Goal: Task Accomplishment & Management: Use online tool/utility

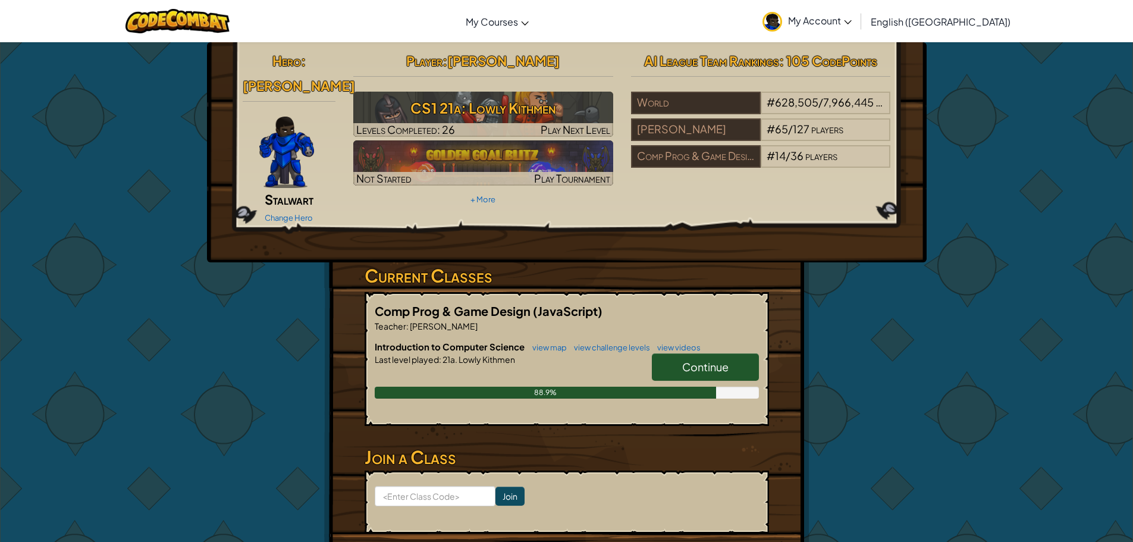
click at [716, 360] on span "Continue" at bounding box center [705, 367] width 46 height 14
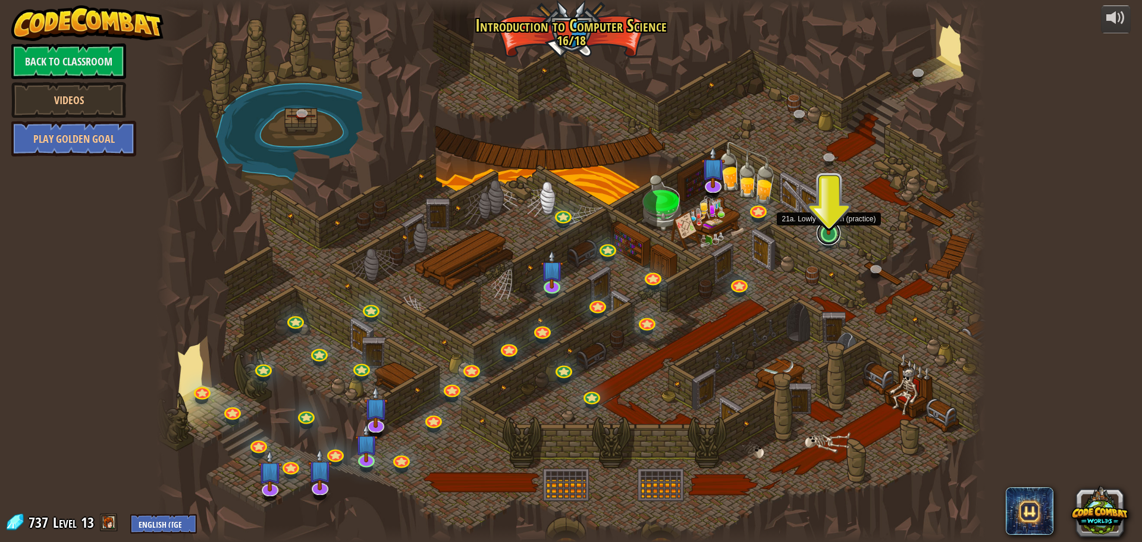
click at [831, 236] on link at bounding box center [829, 233] width 24 height 24
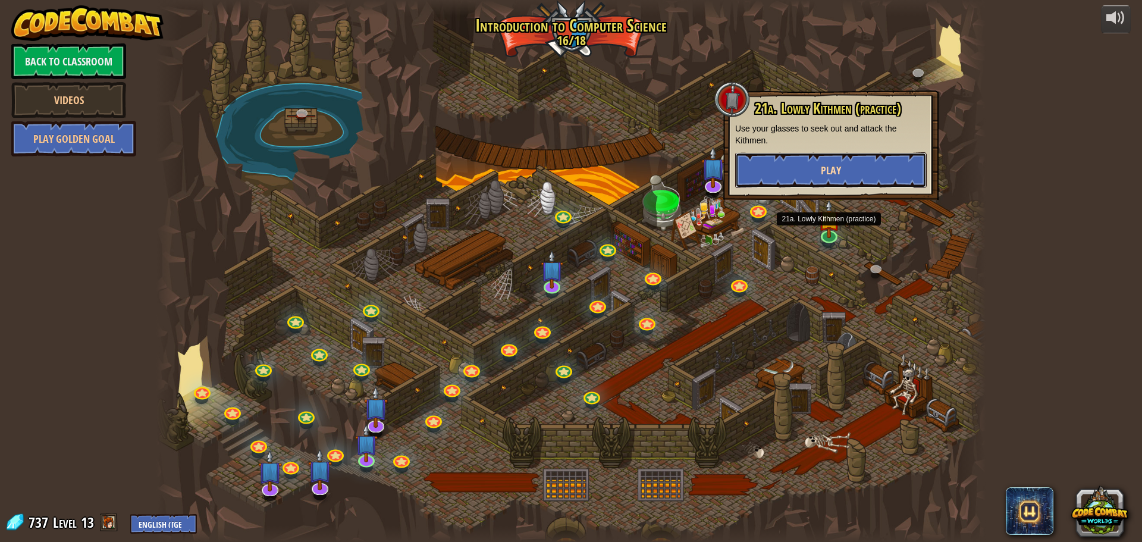
click at [843, 180] on button "Play" at bounding box center [831, 170] width 192 height 36
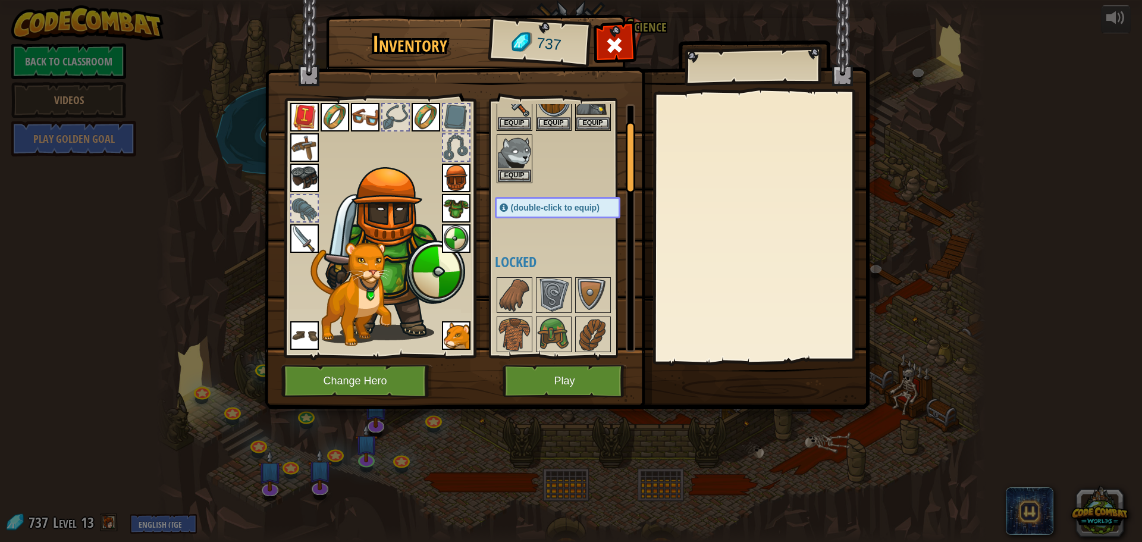
scroll to position [297, 0]
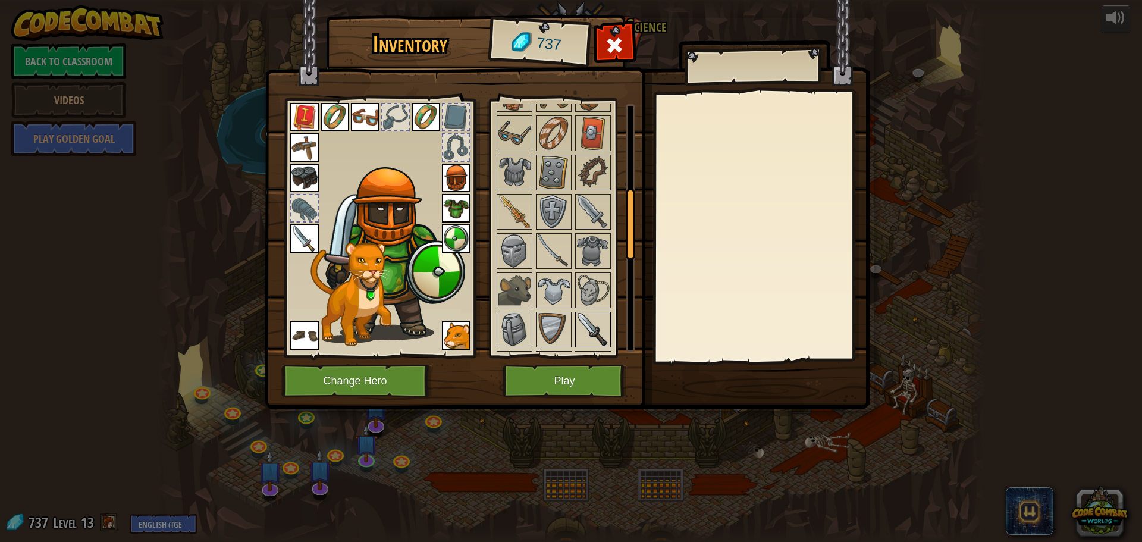
click at [583, 315] on img at bounding box center [592, 329] width 33 height 33
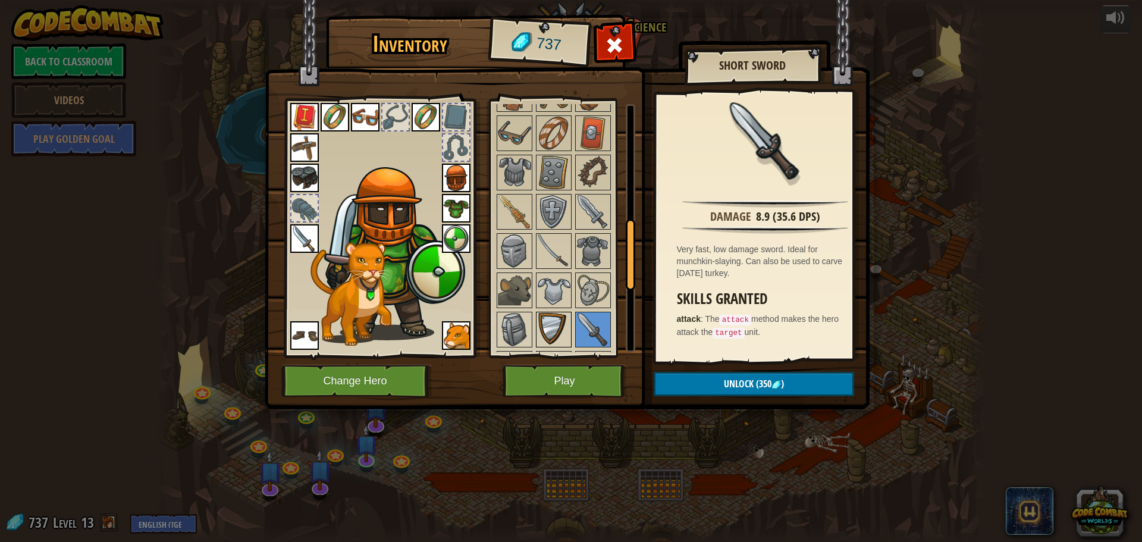
scroll to position [595, 0]
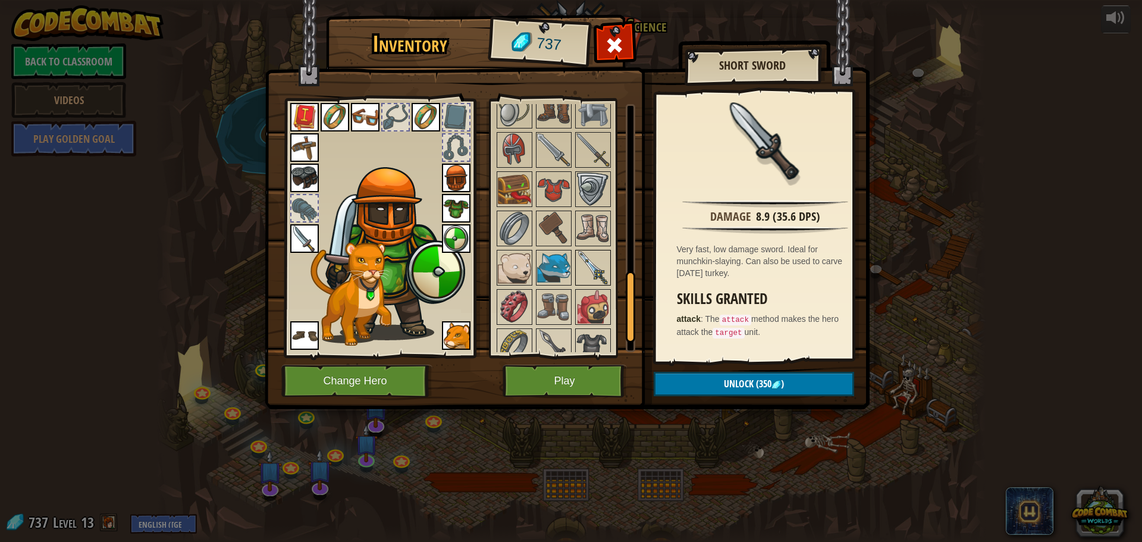
click at [588, 268] on img at bounding box center [592, 267] width 33 height 33
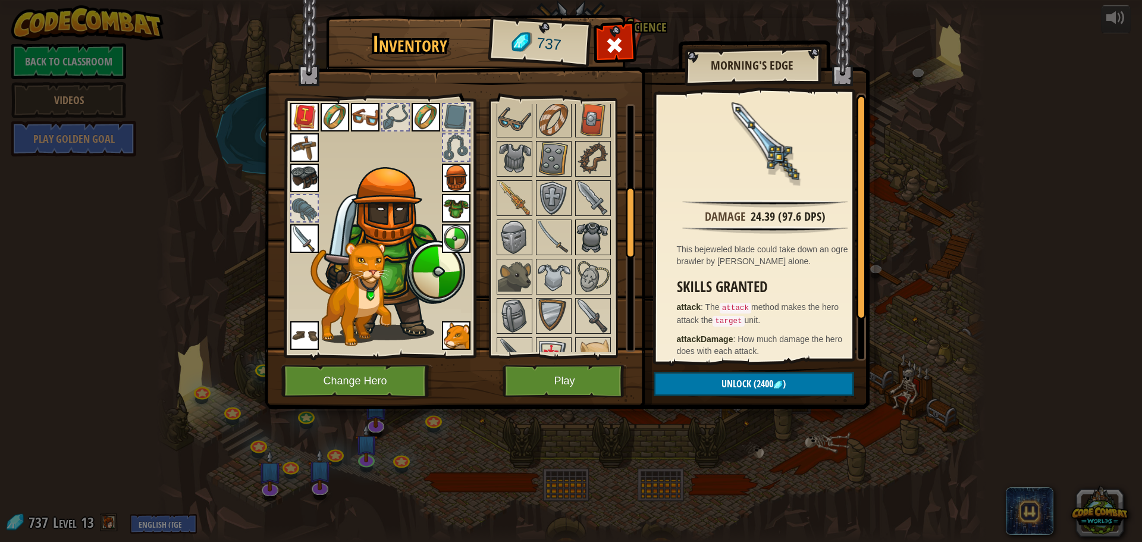
scroll to position [291, 0]
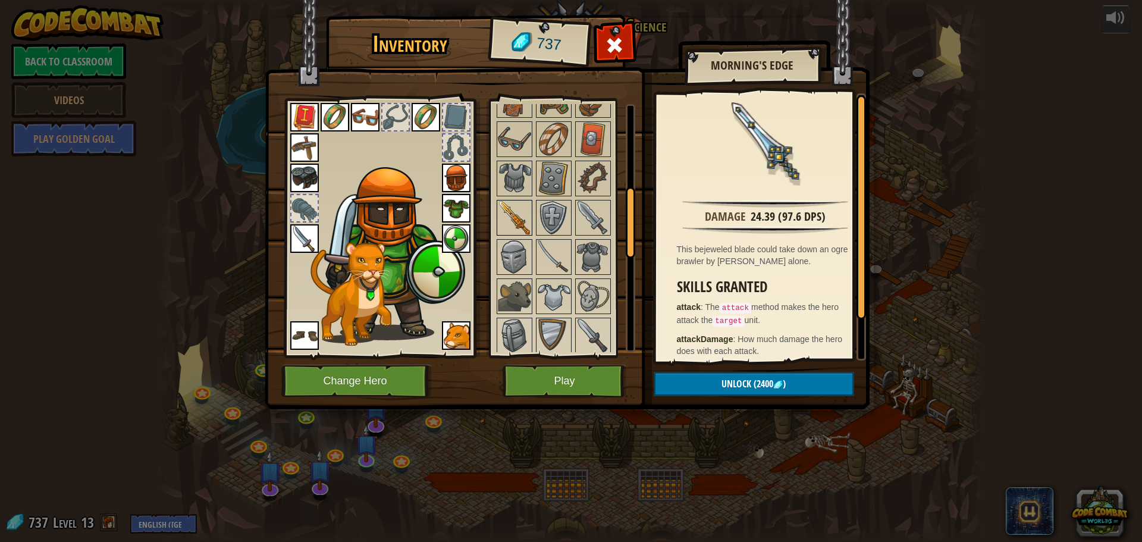
click at [516, 211] on img at bounding box center [514, 217] width 33 height 33
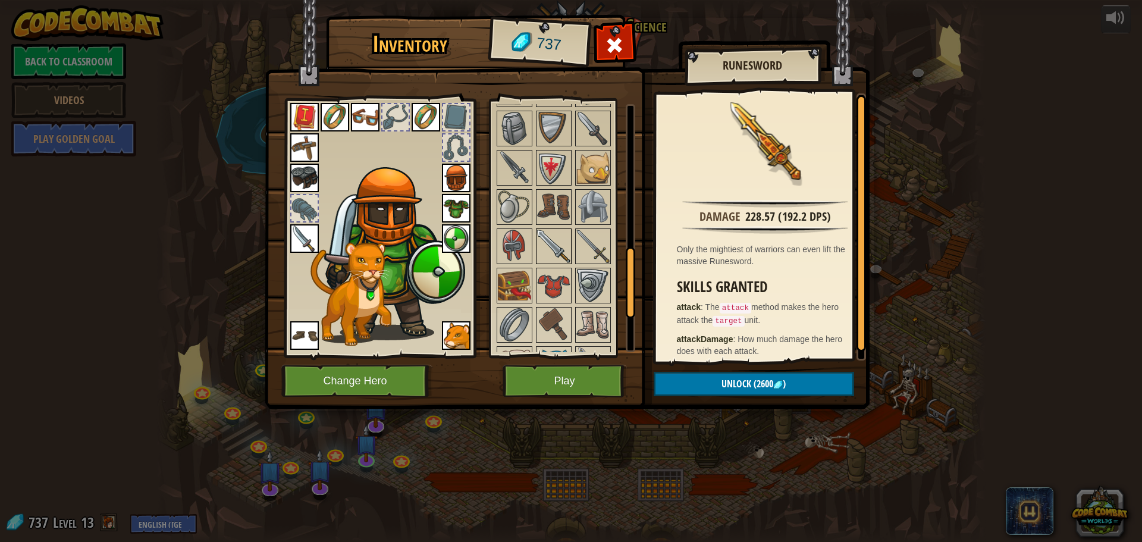
scroll to position [589, 0]
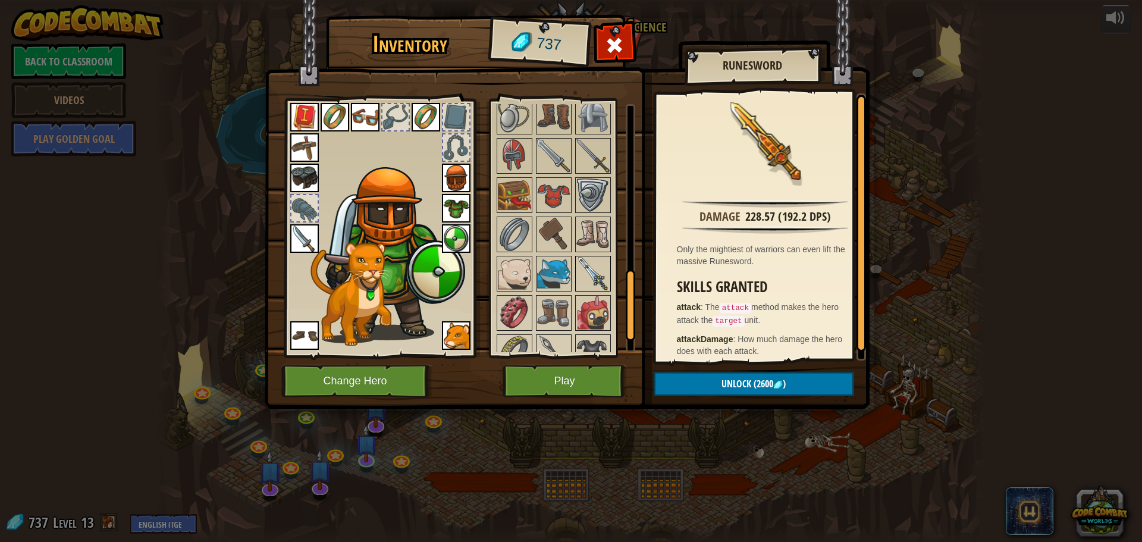
click at [586, 267] on img at bounding box center [592, 273] width 33 height 33
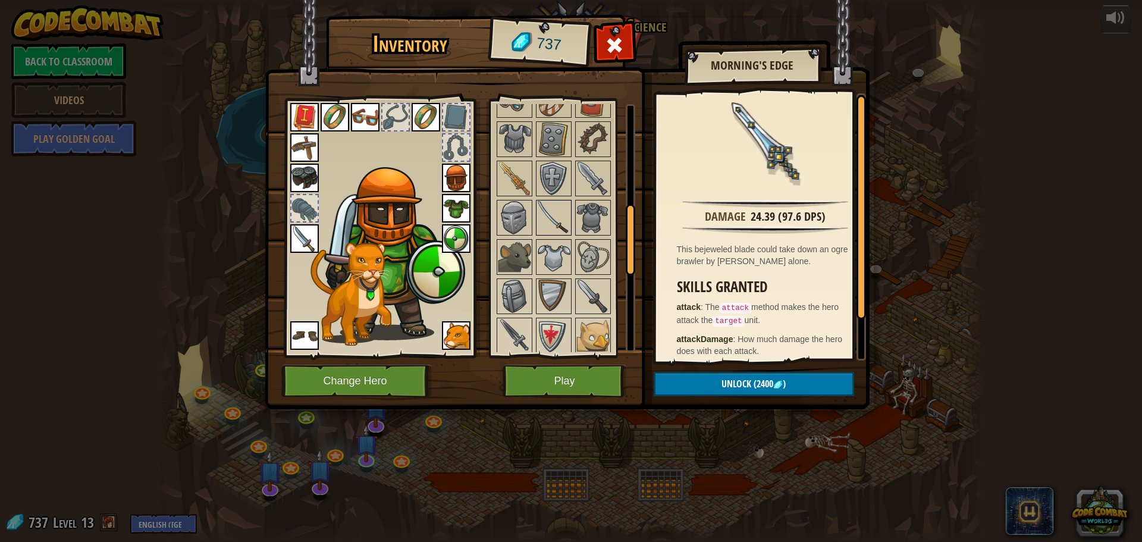
scroll to position [291, 0]
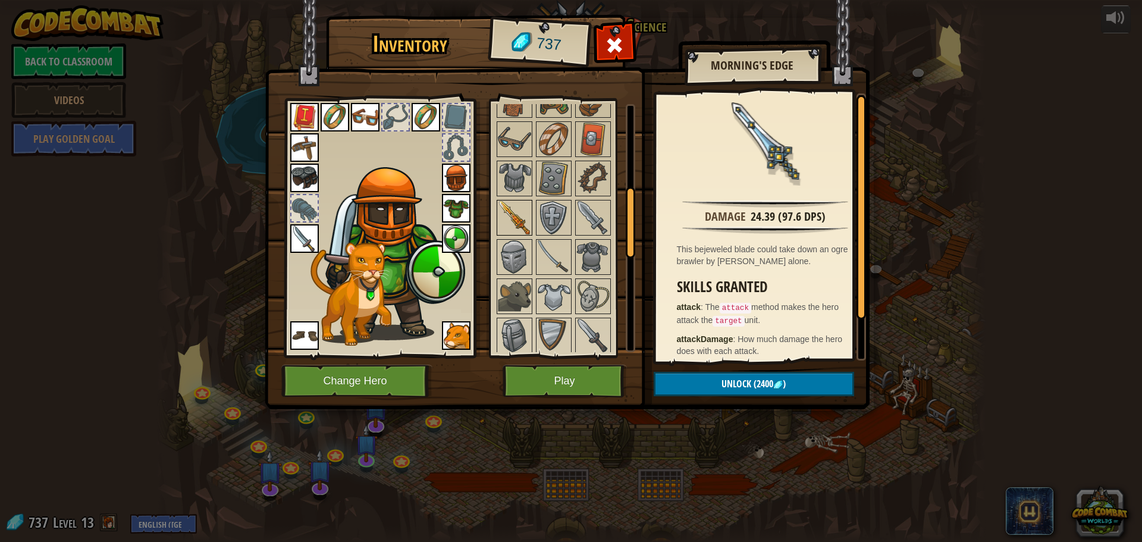
click at [523, 220] on img at bounding box center [514, 217] width 33 height 33
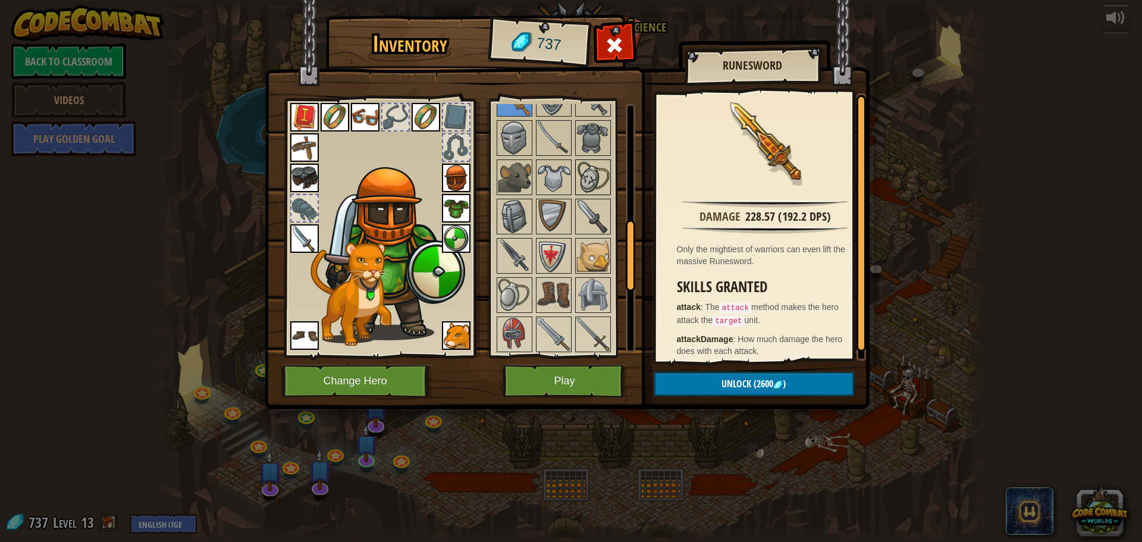
scroll to position [470, 0]
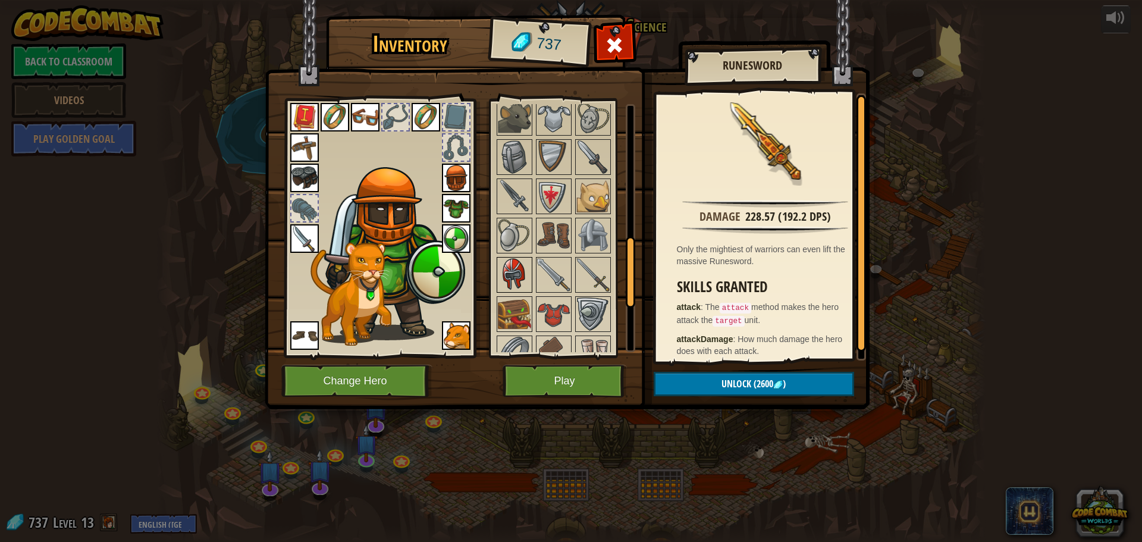
click at [517, 272] on img at bounding box center [514, 274] width 33 height 33
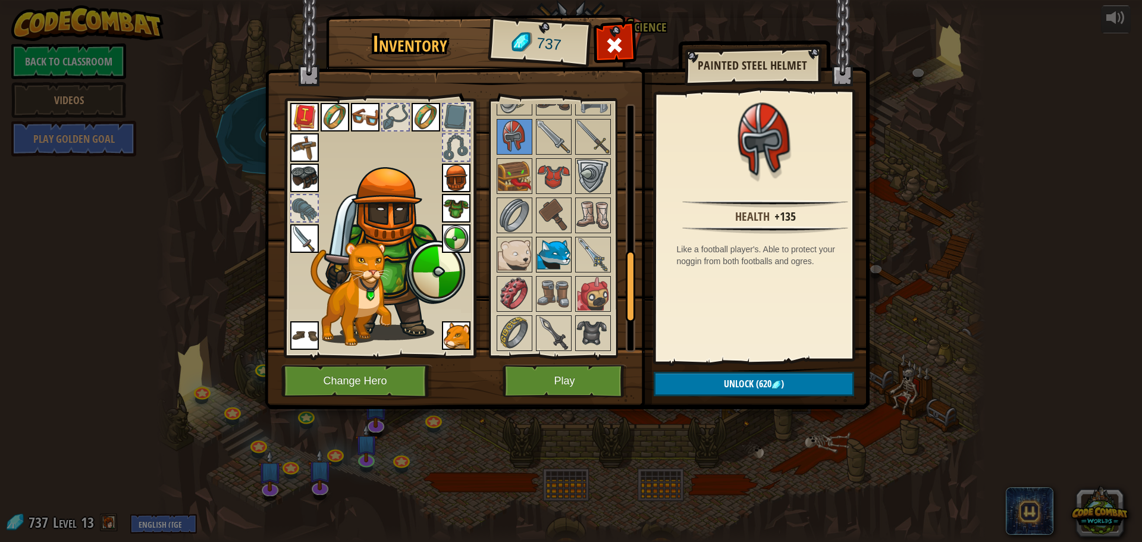
scroll to position [648, 0]
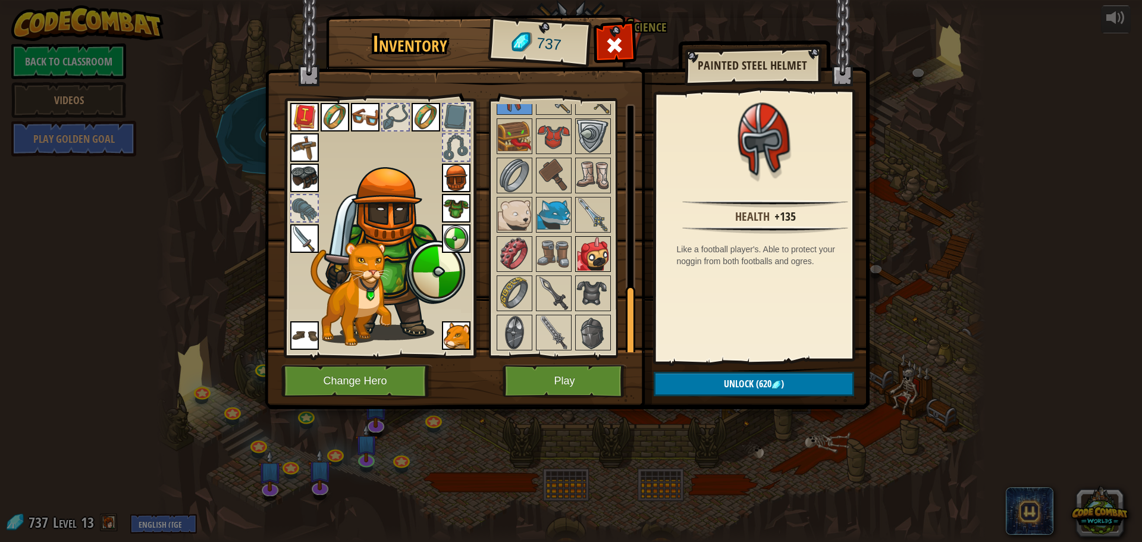
click at [594, 247] on img at bounding box center [592, 253] width 33 height 33
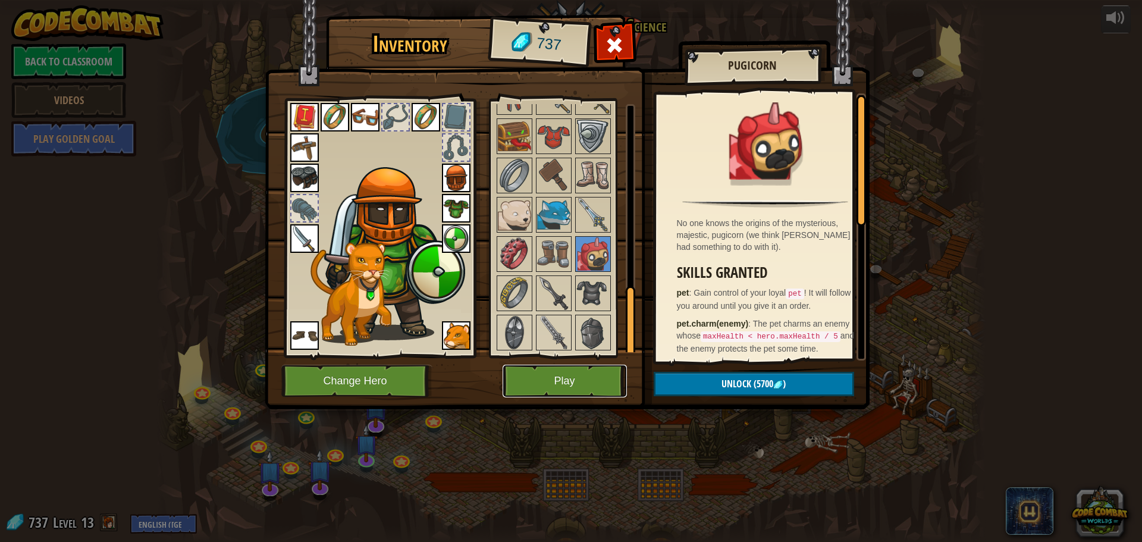
click at [561, 377] on button "Play" at bounding box center [565, 381] width 124 height 33
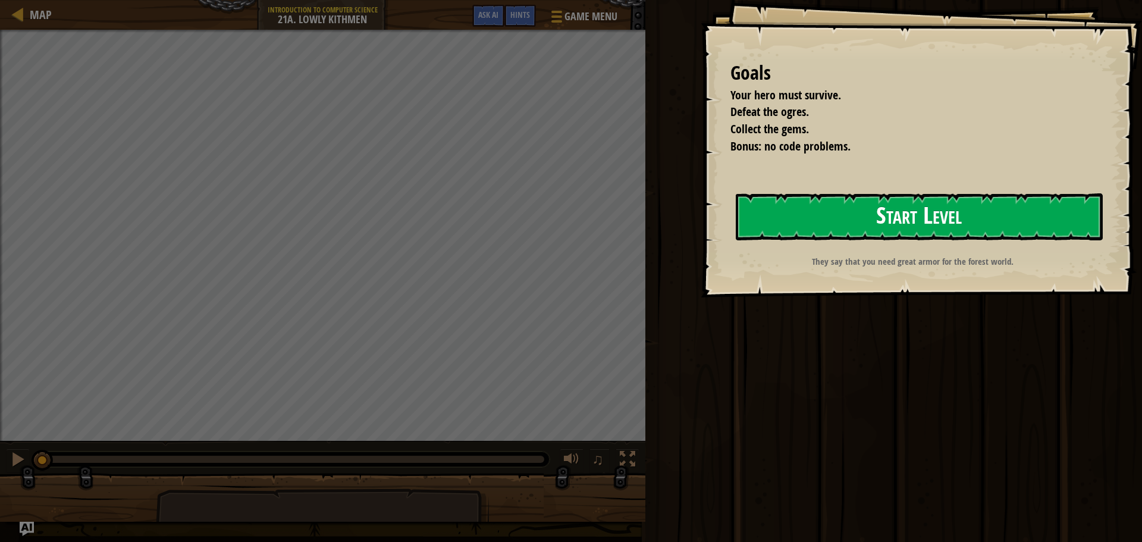
click at [817, 216] on button "Start Level" at bounding box center [919, 216] width 367 height 47
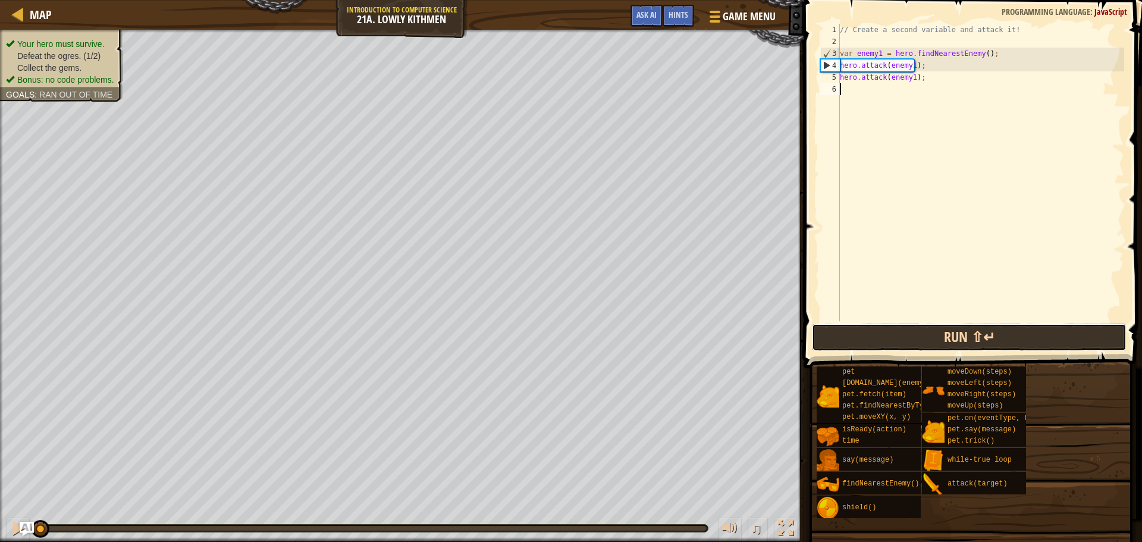
click at [924, 338] on button "Run ⇧↵" at bounding box center [969, 337] width 315 height 27
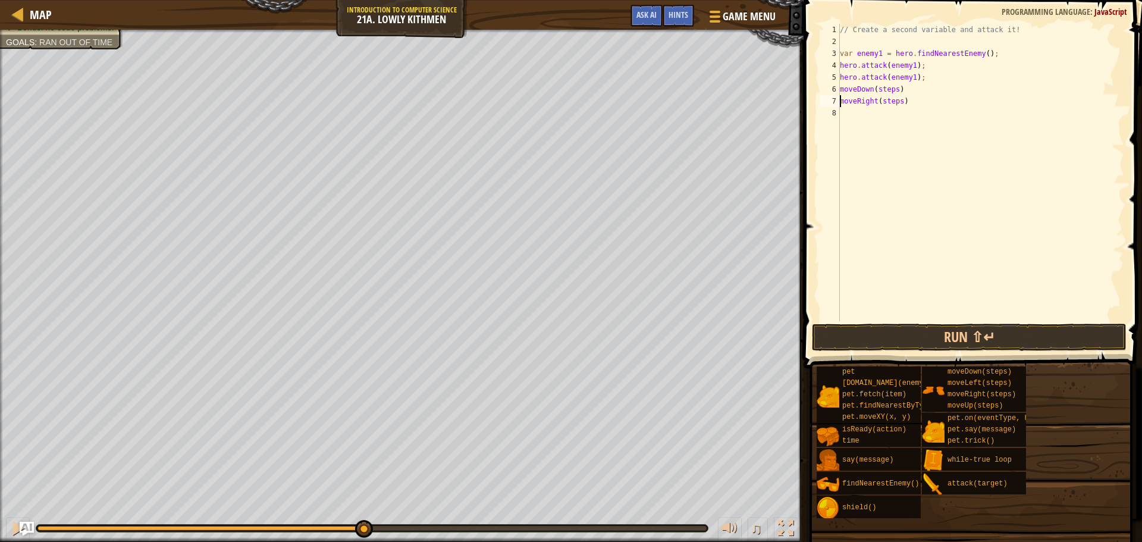
click at [896, 87] on div "// Create a second variable and attack it! var enemy1 = hero . findNearestEnemy…" at bounding box center [980, 184] width 287 height 321
click at [898, 102] on div "// Create a second variable and attack it! var enemy1 = hero . findNearestEnemy…" at bounding box center [980, 184] width 287 height 321
drag, startPoint x: 893, startPoint y: 102, endPoint x: 890, endPoint y: 111, distance: 9.2
click at [893, 103] on div "// Create a second variable and attack it! var enemy1 = hero . findNearestEnemy…" at bounding box center [980, 184] width 287 height 321
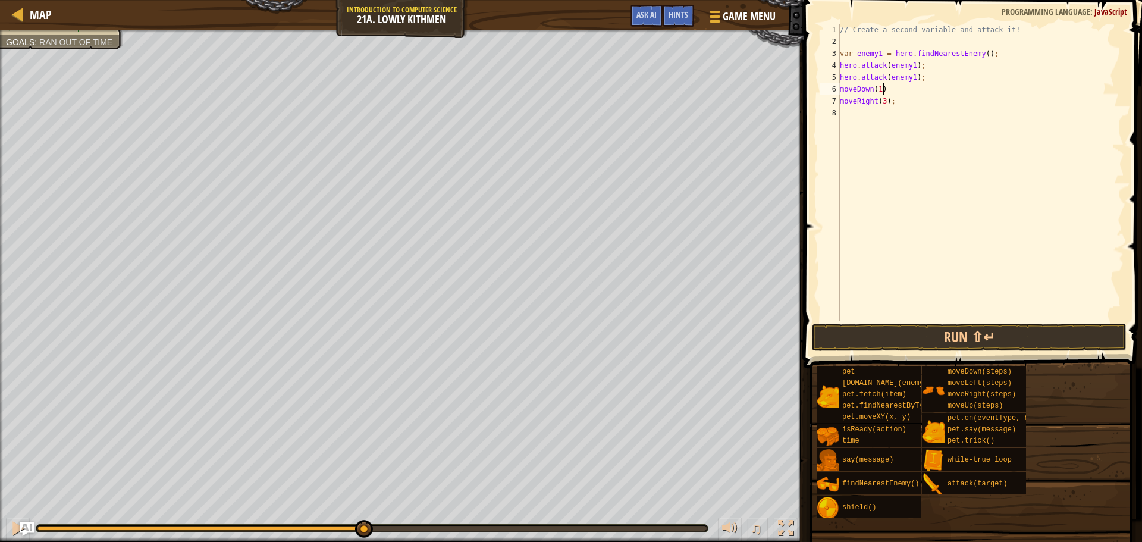
click at [890, 92] on div "// Create a second variable and attack it! var enemy1 = hero . findNearestEnemy…" at bounding box center [980, 184] width 287 height 321
click at [837, 86] on div "6" at bounding box center [830, 89] width 20 height 12
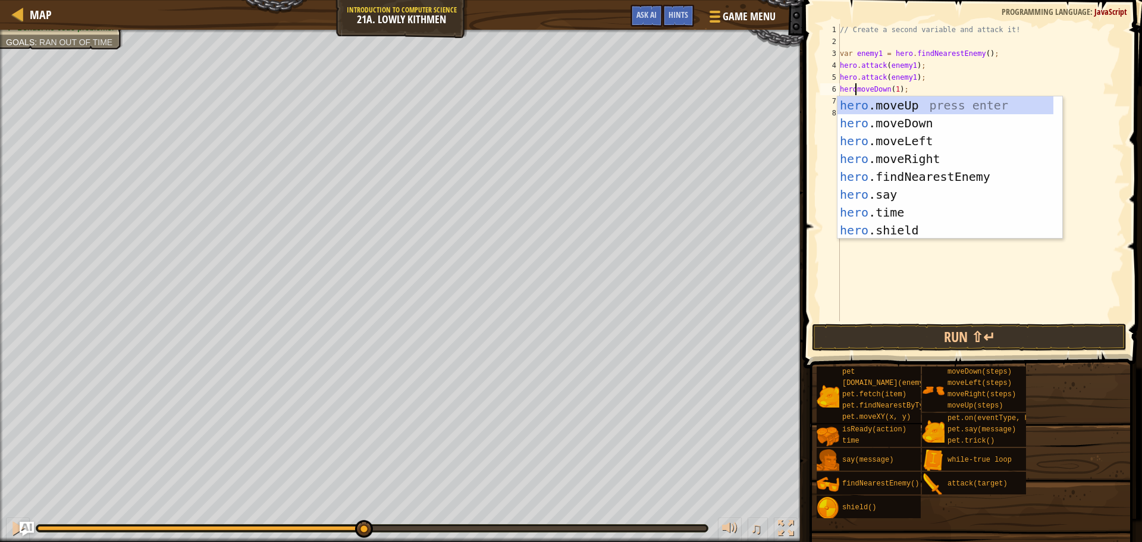
scroll to position [5, 1]
type textarea "hero.moveDown(1);"
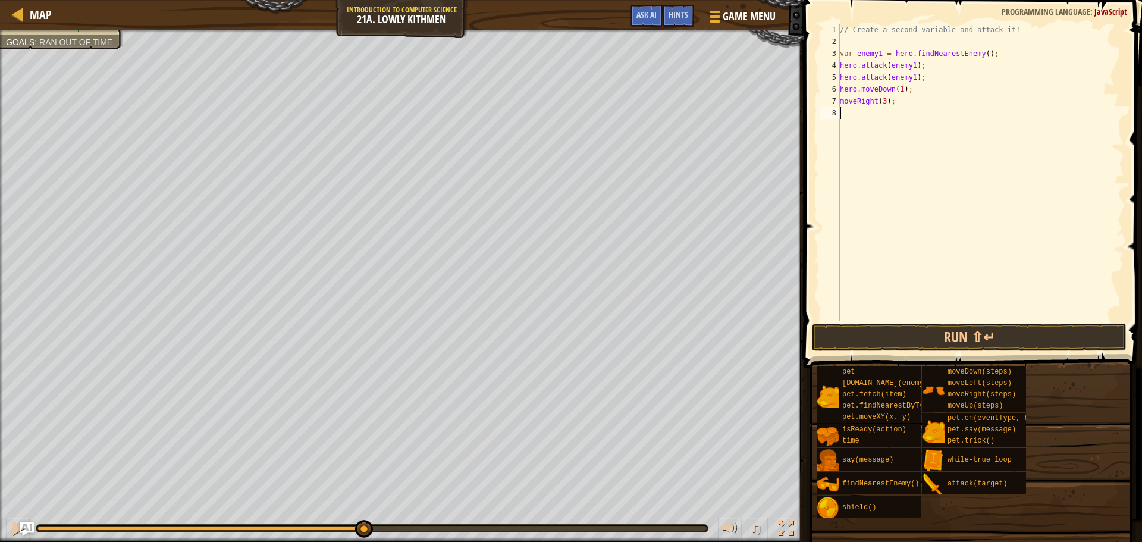
scroll to position [5, 0]
click at [840, 103] on div "// Create a second variable and attack it! var enemy1 = hero . findNearestEnemy…" at bounding box center [980, 184] width 287 height 321
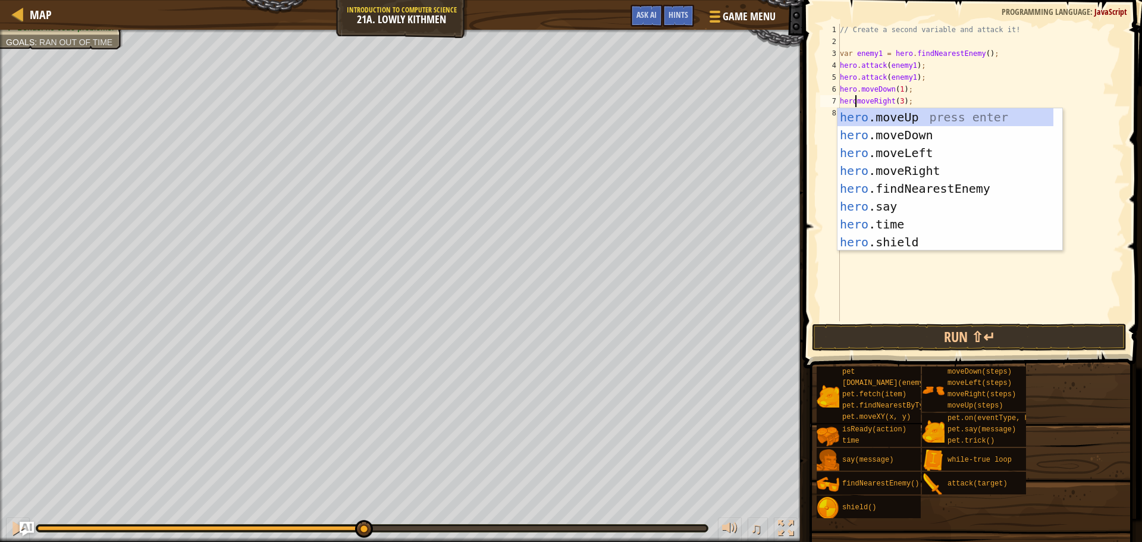
scroll to position [5, 1]
click at [937, 327] on button "Run ⇧↵" at bounding box center [969, 337] width 315 height 27
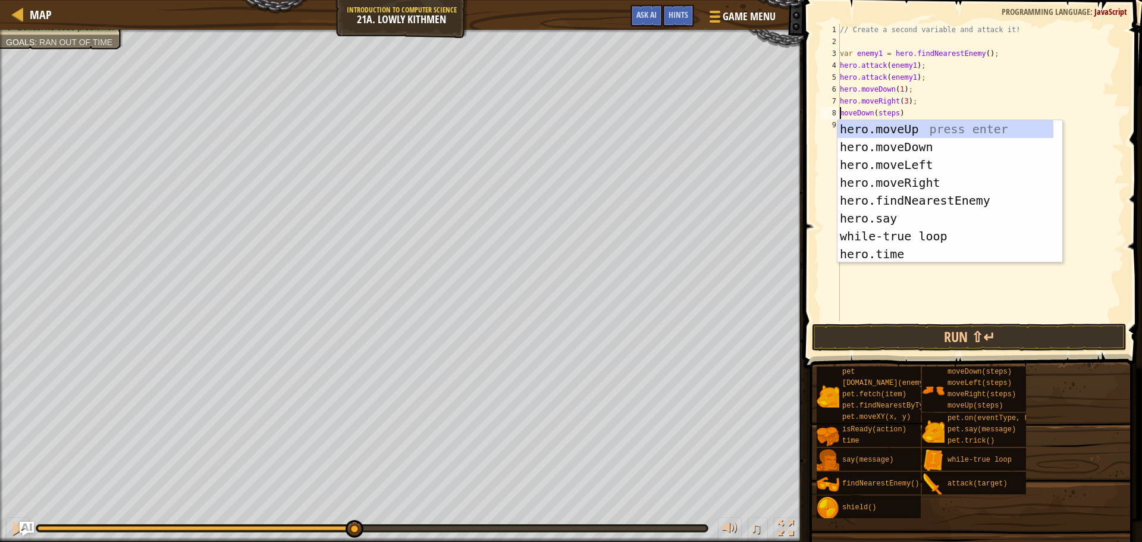
click at [903, 101] on div "// Create a second variable and attack it! var enemy1 = hero . findNearestEnemy…" at bounding box center [980, 184] width 287 height 321
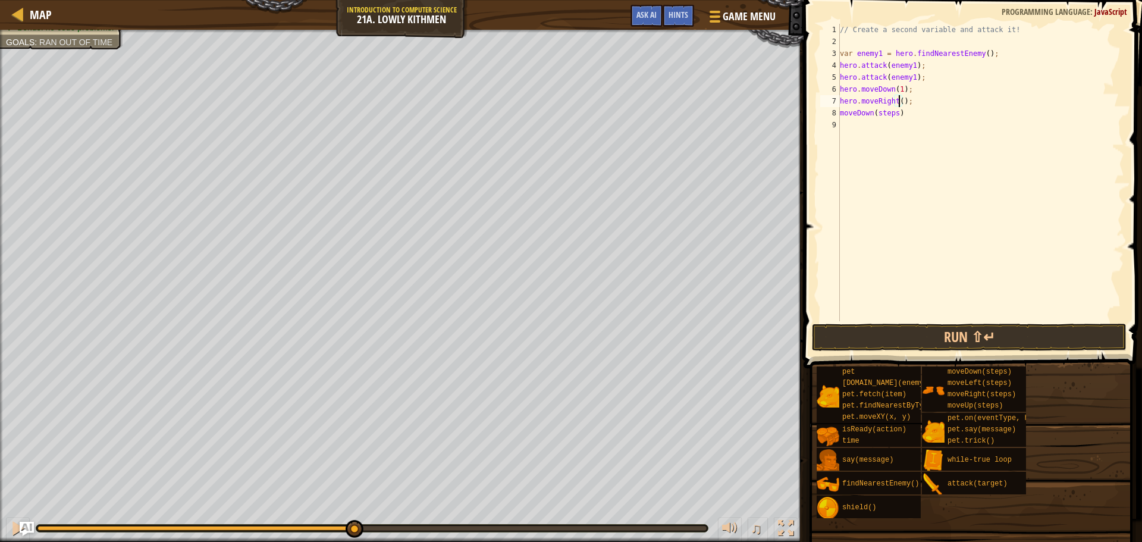
scroll to position [5, 5]
click at [896, 116] on div "// Create a second variable and attack it! var enemy1 = hero . findNearestEnemy…" at bounding box center [980, 184] width 287 height 321
type textarea "moveDown(1)"
click at [880, 127] on div "// Create a second variable and attack it! var enemy1 = hero . findNearestEnemy…" at bounding box center [980, 184] width 287 height 321
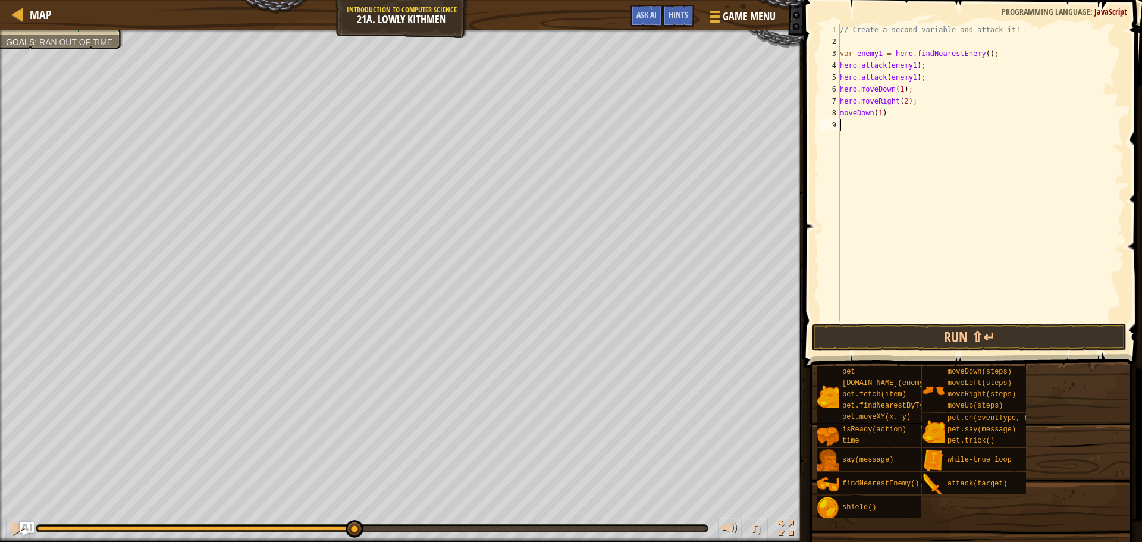
scroll to position [5, 0]
drag, startPoint x: 836, startPoint y: 115, endPoint x: 848, endPoint y: 115, distance: 11.9
click at [837, 115] on div "8" at bounding box center [830, 113] width 20 height 12
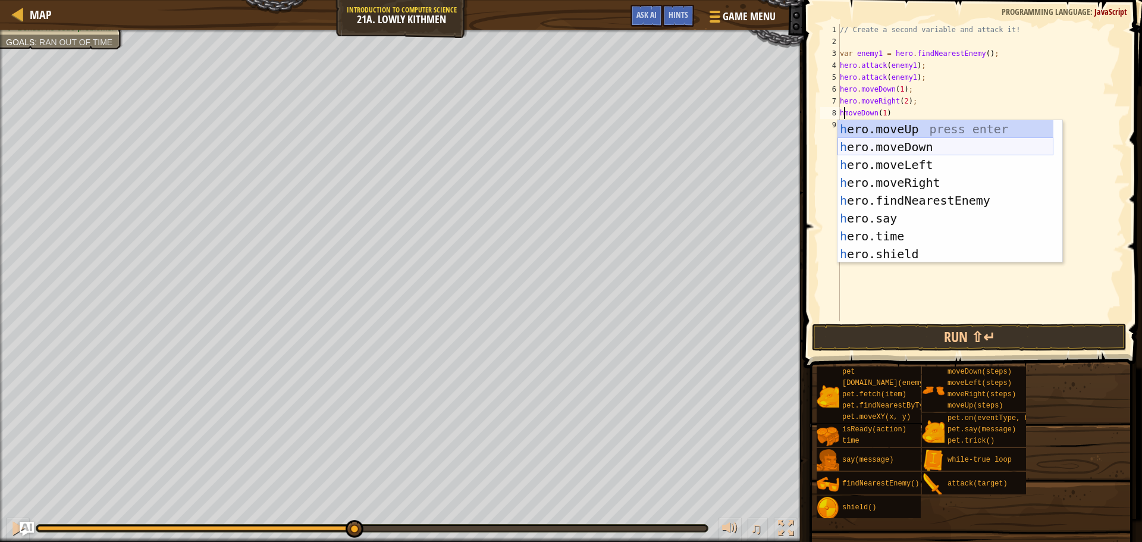
click at [903, 147] on div "h ero.moveUp press enter h ero.moveDown press enter h ero.moveLeft press enter …" at bounding box center [945, 209] width 216 height 178
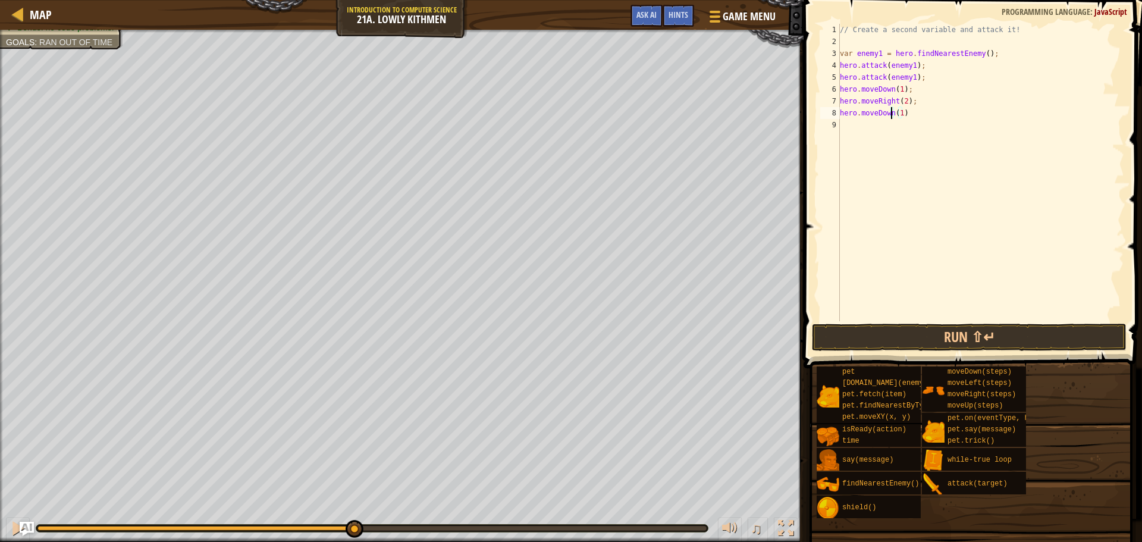
click at [906, 117] on div "// Create a second variable and attack it! var enemy1 = hero . findNearestEnemy…" at bounding box center [980, 184] width 287 height 321
type textarea "hero.moveDown(1);"
click at [874, 127] on div "// Create a second variable and attack it! var enemy1 = hero . findNearestEnemy…" at bounding box center [980, 184] width 287 height 321
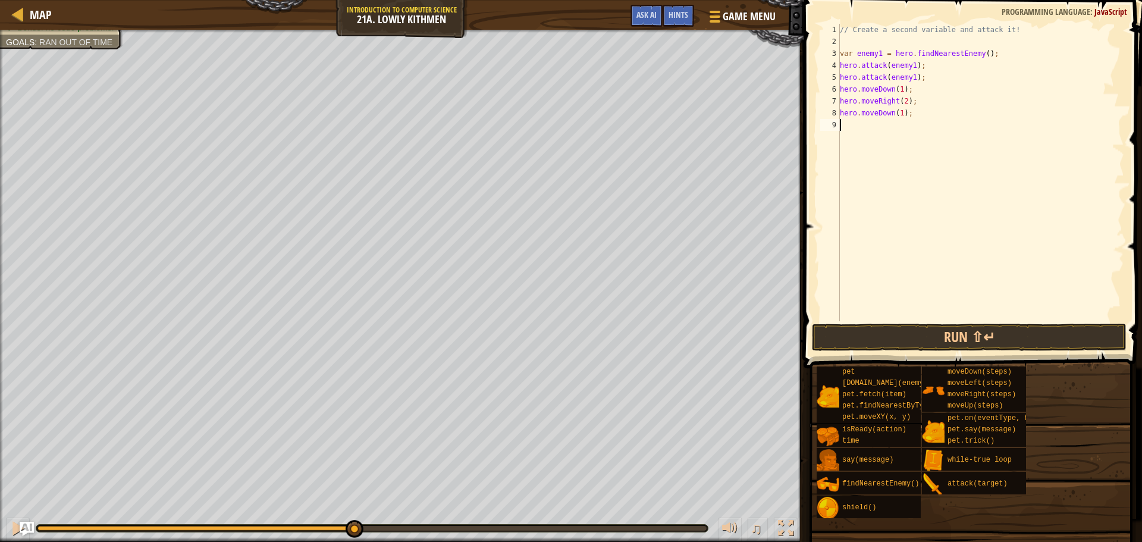
type textarea "h"
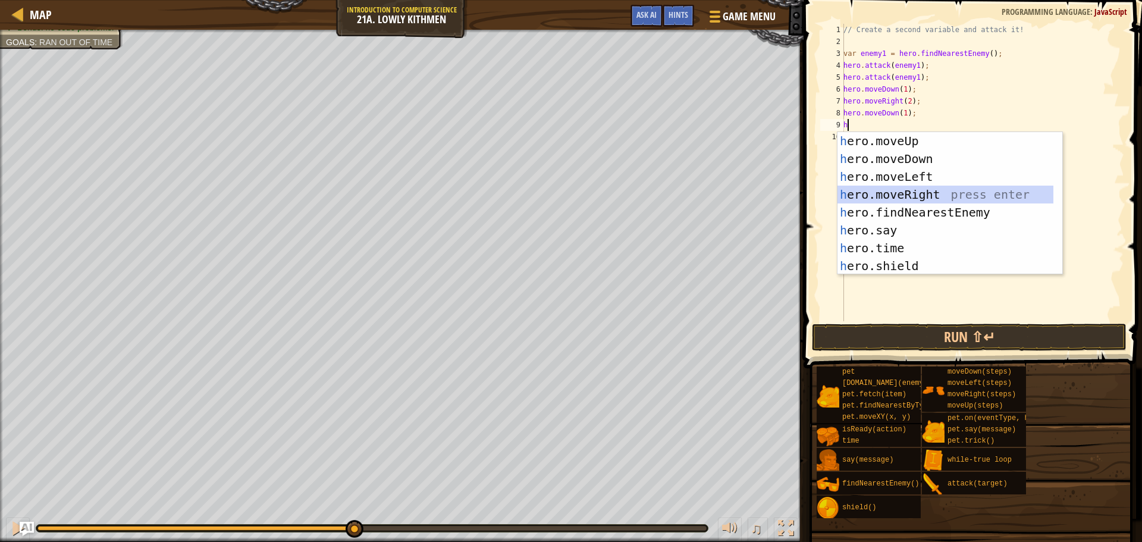
click at [898, 194] on div "h ero.moveUp press enter h ero.moveDown press enter h ero.moveLeft press enter …" at bounding box center [945, 221] width 216 height 178
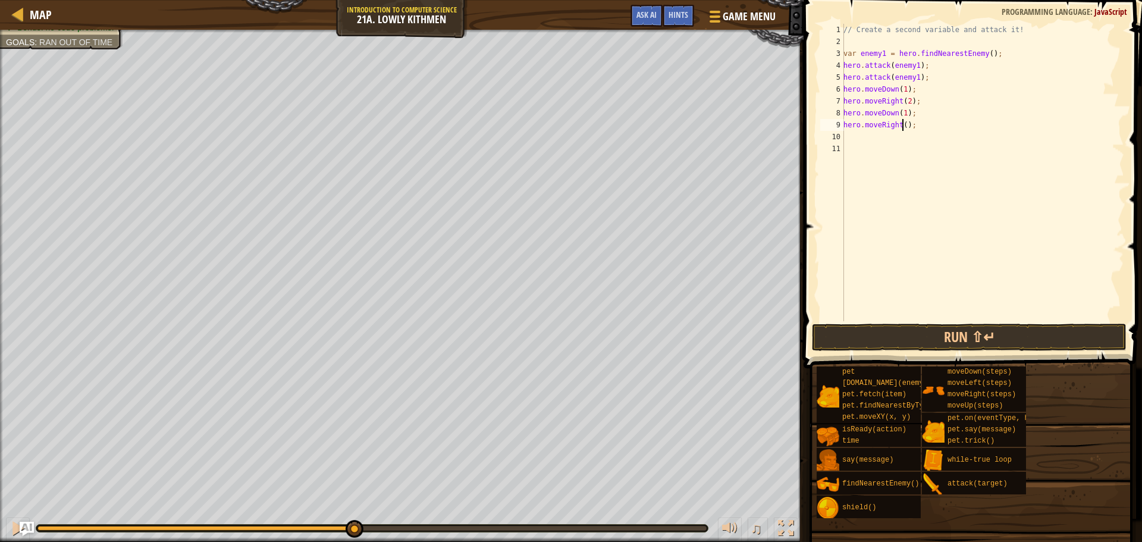
click at [902, 127] on div "// Create a second variable and attack it! var enemy1 = hero . findNearestEnemy…" at bounding box center [982, 184] width 283 height 321
click at [982, 338] on button "Run ⇧↵" at bounding box center [969, 337] width 315 height 27
click at [921, 334] on button "Run ⇧↵" at bounding box center [969, 337] width 315 height 27
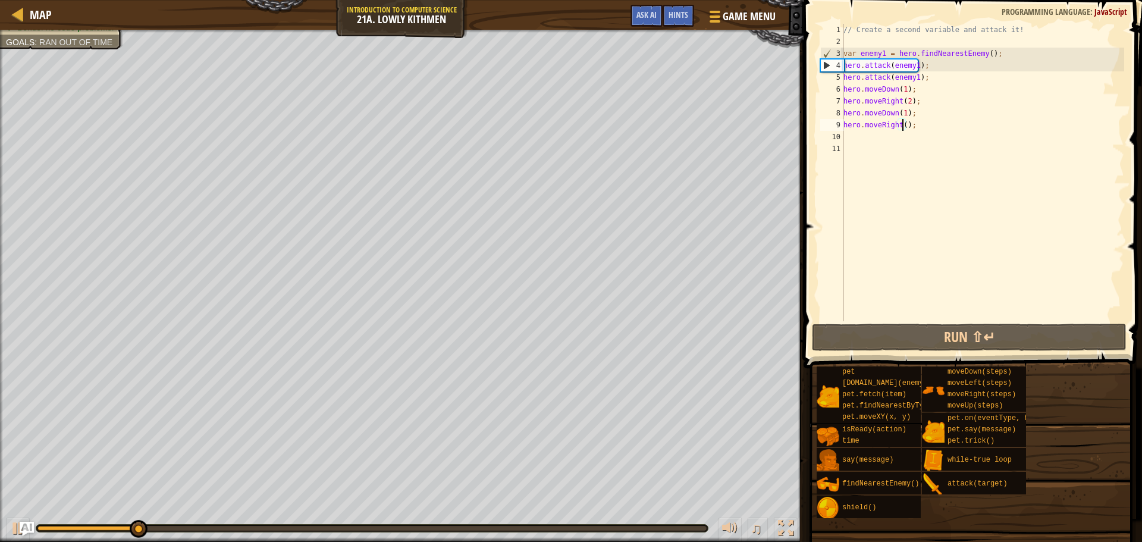
click at [900, 113] on div "// Create a second variable and attack it! var enemy1 = hero . findNearestEnemy…" at bounding box center [982, 184] width 283 height 321
click at [901, 113] on div "// Create a second variable and attack it! var enemy1 = hero . findNearestEnemy…" at bounding box center [982, 184] width 283 height 321
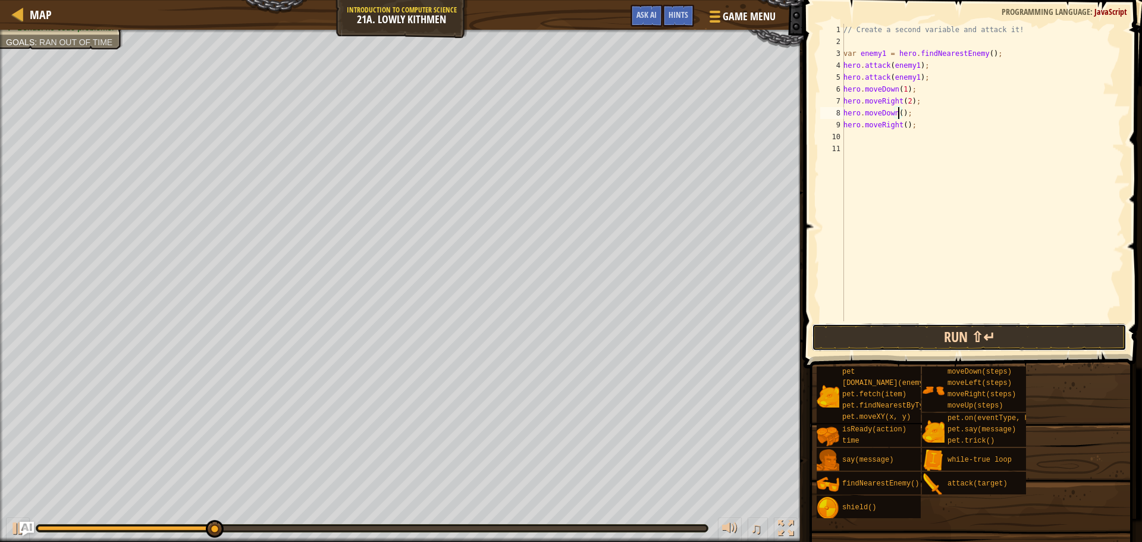
click at [914, 341] on button "Run ⇧↵" at bounding box center [969, 337] width 315 height 27
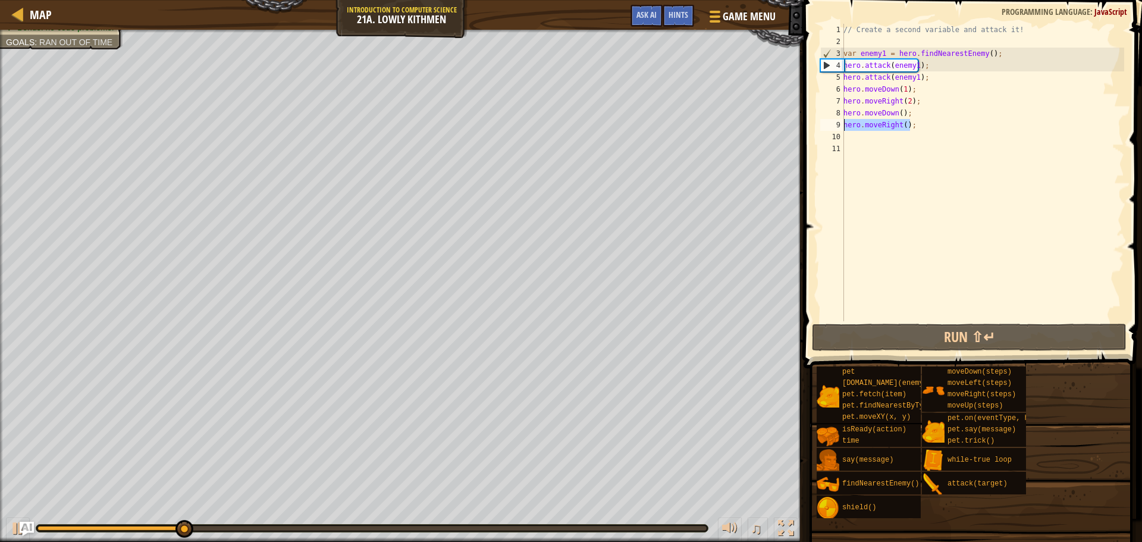
drag, startPoint x: 912, startPoint y: 125, endPoint x: 839, endPoint y: 130, distance: 73.3
click at [839, 130] on div "hero.moveDown(); 1 2 3 4 5 6 7 8 9 10 11 // Create a second variable and attack…" at bounding box center [971, 172] width 306 height 297
type textarea "hero.moveRight();"
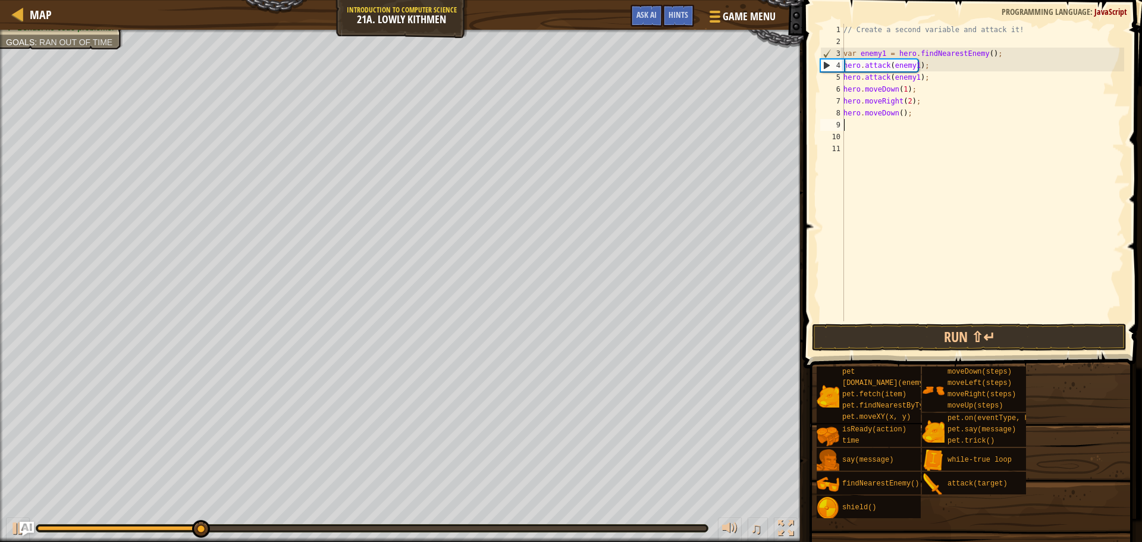
scroll to position [5, 0]
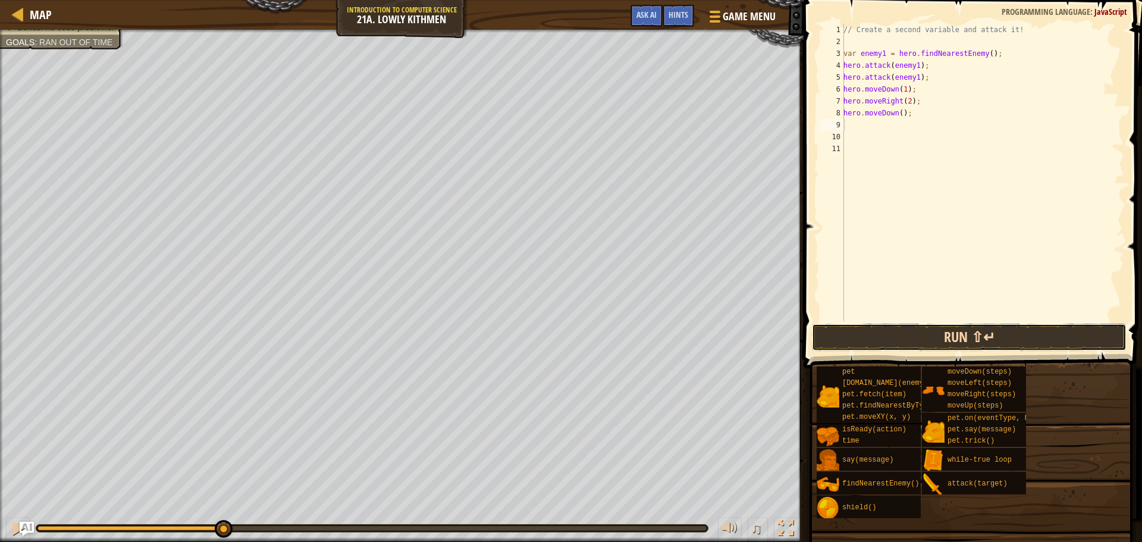
click at [965, 326] on button "Run ⇧↵" at bounding box center [969, 337] width 315 height 27
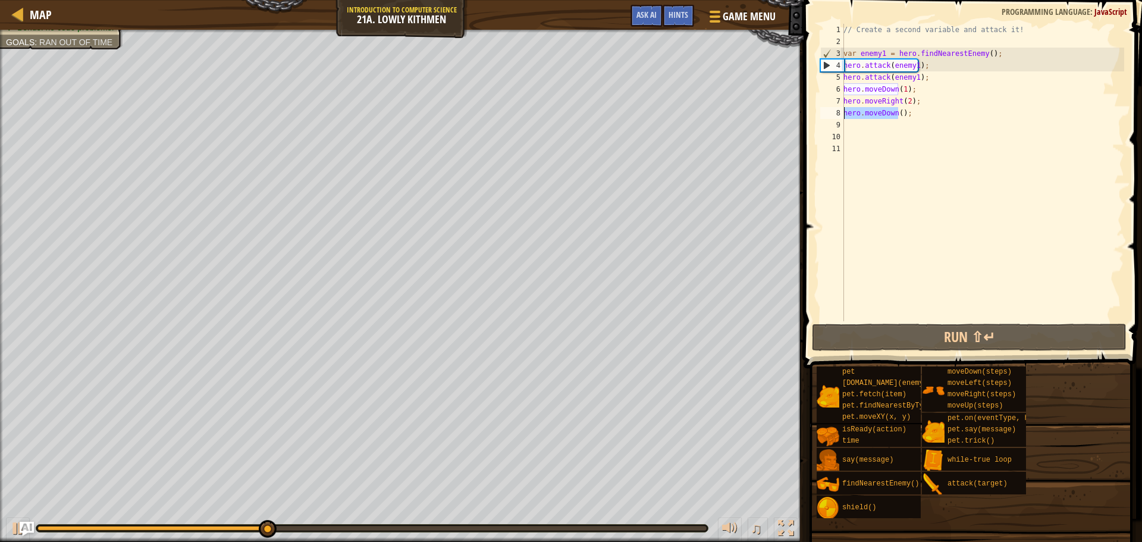
drag, startPoint x: 900, startPoint y: 113, endPoint x: 823, endPoint y: 120, distance: 77.6
click at [818, 121] on div "1 2 3 4 5 6 7 8 9 10 11 // Create a second variable and attack it! var enemy1 =…" at bounding box center [971, 172] width 306 height 297
click at [924, 108] on div "// Create a second variable and attack it! var enemy1 = hero . findNearestEnemy…" at bounding box center [982, 172] width 283 height 297
drag, startPoint x: 917, startPoint y: 112, endPoint x: 849, endPoint y: 112, distance: 67.8
click at [849, 112] on div "// Create a second variable and attack it! var enemy1 = hero . findNearestEnemy…" at bounding box center [982, 184] width 283 height 321
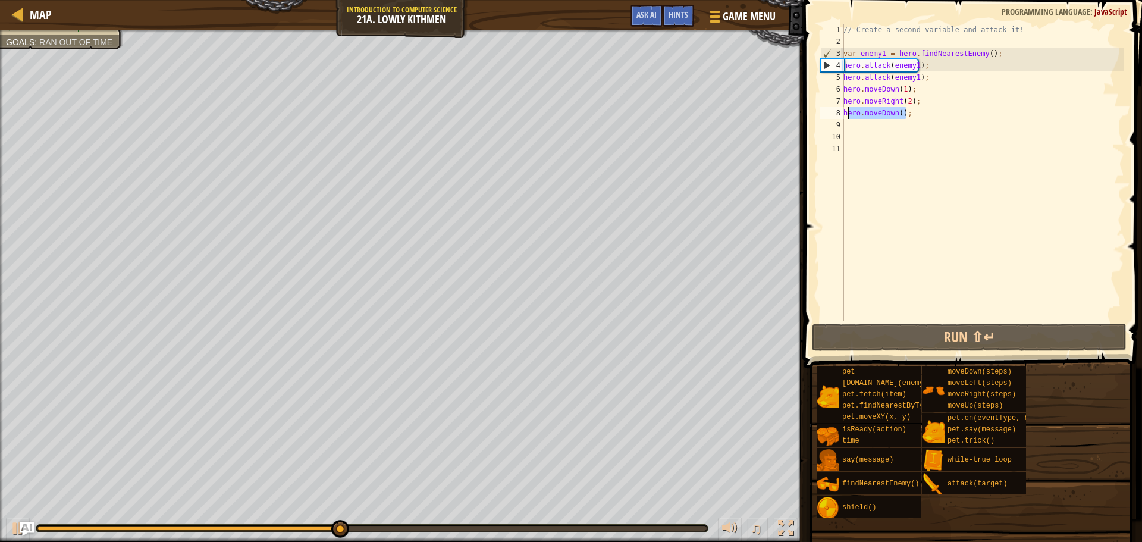
type textarea "h"
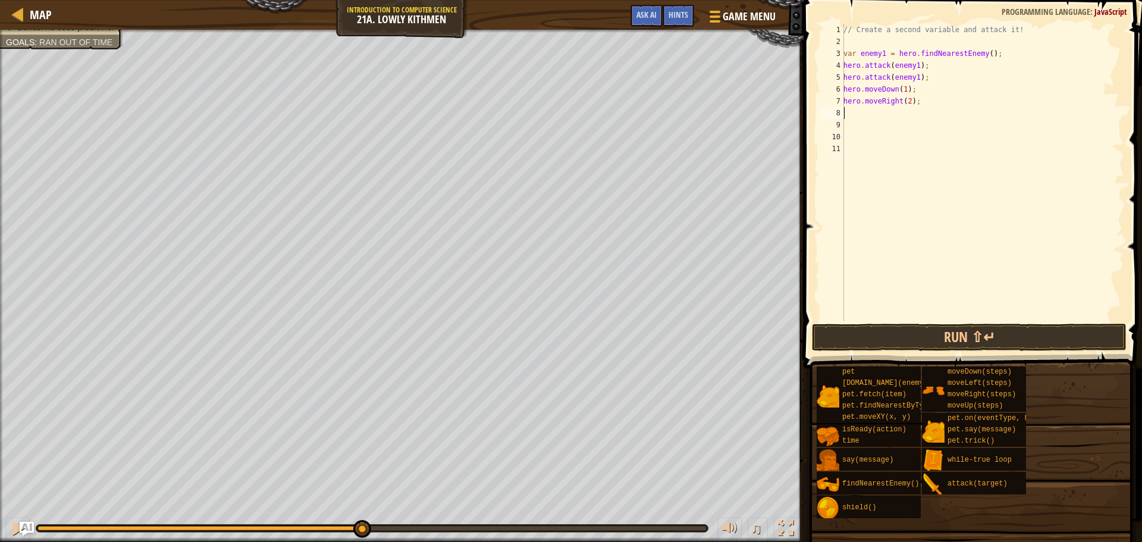
click at [980, 57] on div "// Create a second variable and attack it! var enemy1 = hero . findNearestEnemy…" at bounding box center [982, 184] width 283 height 321
drag, startPoint x: 986, startPoint y: 324, endPoint x: 980, endPoint y: 331, distance: 9.8
click at [984, 328] on button "Run ⇧↵" at bounding box center [969, 337] width 315 height 27
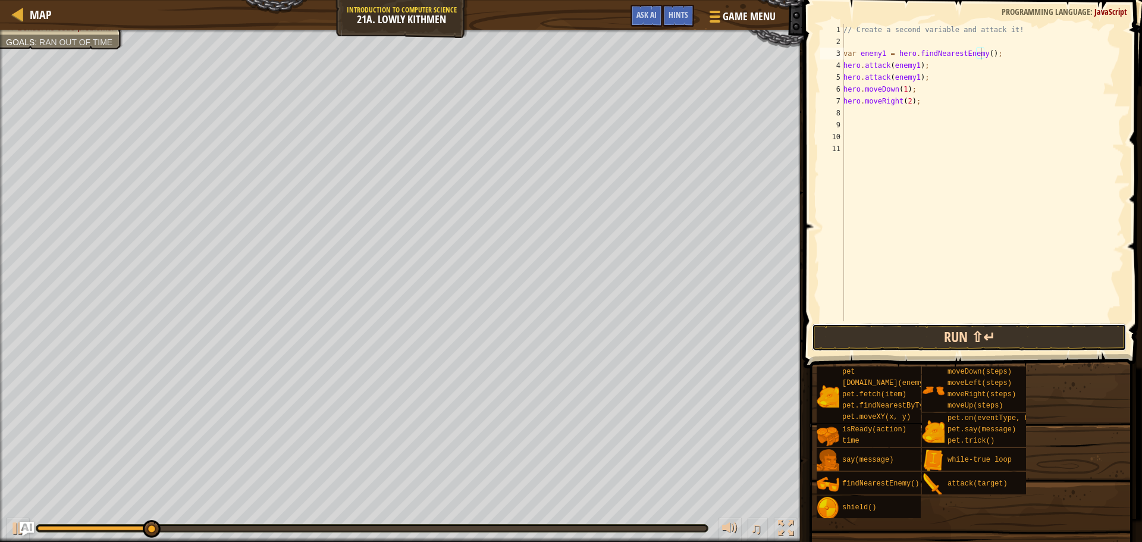
click at [940, 343] on button "Run ⇧↵" at bounding box center [969, 337] width 315 height 27
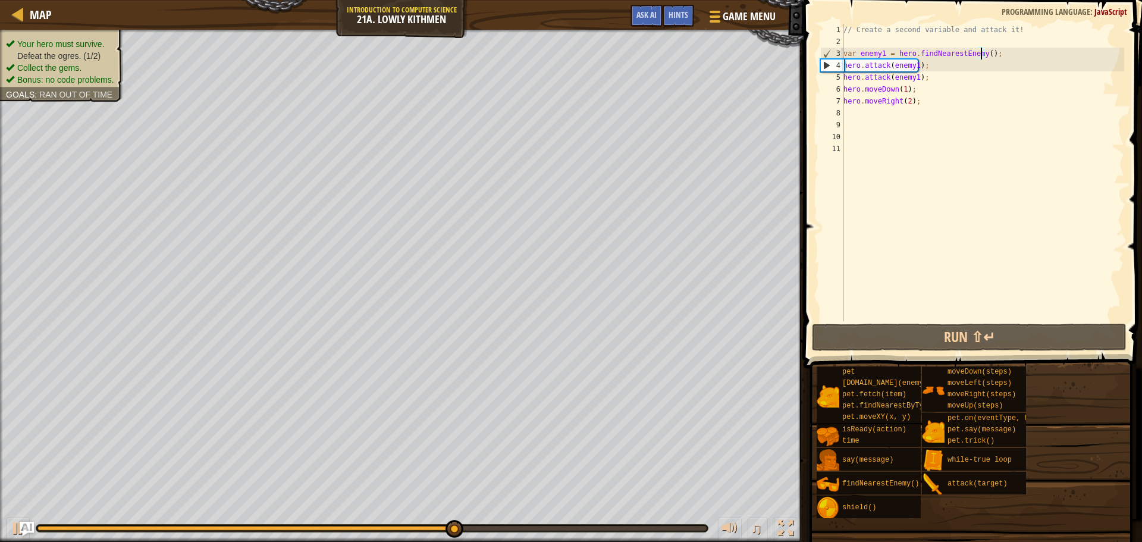
click at [58, 38] on ul "Your hero must survive. Defeat the ogres. (1/2) Collect the gems. Bonus: no cod…" at bounding box center [61, 62] width 111 height 48
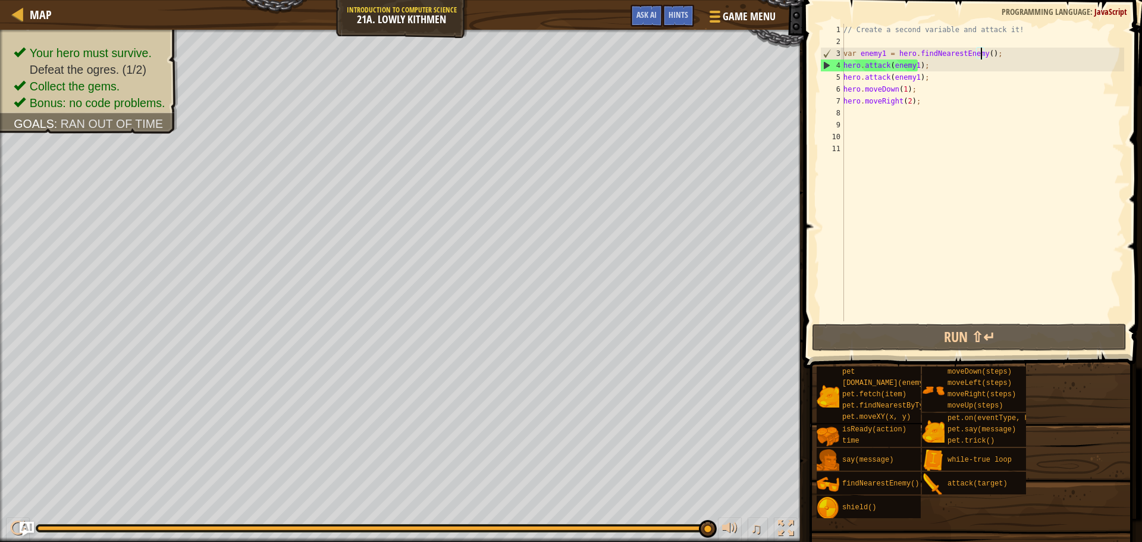
click at [842, 90] on div "6" at bounding box center [832, 89] width 24 height 12
click at [846, 88] on div "// Create a second variable and attack it! var enemy1 = hero . findNearestEnemy…" at bounding box center [982, 184] width 283 height 321
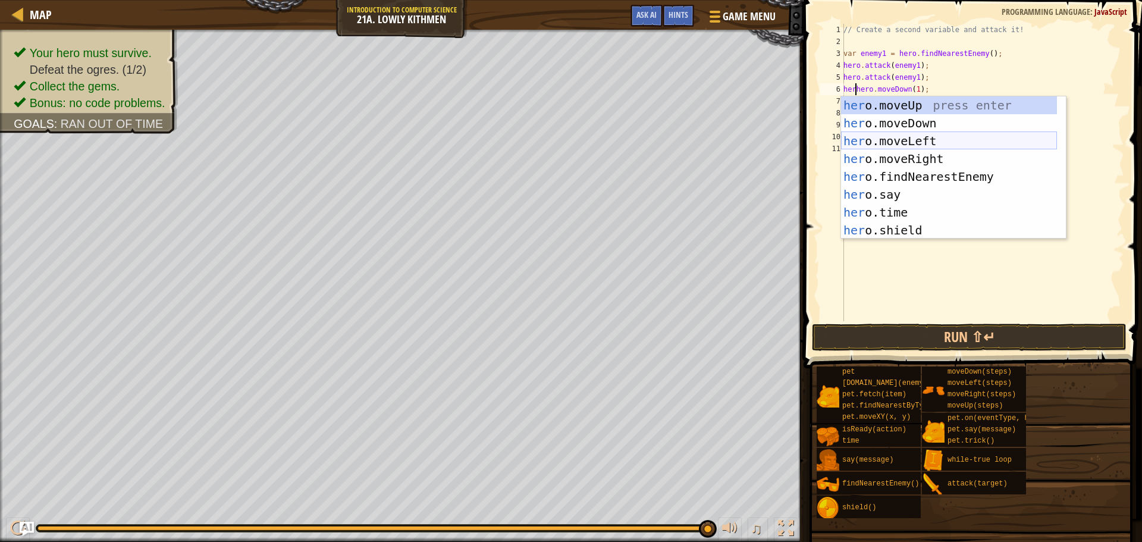
scroll to position [5, 1]
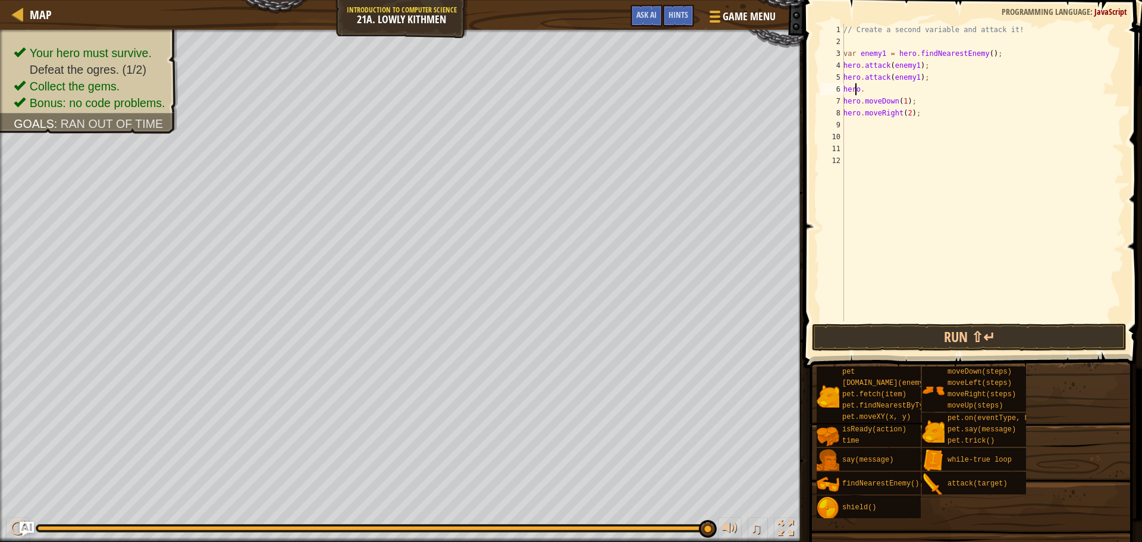
click at [856, 87] on div "// Create a second variable and attack it! var enemy1 = hero . findNearestEnemy…" at bounding box center [982, 184] width 283 height 321
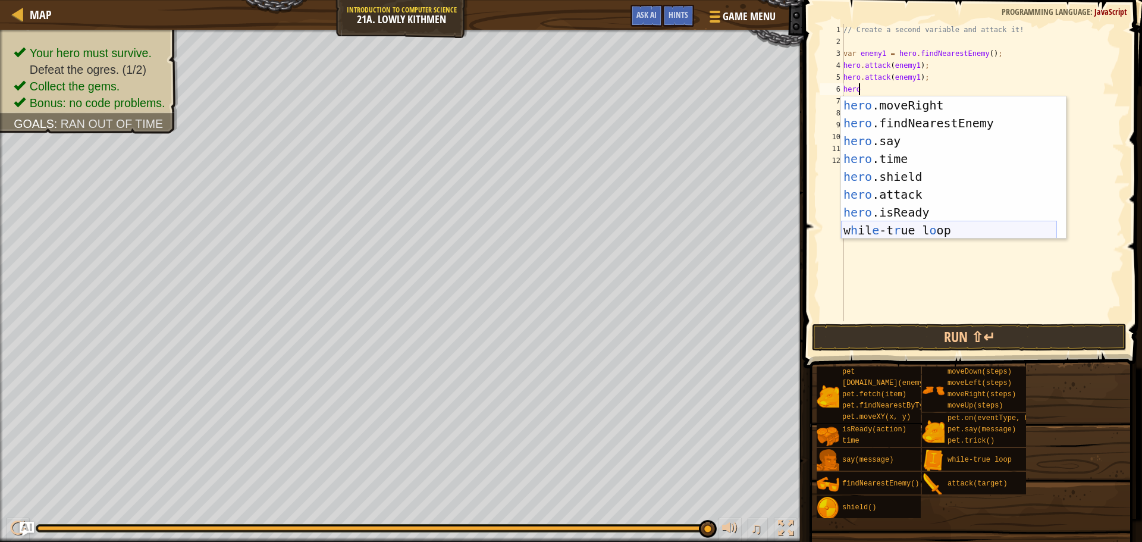
scroll to position [54, 0]
click at [932, 195] on div "hero .moveRight press enter hero .findNearestEnemy press enter hero .say press …" at bounding box center [949, 185] width 216 height 178
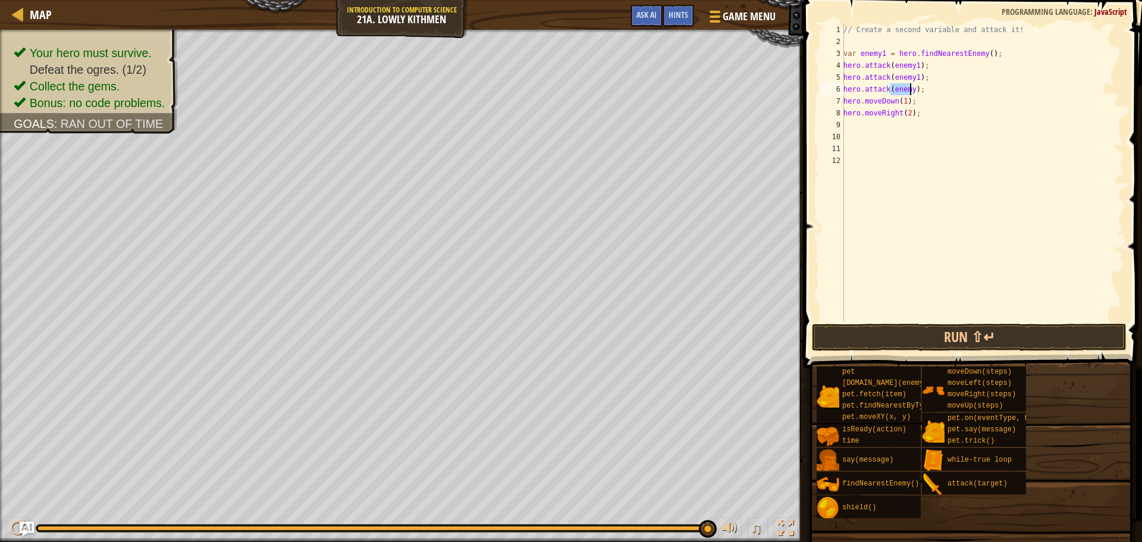
click at [920, 94] on div "// Create a second variable and attack it! var enemy1 = hero . findNearestEnemy…" at bounding box center [982, 184] width 283 height 321
click at [909, 92] on div "// Create a second variable and attack it! var enemy1 = hero . findNearestEnemy…" at bounding box center [982, 184] width 283 height 321
click at [845, 102] on div "// Create a second variable and attack it! var enemy1 = hero . findNearestEnemy…" at bounding box center [982, 184] width 283 height 321
type textarea "hero.moveDown(1);"
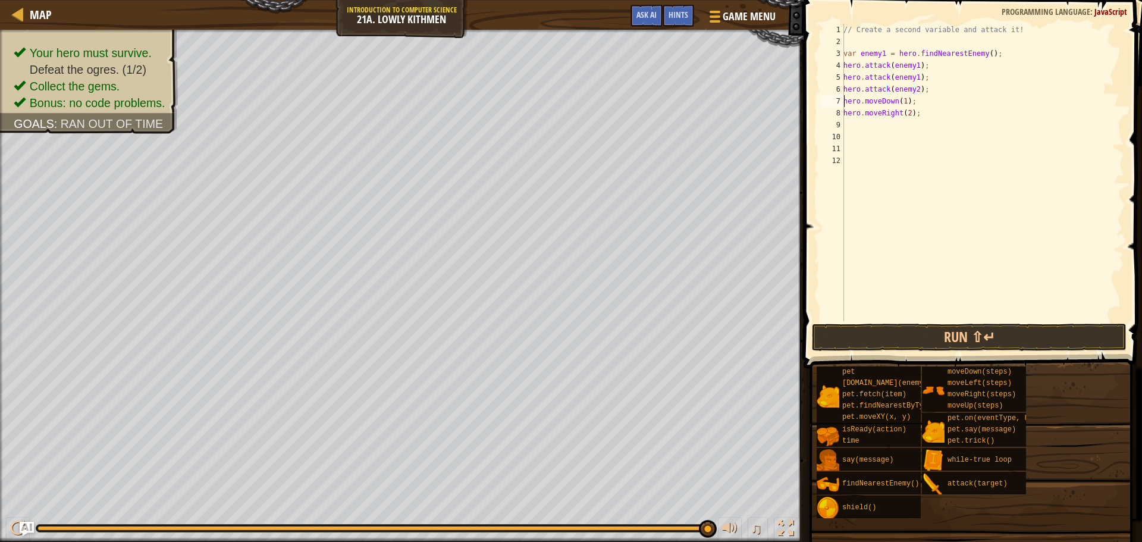
scroll to position [5, 5]
click at [892, 103] on div "// Create a second variable and attack it! var enemy1 = hero . findNearestEnemy…" at bounding box center [982, 184] width 283 height 321
drag, startPoint x: 934, startPoint y: 87, endPoint x: 842, endPoint y: 90, distance: 92.2
click at [842, 90] on div "1 2 3 4 5 6 7 8 9 10 11 12 13 // Create a second variable and attack it! var en…" at bounding box center [971, 172] width 306 height 297
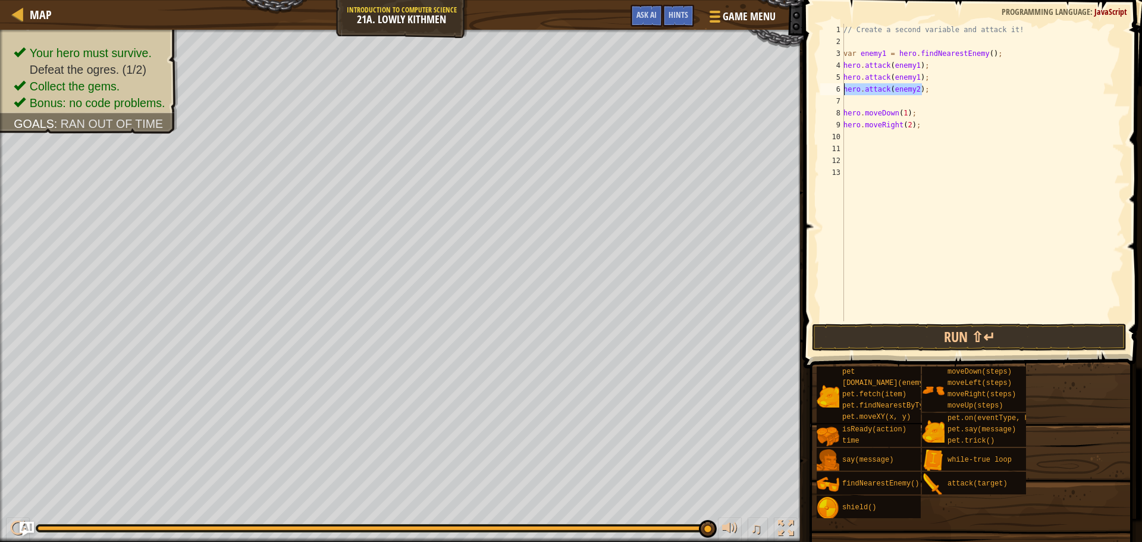
type textarea "hero.attack(enemy2);"
click at [857, 100] on div "// Create a second variable and attack it! var enemy1 = hero . findNearestEnemy…" at bounding box center [982, 184] width 283 height 321
paste textarea "hero.attack(enemy2);"
click at [952, 327] on button "Run ⇧↵" at bounding box center [969, 337] width 315 height 27
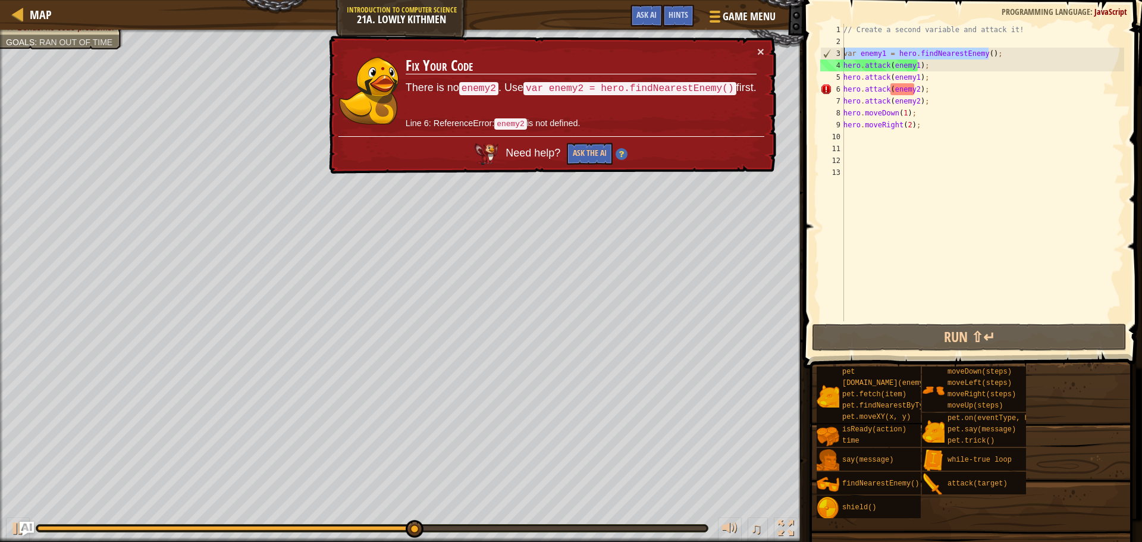
drag, startPoint x: 993, startPoint y: 57, endPoint x: 839, endPoint y: 52, distance: 154.1
click at [839, 52] on div "hero.attack(enemy2); 1 2 3 4 5 6 7 8 9 10 11 12 13 // Create a second variable …" at bounding box center [971, 172] width 306 height 297
click at [840, 86] on div "6" at bounding box center [832, 89] width 24 height 12
type textarea "hero.attack(enemy2);"
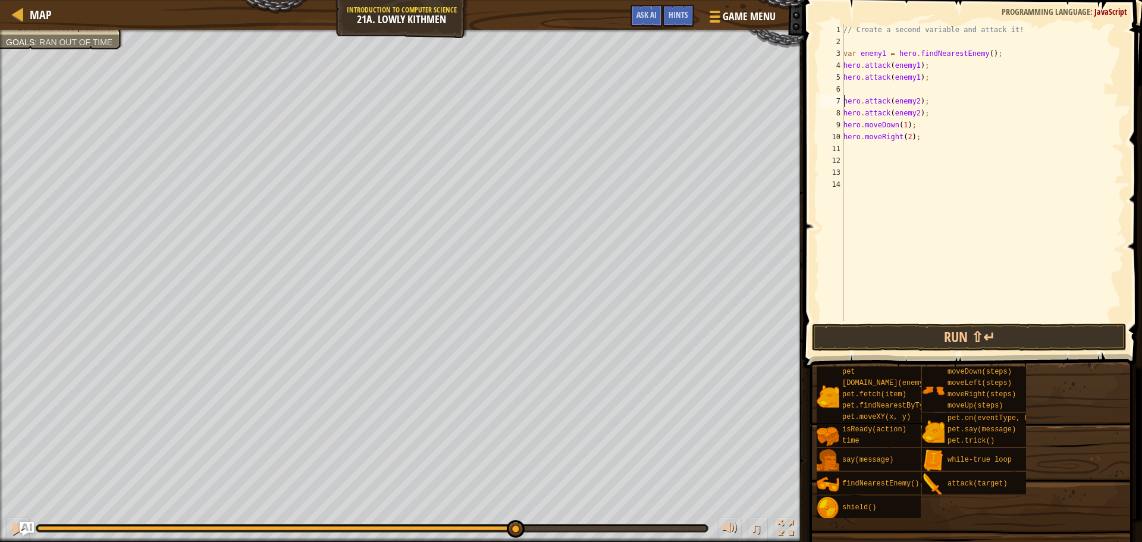
click at [863, 92] on div "// Create a second variable and attack it! var enemy1 = hero . findNearestEnemy…" at bounding box center [982, 184] width 283 height 321
paste textarea "var enemy1 = hero.findNearestEnemy();"
click at [881, 90] on div "// Create a second variable and attack it! var enemy1 = hero . findNearestEnemy…" at bounding box center [982, 184] width 283 height 321
type textarea "var enemy2 = hero.findNearestEnemy();"
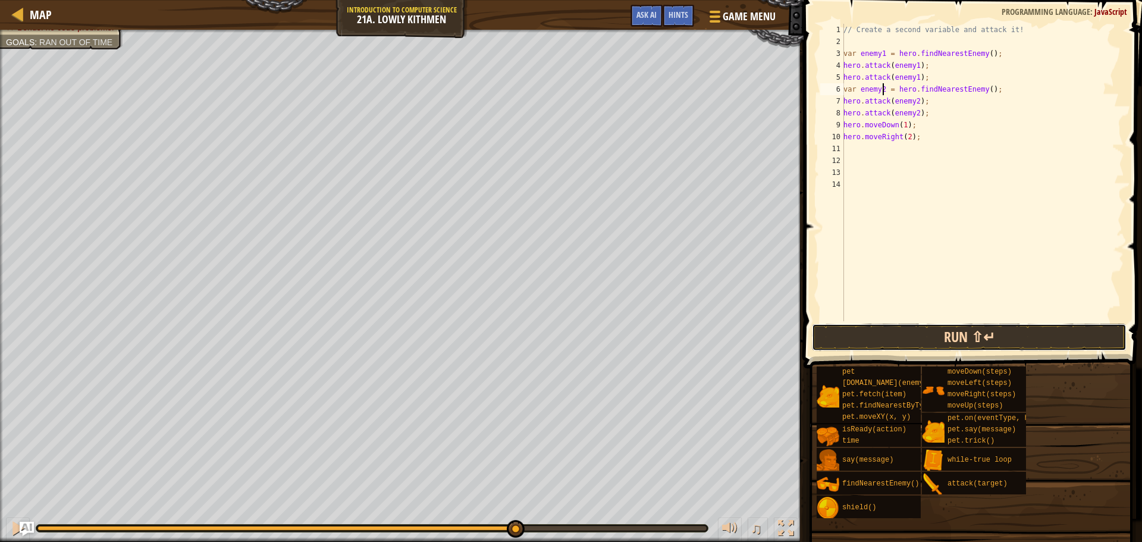
click at [909, 332] on button "Run ⇧↵" at bounding box center [969, 337] width 315 height 27
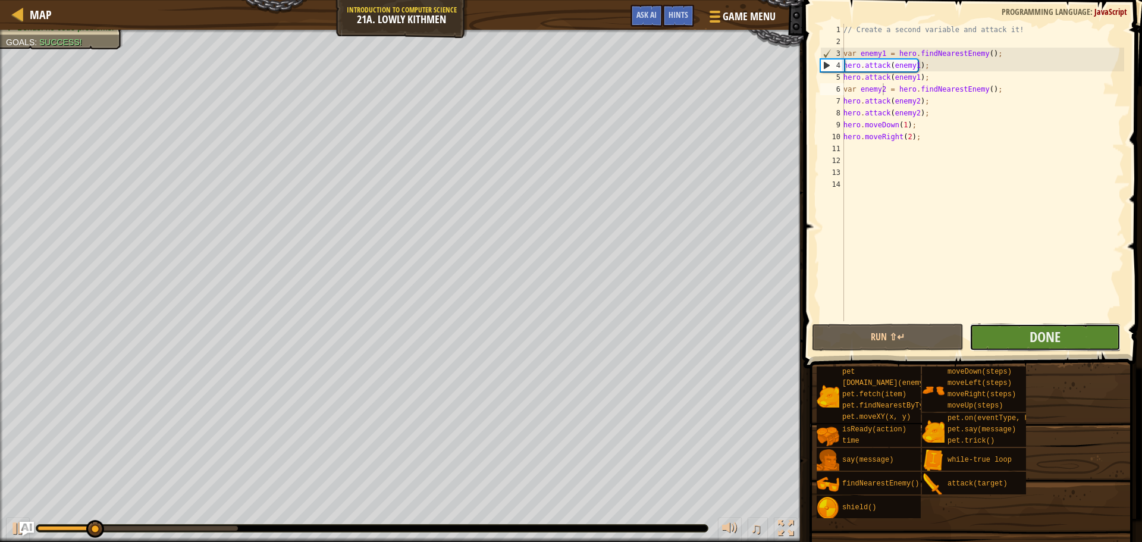
click at [1023, 340] on button "Done" at bounding box center [1044, 337] width 151 height 27
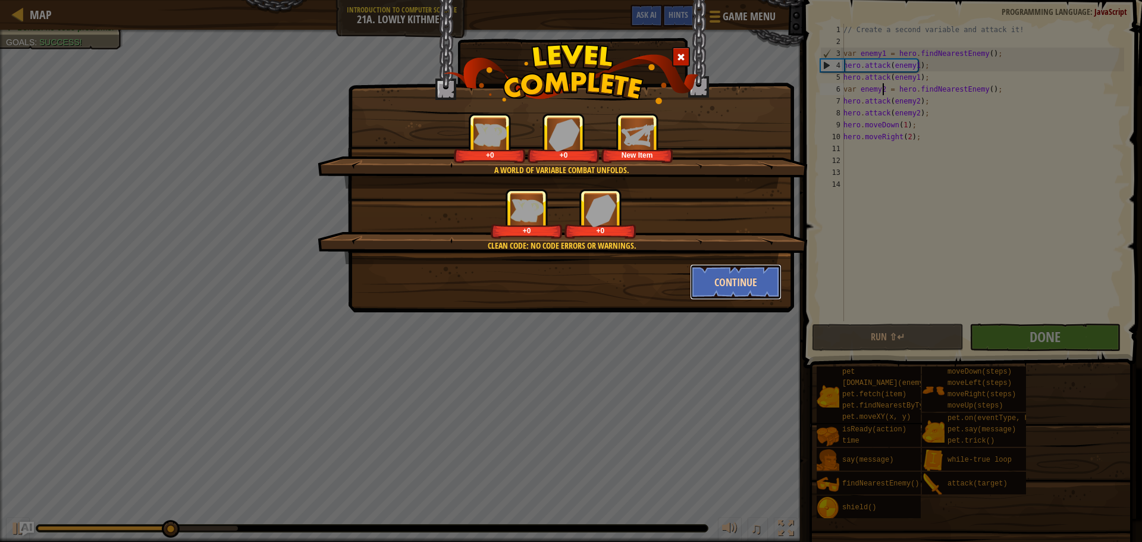
click at [749, 280] on button "Continue" at bounding box center [736, 282] width 92 height 36
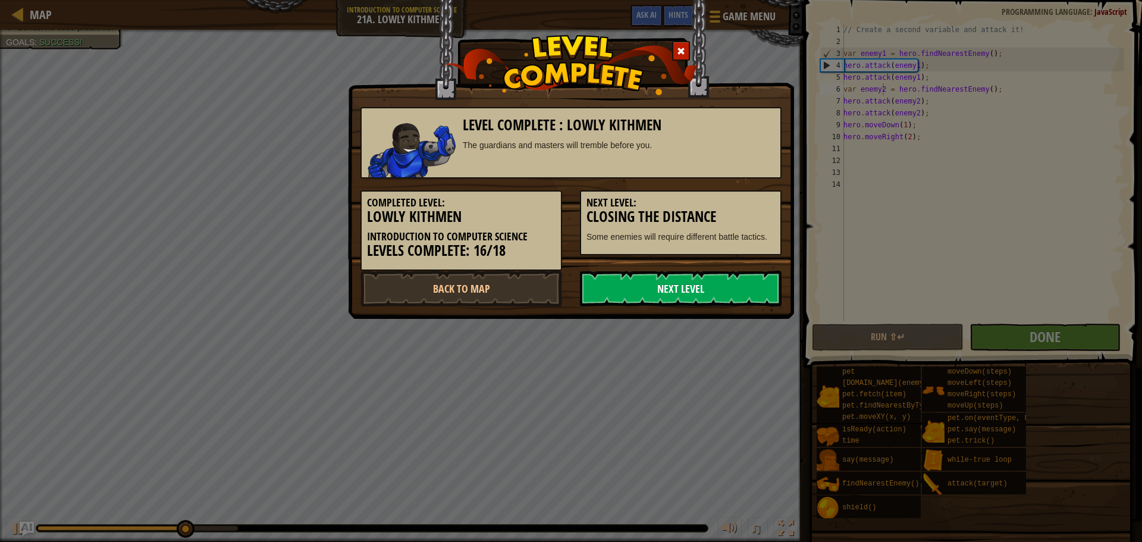
click at [725, 300] on link "Next Level" at bounding box center [681, 289] width 202 height 36
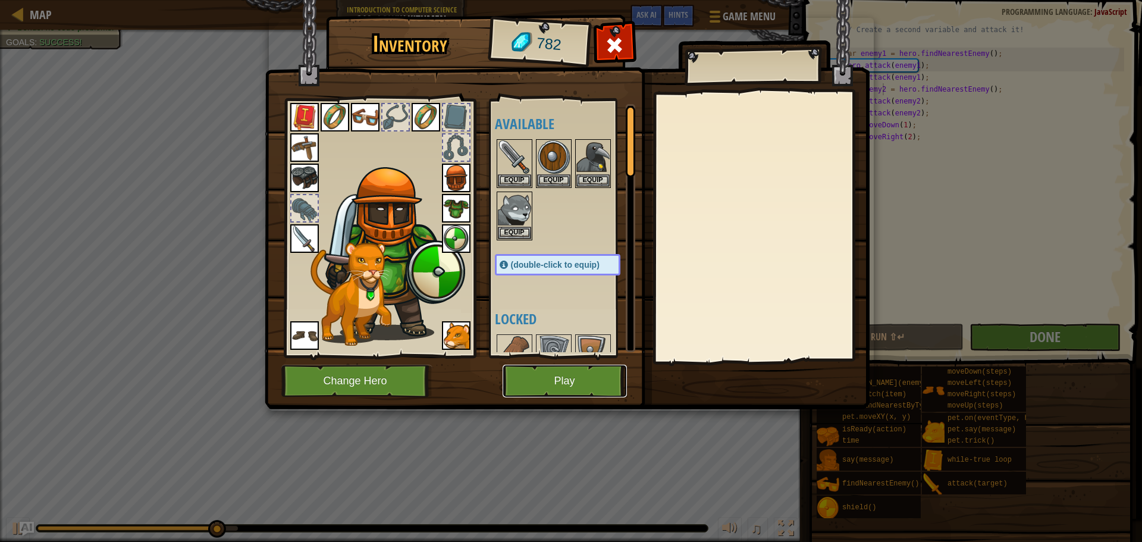
click at [591, 375] on button "Play" at bounding box center [565, 381] width 124 height 33
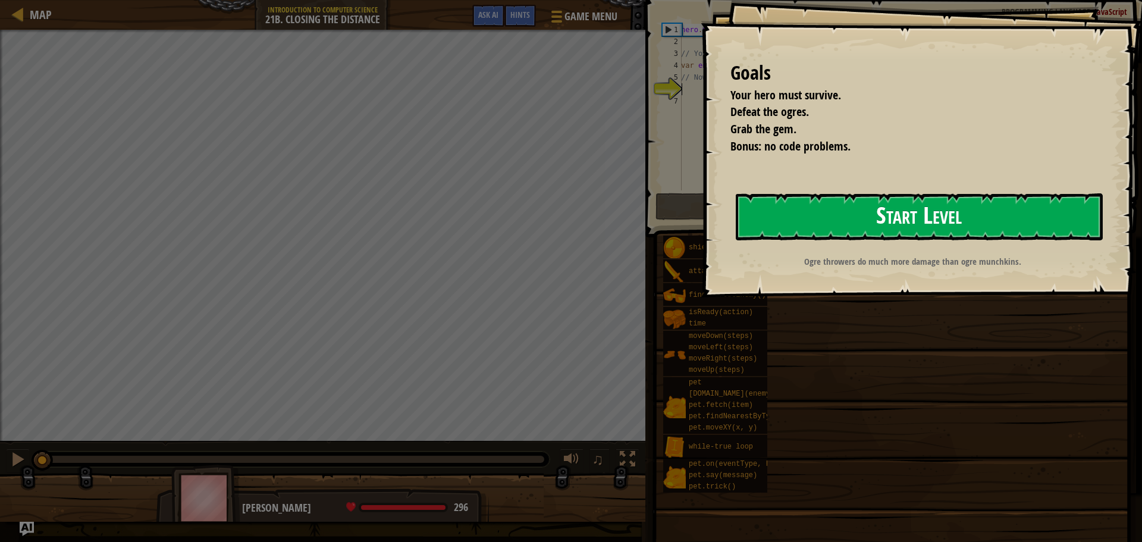
click at [764, 228] on button "Start Level" at bounding box center [919, 216] width 367 height 47
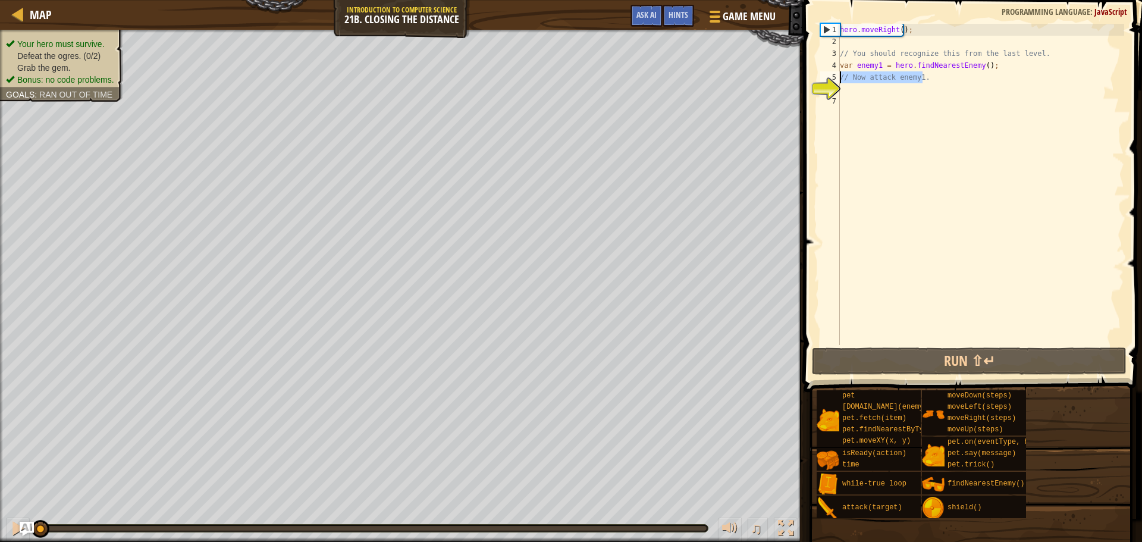
drag, startPoint x: 931, startPoint y: 79, endPoint x: 839, endPoint y: 81, distance: 92.2
click at [839, 81] on div "1 2 3 4 5 6 7 hero . moveRight ( ) ; // You should recognize this from the last…" at bounding box center [971, 184] width 306 height 321
type textarea "// Now attack enemy1."
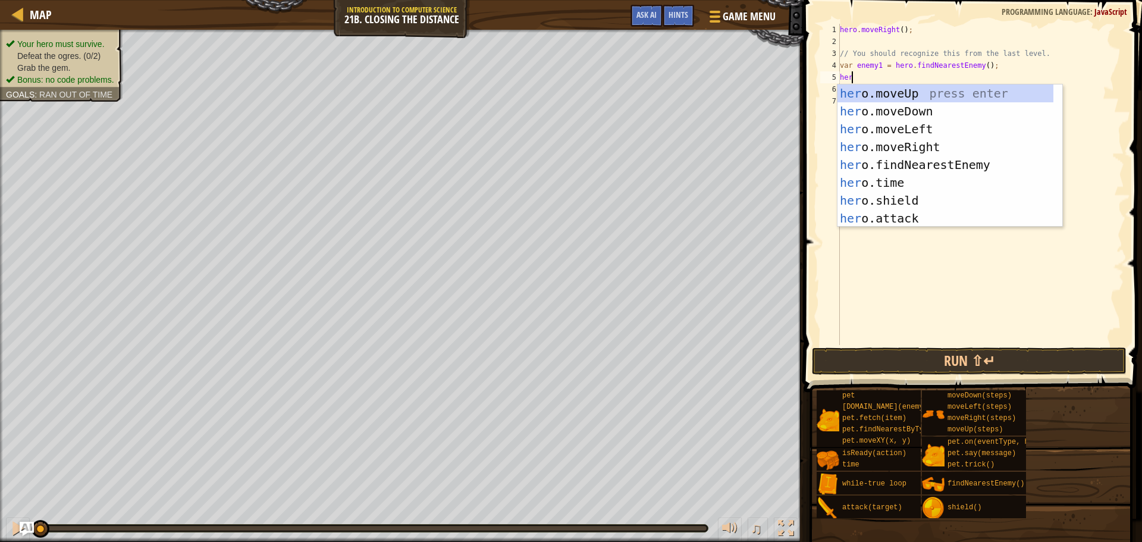
scroll to position [5, 1]
click at [886, 213] on div "hero .moveUp press enter hero .moveDown press enter hero .moveLeft press enter …" at bounding box center [945, 173] width 216 height 178
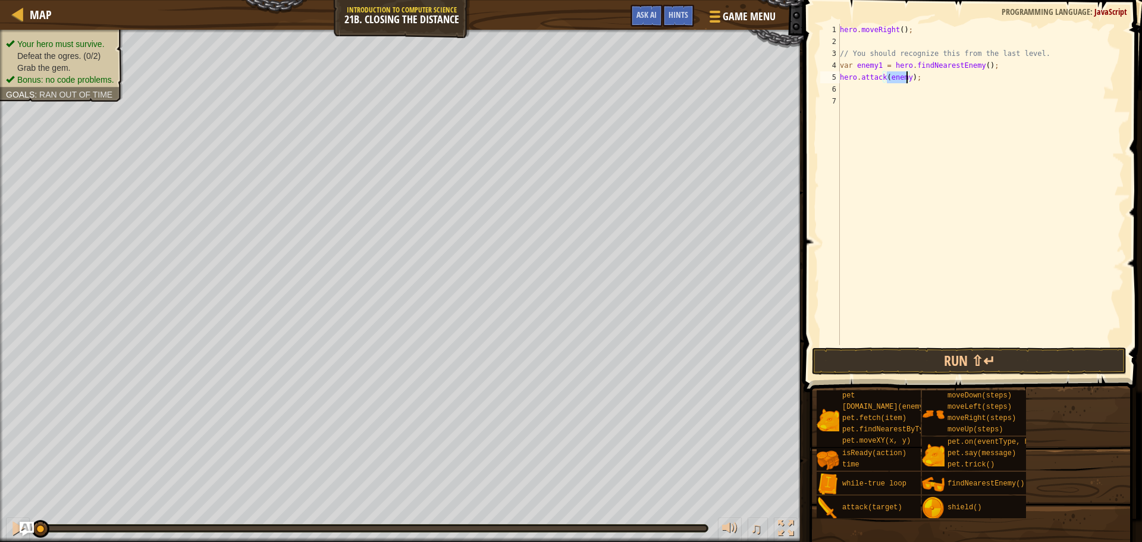
click at [906, 77] on div "hero . moveRight ( ) ; // You should recognize this from the last level. var en…" at bounding box center [980, 184] width 287 height 321
type textarea "hero.attack(enemy1);"
click at [916, 84] on div "hero . moveRight ( ) ; // You should recognize this from the last level. var en…" at bounding box center [980, 196] width 287 height 345
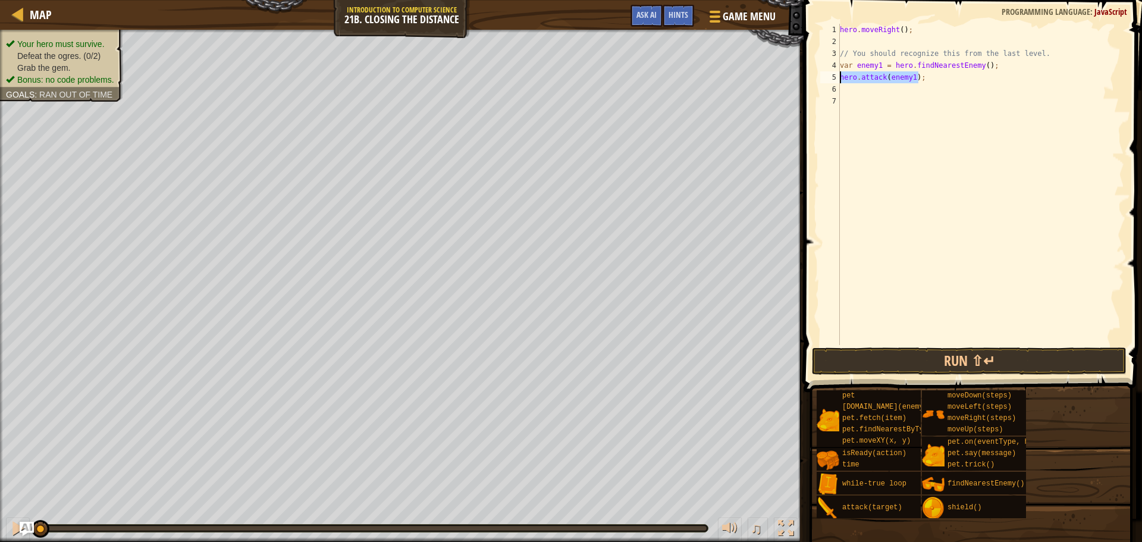
drag, startPoint x: 920, startPoint y: 80, endPoint x: 840, endPoint y: 79, distance: 79.1
click at [840, 79] on div "hero . moveRight ( ) ; // You should recognize this from the last level. var en…" at bounding box center [980, 196] width 287 height 345
type textarea "hero.attack(enemy1);"
click at [841, 92] on div "hero . moveRight ( ) ; // You should recognize this from the last level. var en…" at bounding box center [980, 196] width 287 height 345
paste textarea "hero.attack(enemy1);"
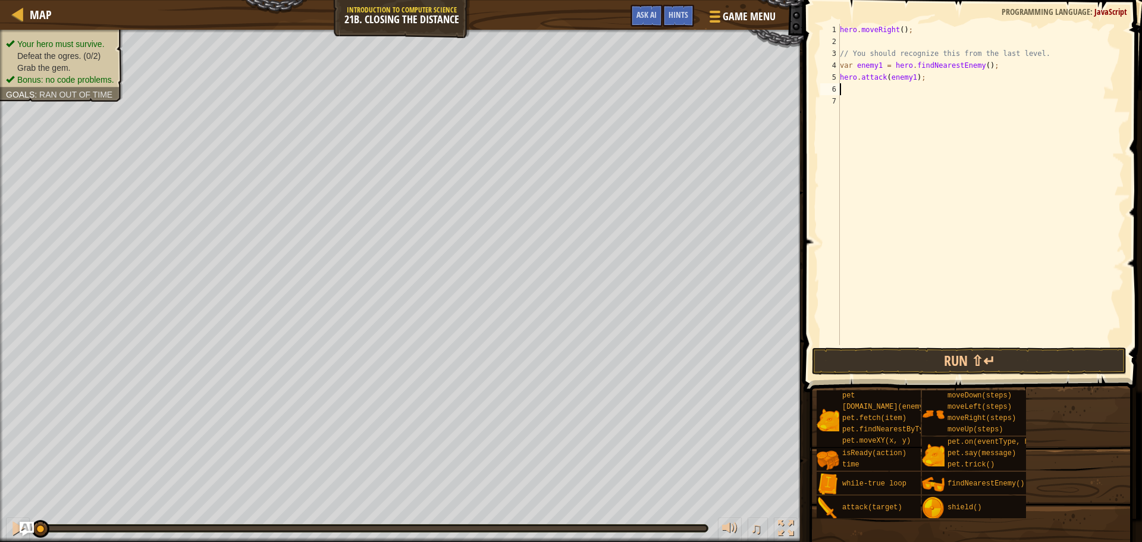
type textarea "hero.attack(enemy1);"
click at [862, 98] on div "hero . moveRight ( ) ; // You should recognize this from the last level. var en…" at bounding box center [980, 196] width 287 height 345
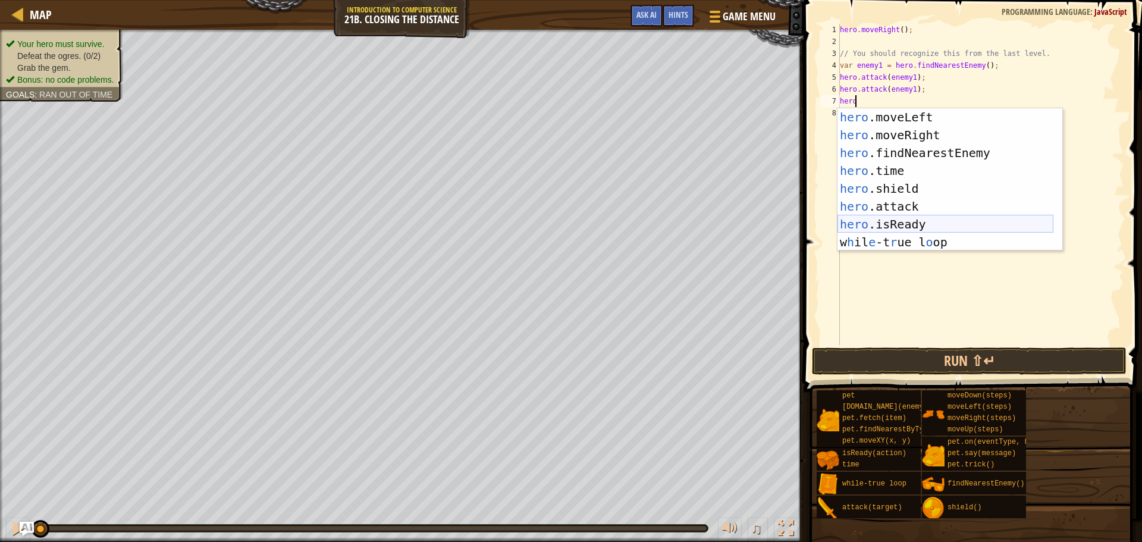
scroll to position [36, 0]
click at [917, 205] on div "hero .moveLeft press enter hero .moveRight press enter hero .findNearestEnemy p…" at bounding box center [945, 197] width 216 height 178
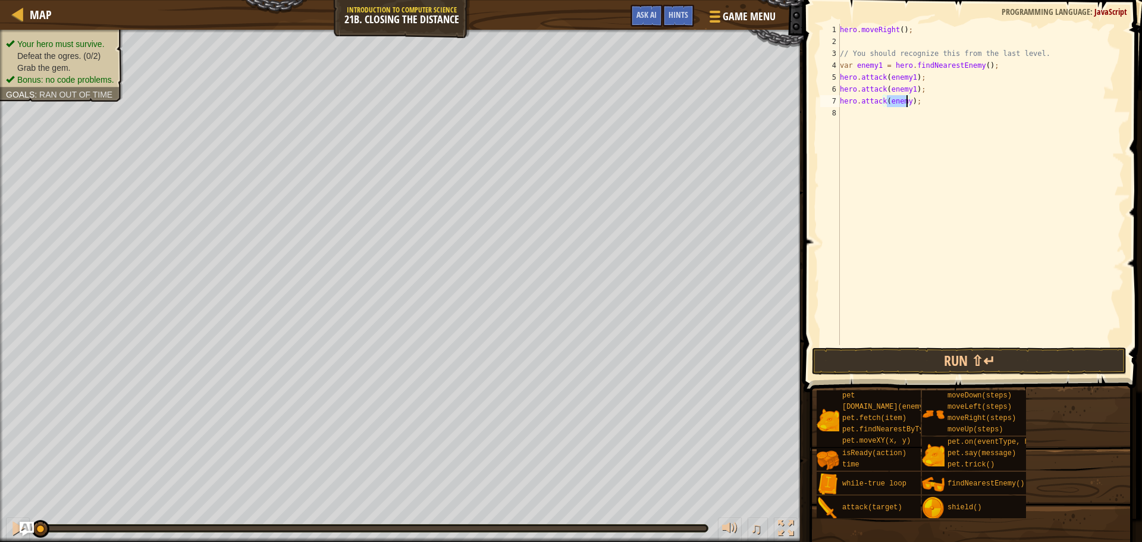
click at [907, 106] on div "hero . moveRight ( ) ; // You should recognize this from the last level. var en…" at bounding box center [980, 184] width 287 height 321
type textarea "hero.attack(enemy2);"
drag, startPoint x: 919, startPoint y: 101, endPoint x: 836, endPoint y: 102, distance: 82.7
click at [836, 102] on div "hero.attack(enemy2); 1 2 3 4 5 6 7 8 hero . moveRight ( ) ; // You should recog…" at bounding box center [971, 184] width 306 height 321
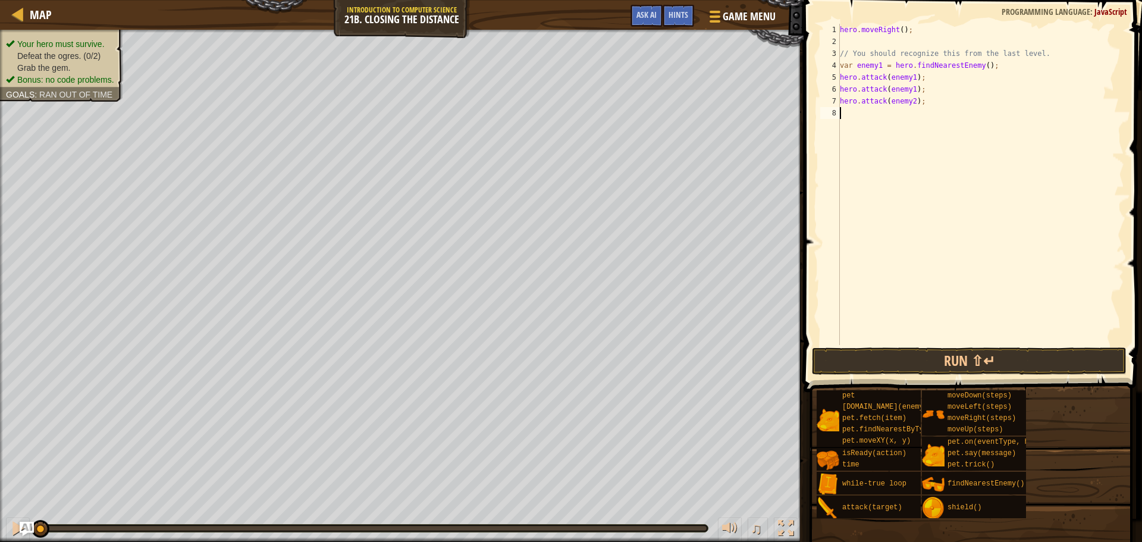
click at [853, 119] on div "hero . moveRight ( ) ; // You should recognize this from the last level. var en…" at bounding box center [980, 196] width 287 height 345
paste textarea "hero.attack(enemy2);"
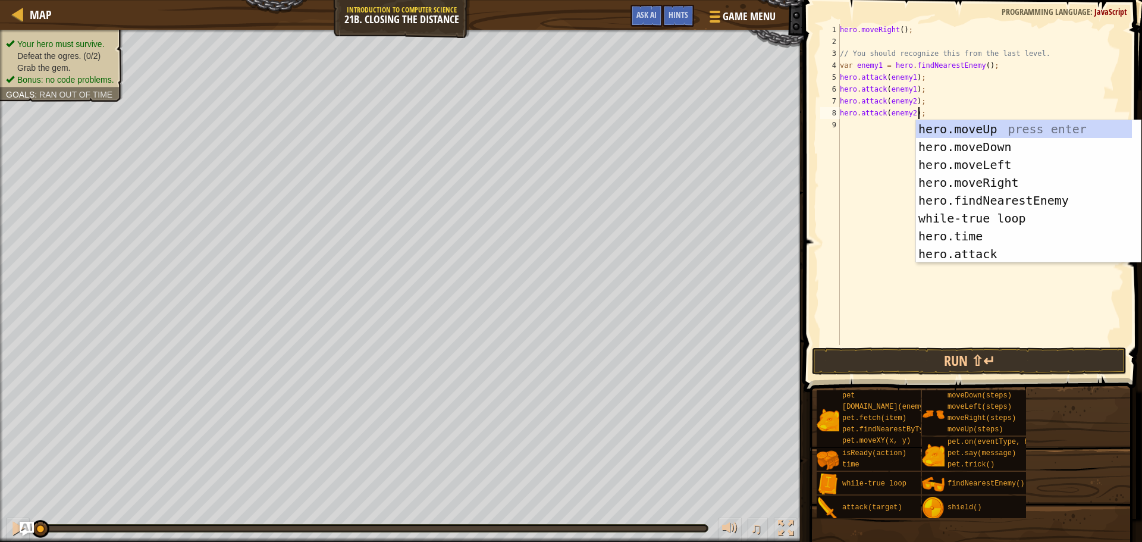
click at [839, 98] on div "7" at bounding box center [830, 101] width 20 height 12
type textarea "hero.attack(enemy2);"
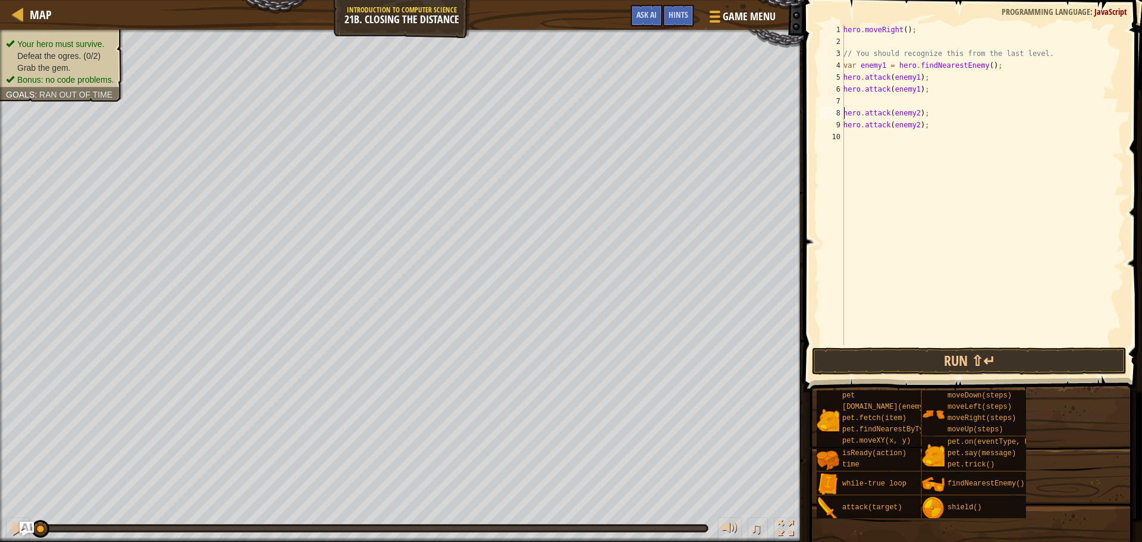
click at [857, 97] on div "hero . moveRight ( ) ; // You should recognize this from the last level. var en…" at bounding box center [982, 196] width 283 height 345
drag, startPoint x: 844, startPoint y: 65, endPoint x: 989, endPoint y: 67, distance: 144.5
click at [989, 67] on div "hero . moveRight ( ) ; // You should recognize this from the last level. var en…" at bounding box center [982, 196] width 283 height 345
type textarea "var enemy1 = hero.findNearestEnemy();"
click at [890, 103] on div "hero . moveRight ( ) ; // You should recognize this from the last level. var en…" at bounding box center [982, 196] width 283 height 345
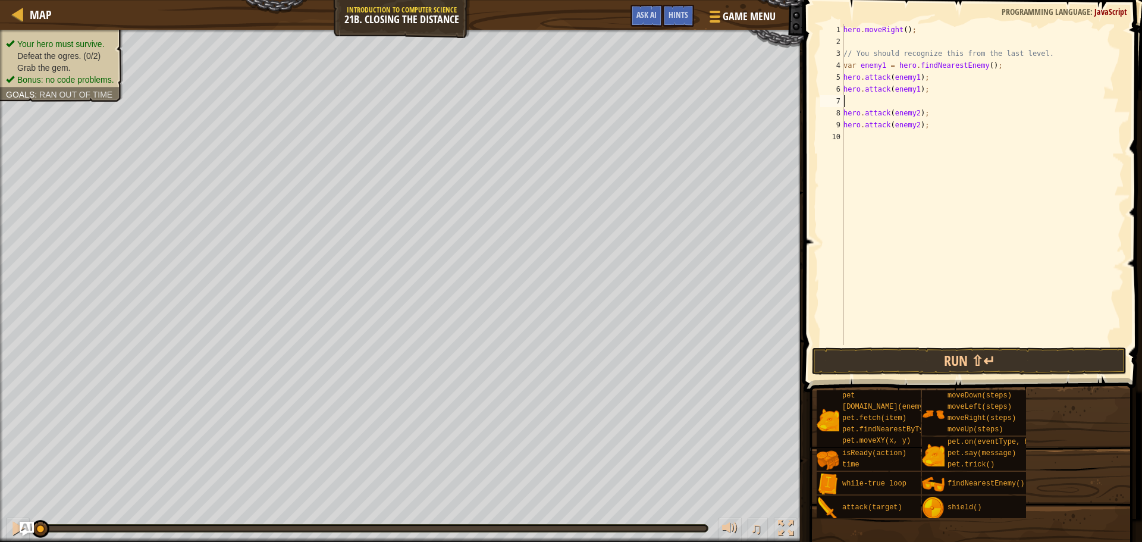
paste textarea "var enemy1 = hero.findNearestEnemy();"
click at [931, 352] on button "Run ⇧↵" at bounding box center [969, 360] width 315 height 27
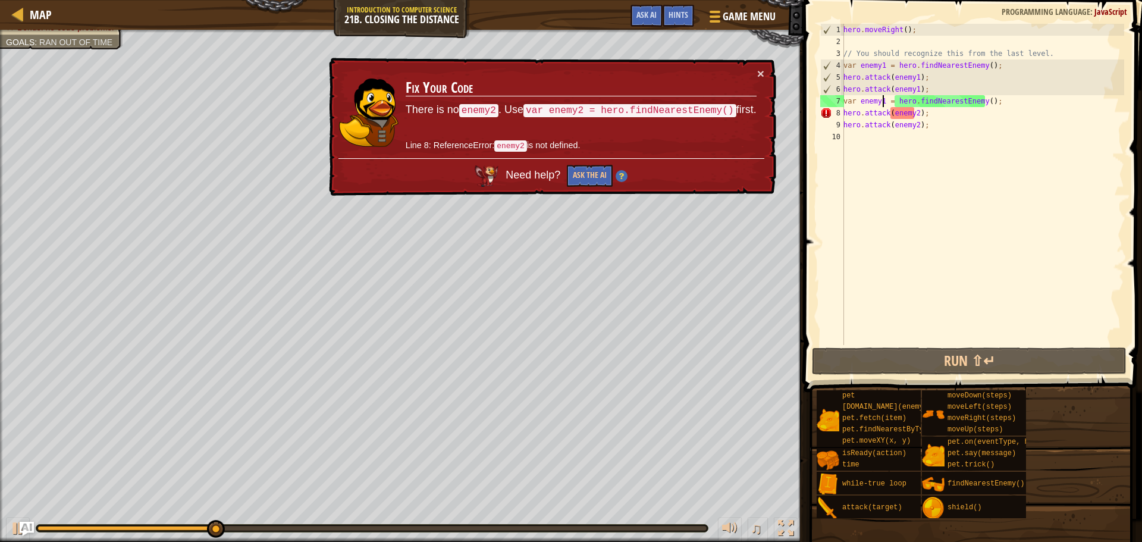
click at [883, 102] on div "hero . moveRight ( ) ; // You should recognize this from the last level. var en…" at bounding box center [982, 196] width 283 height 345
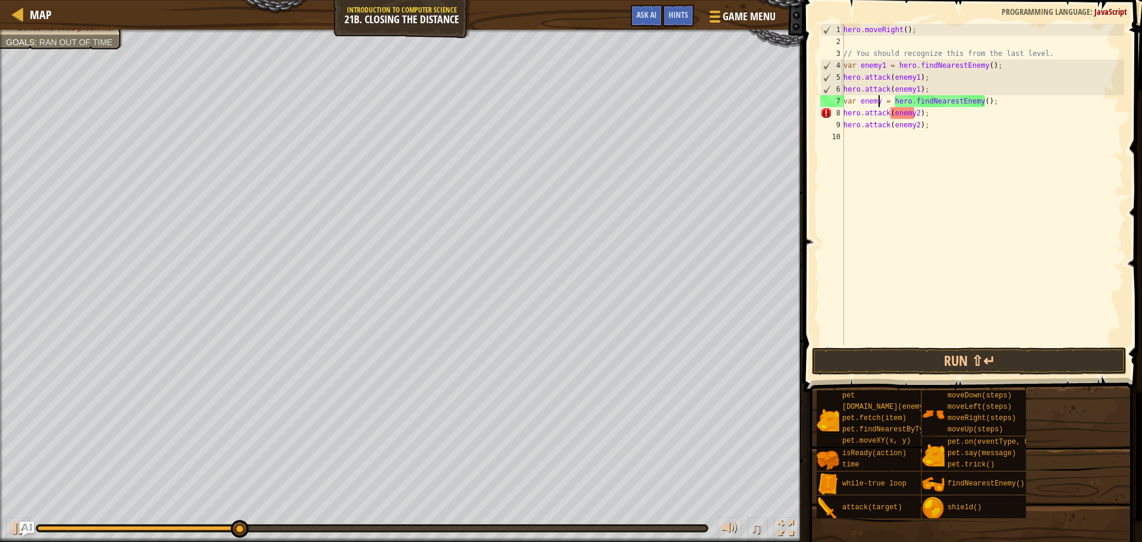
type textarea "var enemy2 = hero.findNearestEnemy();"
click at [871, 140] on div "hero . moveRight ( ) ; // You should recognize this from the last level. var en…" at bounding box center [982, 196] width 283 height 345
click at [899, 362] on button "Run ⇧↵" at bounding box center [969, 360] width 315 height 27
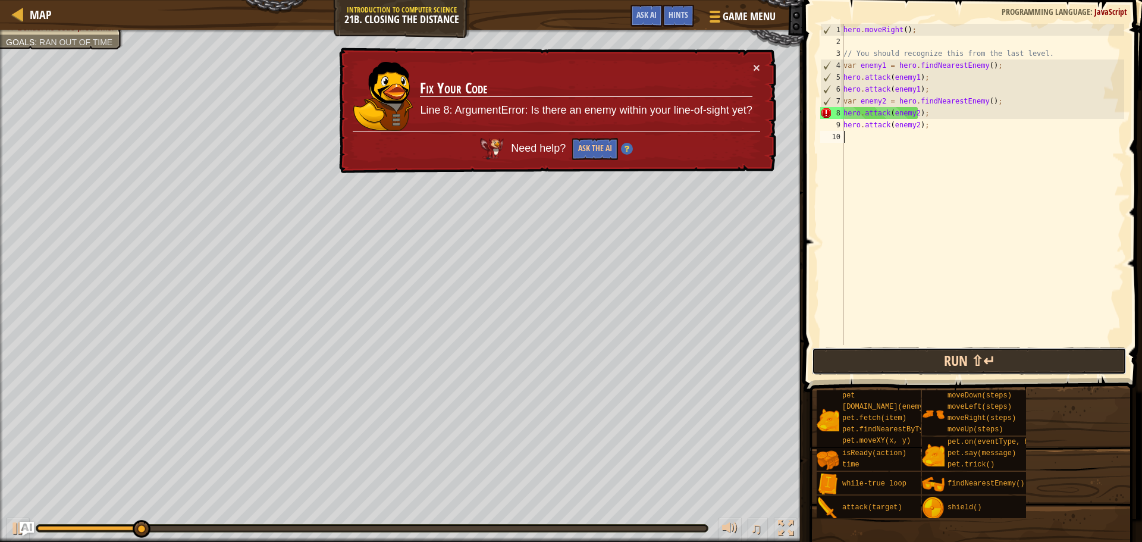
click at [899, 362] on button "Run ⇧↵" at bounding box center [969, 360] width 315 height 27
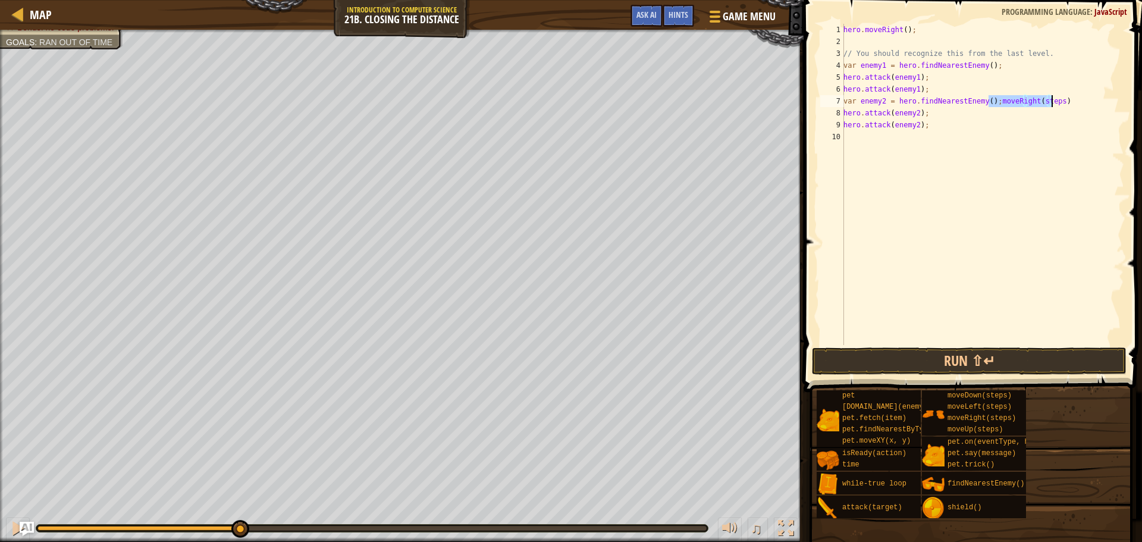
click at [989, 105] on div "hero . moveRight ( ) ; // You should recognize this from the last level. var en…" at bounding box center [982, 184] width 283 height 321
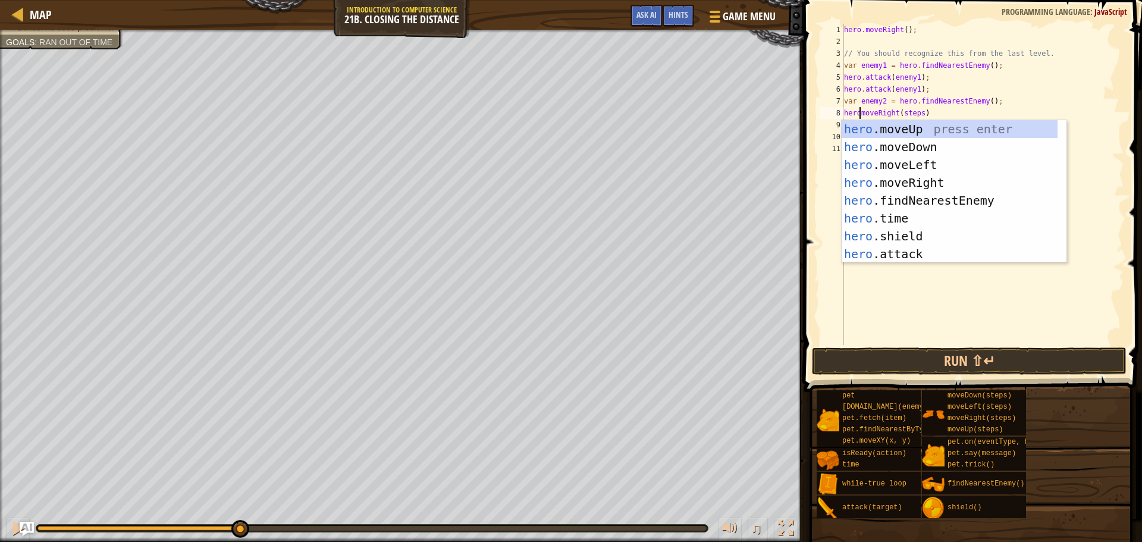
scroll to position [5, 1]
click at [923, 109] on div "hero . moveRight ( ) ; // You should recognize this from the last level. var en…" at bounding box center [983, 196] width 283 height 345
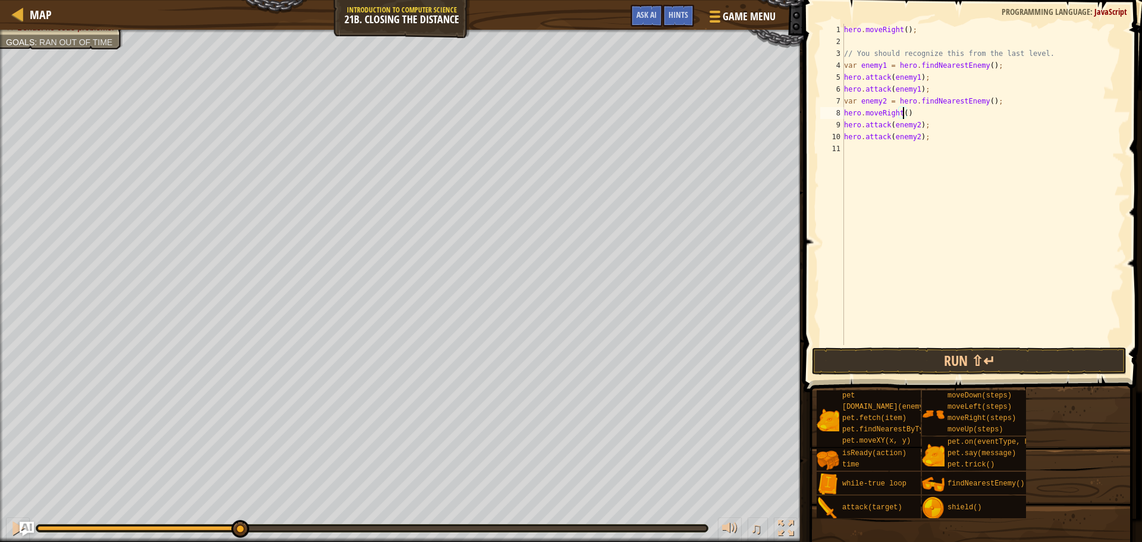
scroll to position [5, 5]
click at [908, 353] on button "Run ⇧↵" at bounding box center [969, 360] width 315 height 27
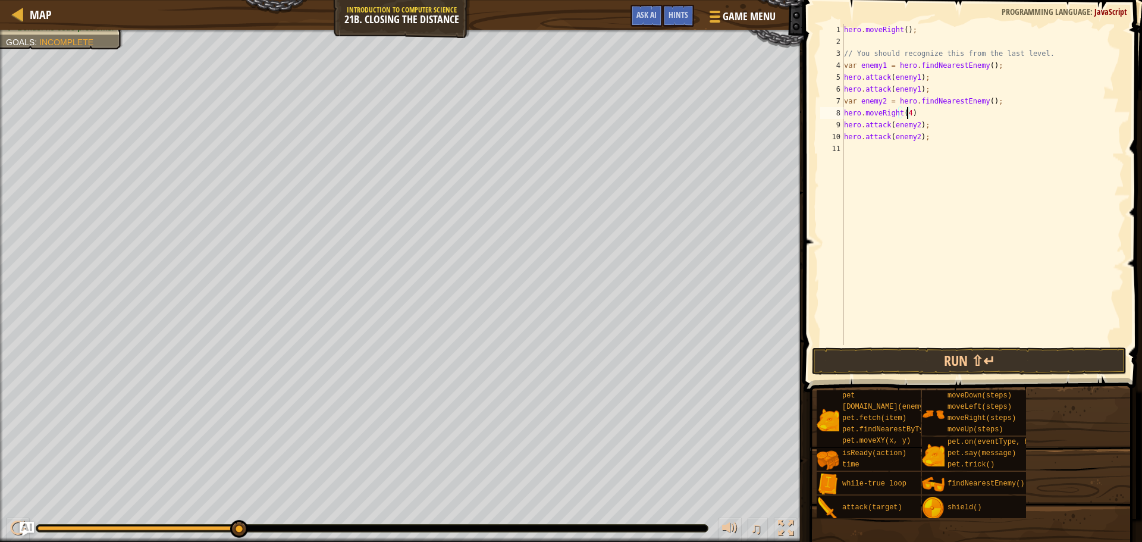
click at [918, 111] on div "hero . moveRight ( ) ; // You should recognize this from the last level. var en…" at bounding box center [983, 196] width 283 height 345
type textarea "hero.moveRight(4):"
click at [844, 122] on div "hero . moveRight ( ) ; // You should recognize this from the last level. var en…" at bounding box center [983, 184] width 283 height 321
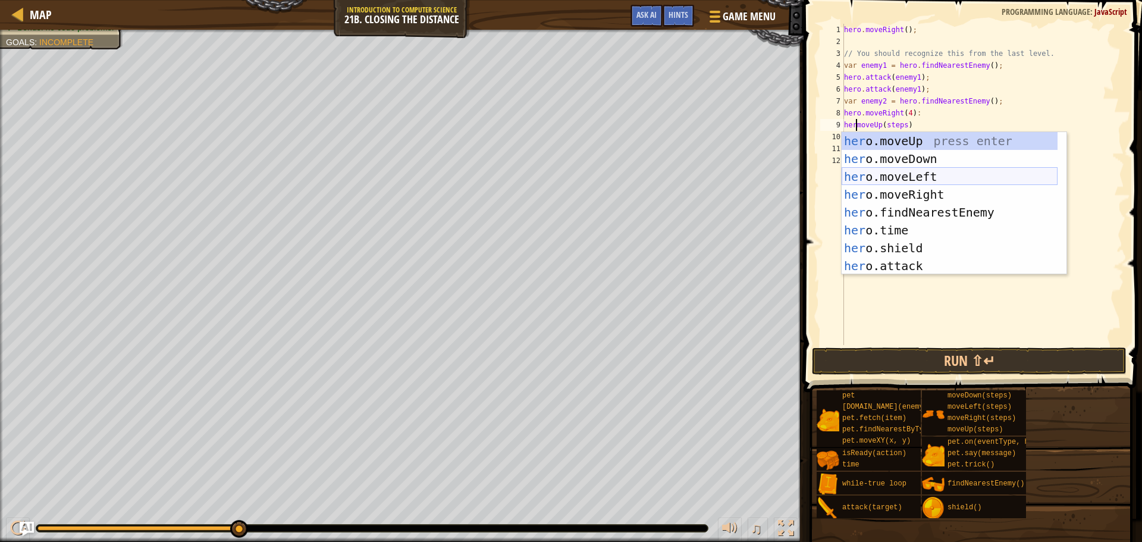
scroll to position [5, 1]
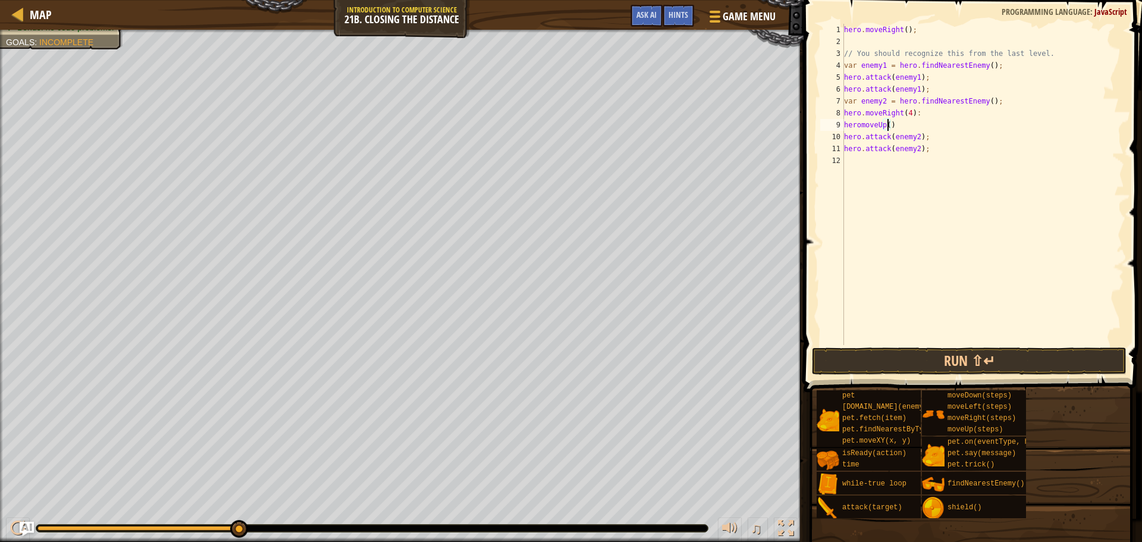
type textarea "heromoveUp(2)"
click at [913, 125] on div "hero . moveRight ( ) ; // You should recognize this from the last level. var en…" at bounding box center [983, 196] width 283 height 345
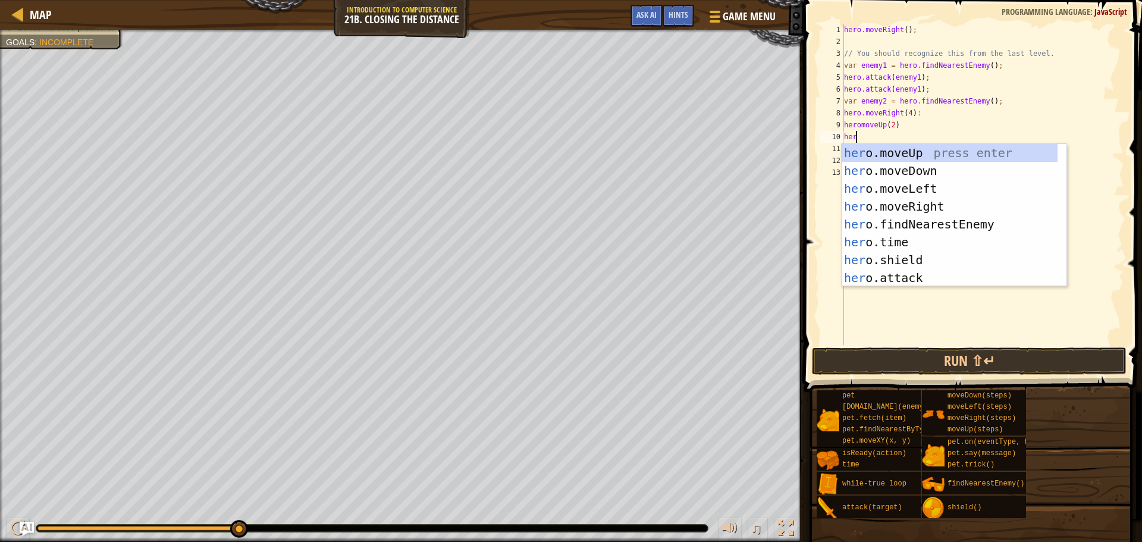
type textarea "hero"
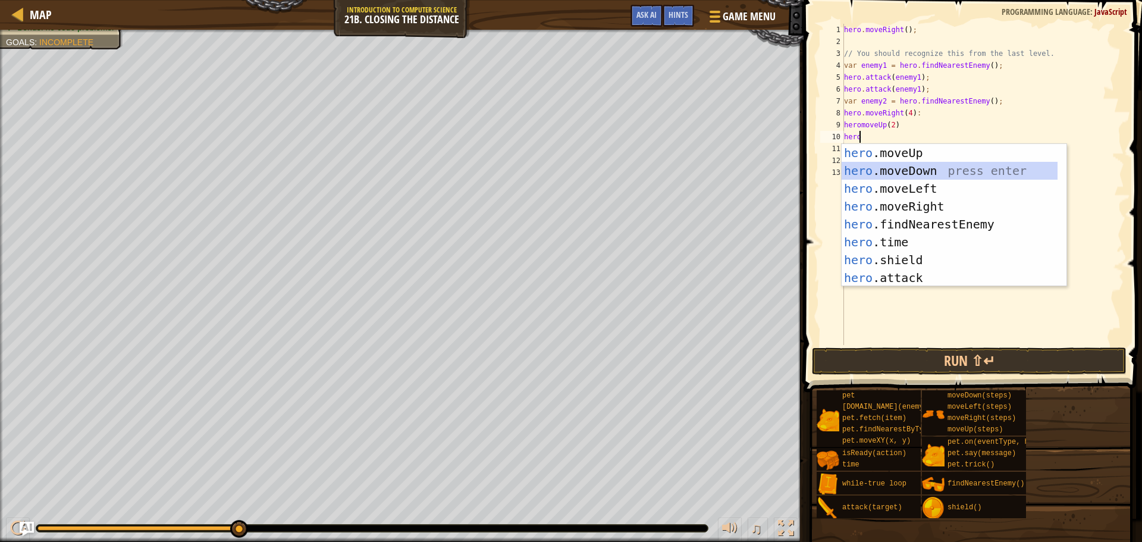
click at [895, 173] on div "hero .moveUp press enter hero .moveDown press enter hero .moveLeft press enter …" at bounding box center [950, 233] width 216 height 178
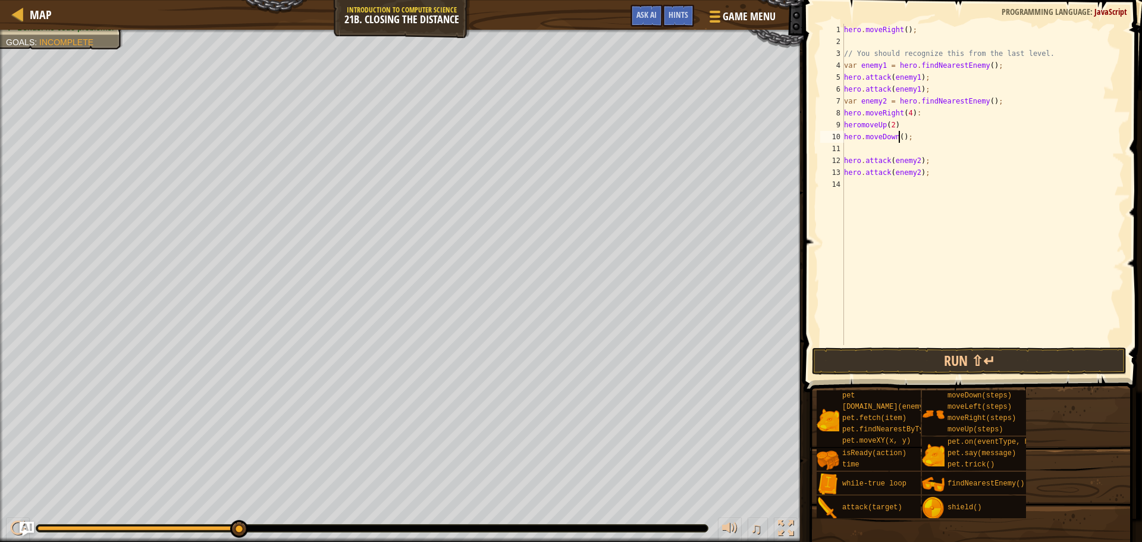
click at [898, 136] on div "hero . moveRight ( ) ; // You should recognize this from the last level. var en…" at bounding box center [983, 196] width 283 height 345
type textarea "hero.moveDown(2);"
click at [878, 153] on div "hero . moveRight ( ) ; // You should recognize this from the last level. var en…" at bounding box center [983, 196] width 283 height 345
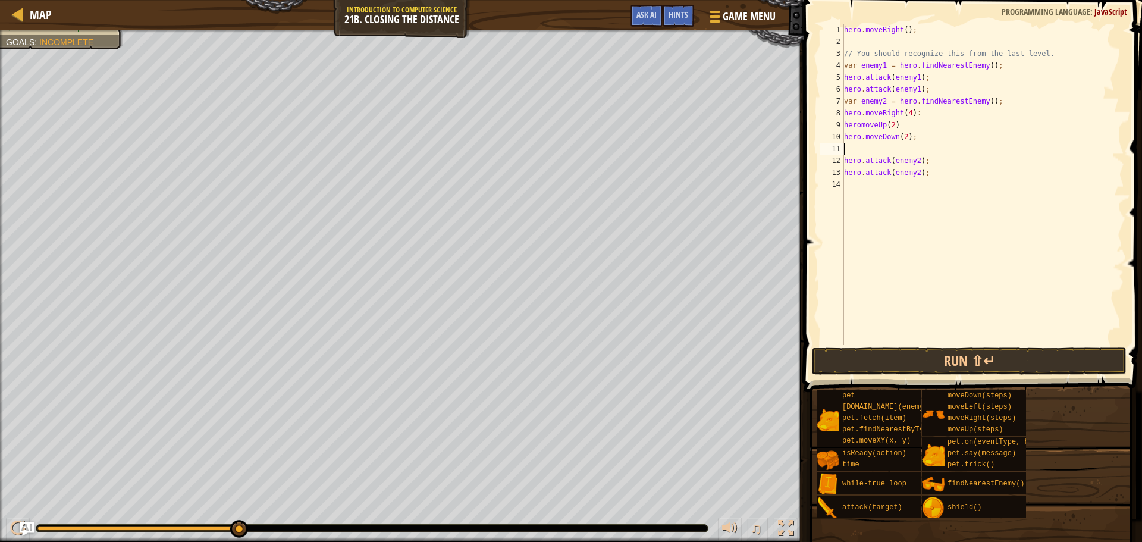
type textarea "h"
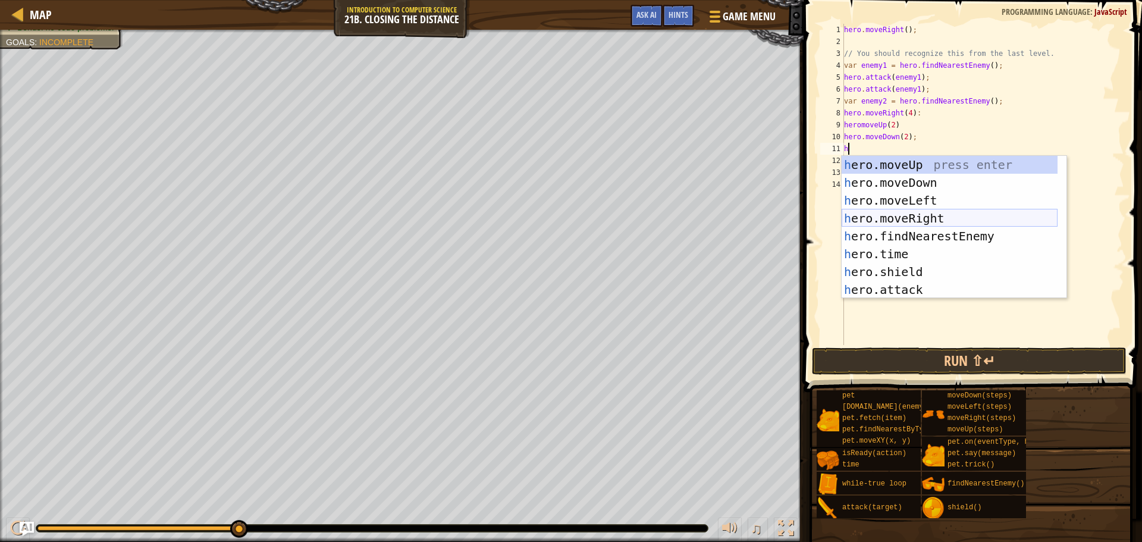
click at [925, 211] on div "h ero.moveUp press enter h ero.moveDown press enter h ero.moveLeft press enter …" at bounding box center [950, 245] width 216 height 178
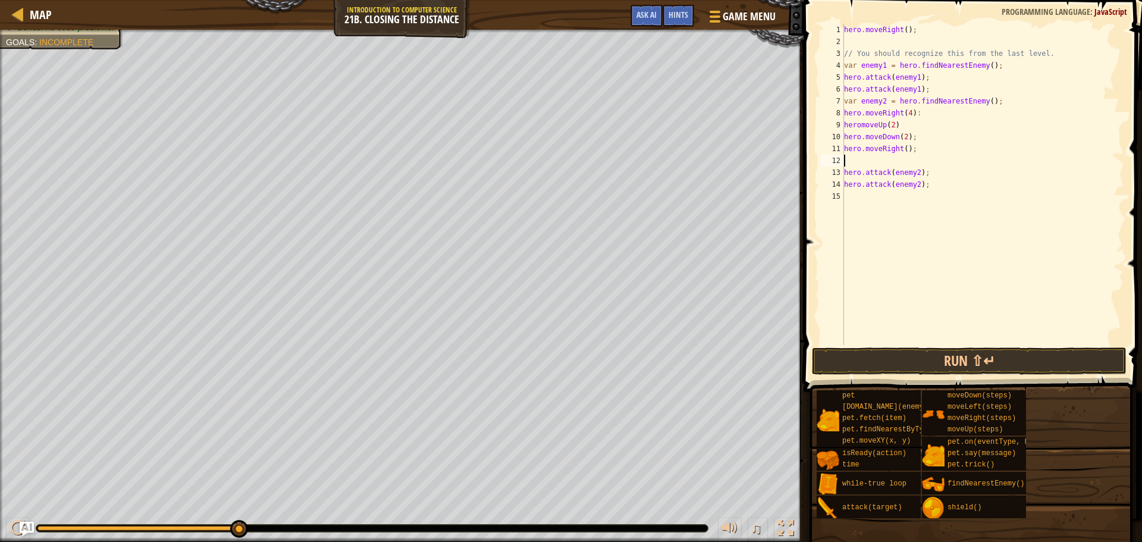
click at [903, 149] on div "hero . moveRight ( ) ; // You should recognize this from the last level. var en…" at bounding box center [983, 196] width 283 height 345
type textarea "hero.moveRight(5);"
click at [886, 157] on div "hero . moveRight ( ) ; // You should recognize this from the last level. var en…" at bounding box center [983, 196] width 283 height 345
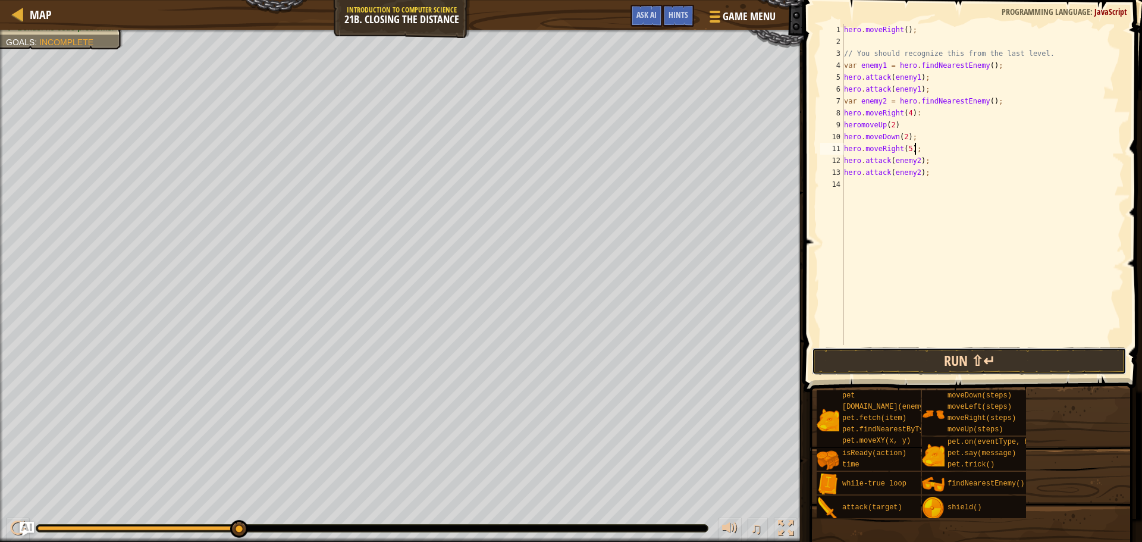
click at [871, 354] on button "Run ⇧↵" at bounding box center [969, 360] width 315 height 27
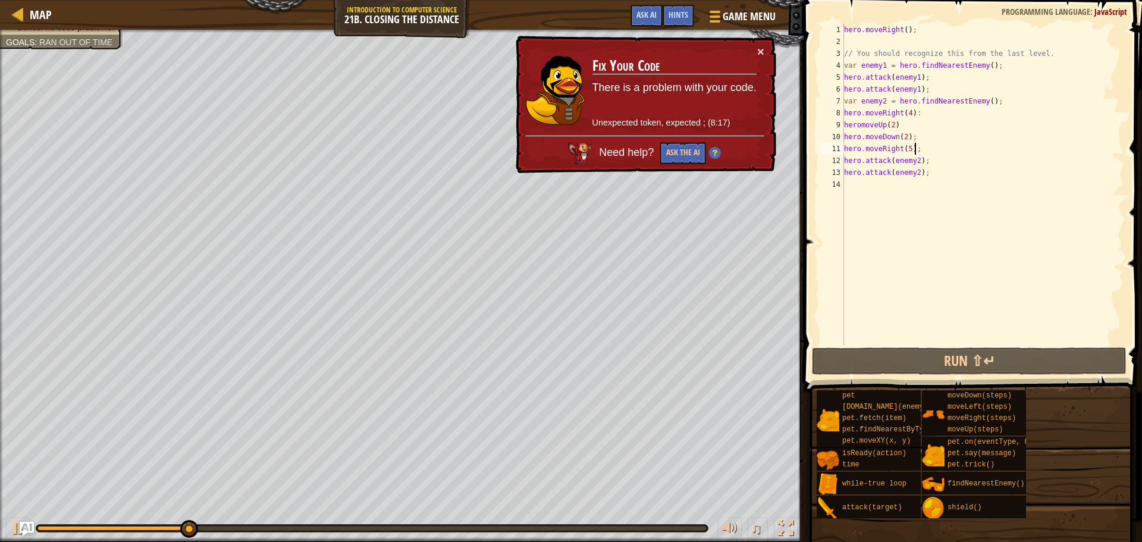
click at [905, 112] on div "hero . moveRight ( ) ; // You should recognize this from the last level. var en…" at bounding box center [983, 196] width 283 height 345
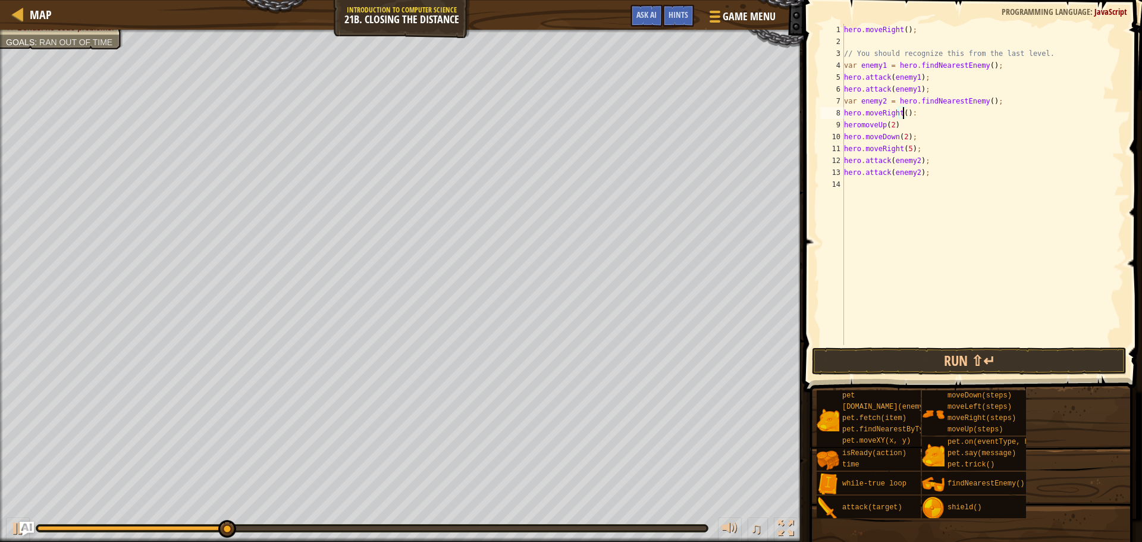
scroll to position [5, 5]
click at [959, 359] on button "Run ⇧↵" at bounding box center [969, 360] width 315 height 27
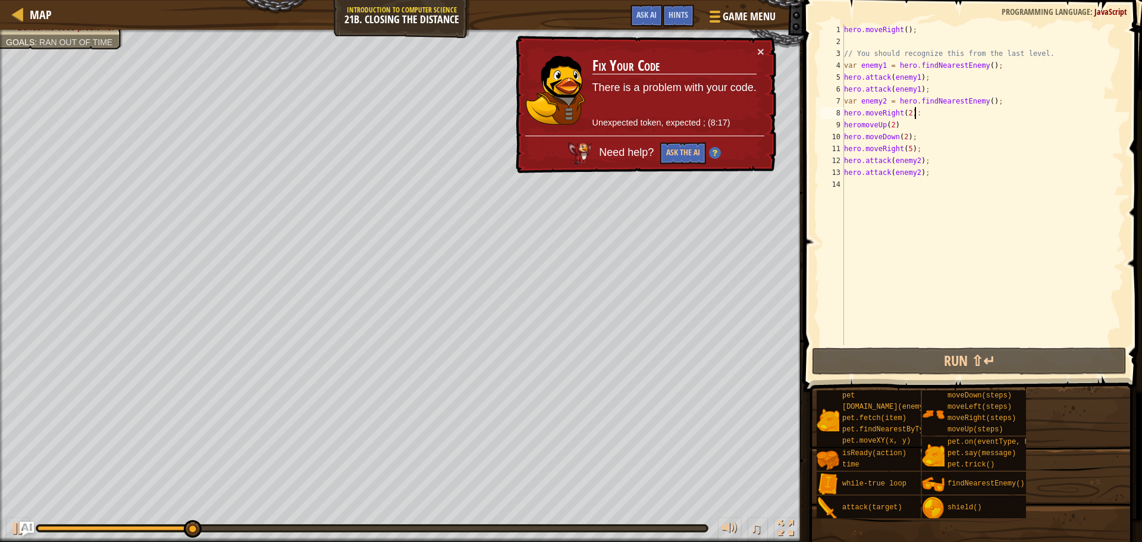
click at [918, 115] on div "hero . moveRight ( ) ; // You should recognize this from the last level. var en…" at bounding box center [983, 196] width 283 height 345
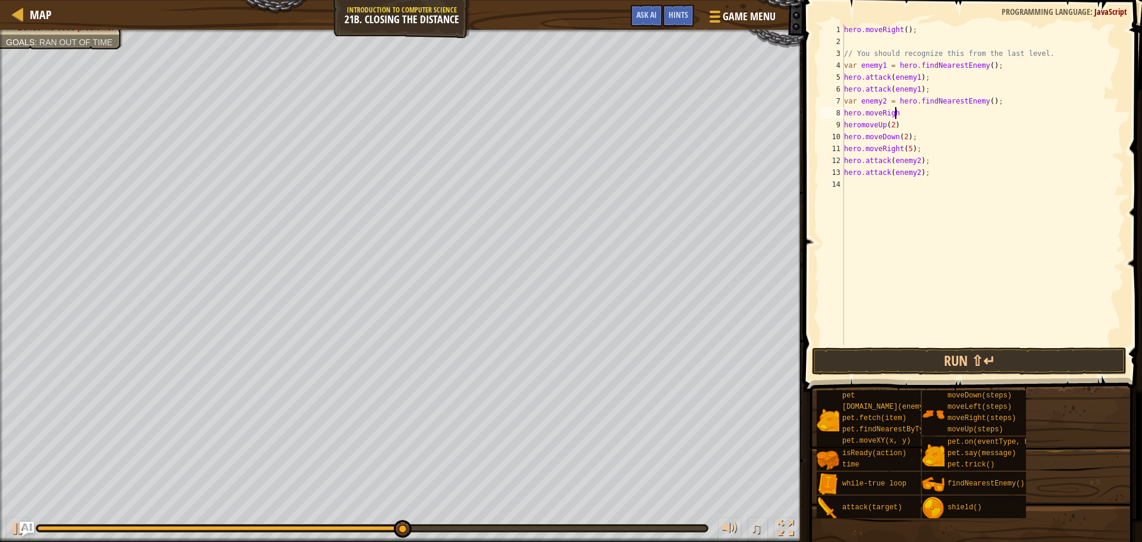
scroll to position [5, 1]
type textarea "h"
click at [943, 363] on button "Run ⇧↵" at bounding box center [969, 360] width 315 height 27
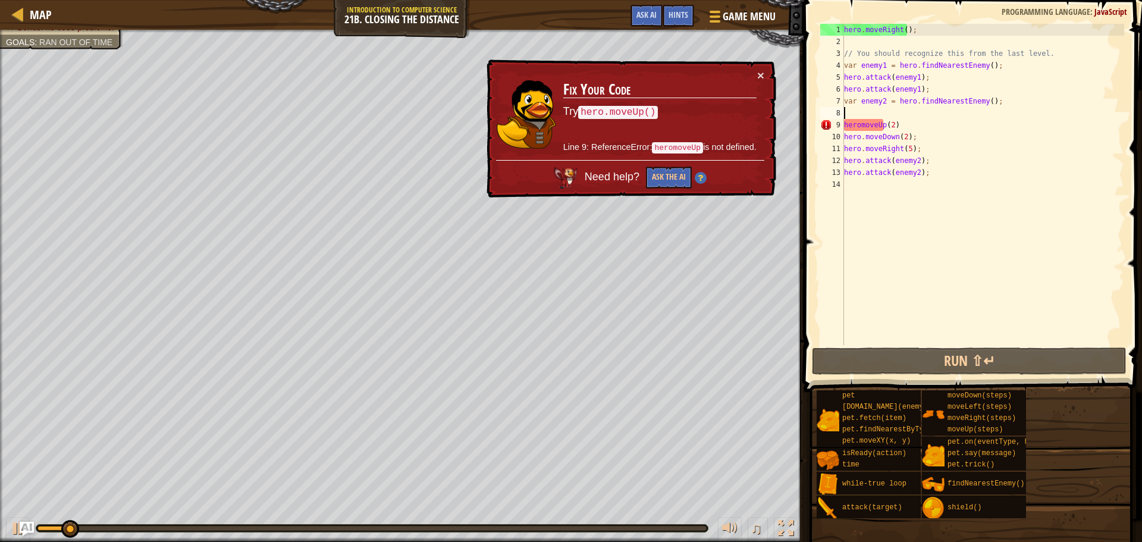
click at [895, 128] on div "hero . moveRight ( ) ; // You should recognize this from the last level. var en…" at bounding box center [983, 196] width 283 height 345
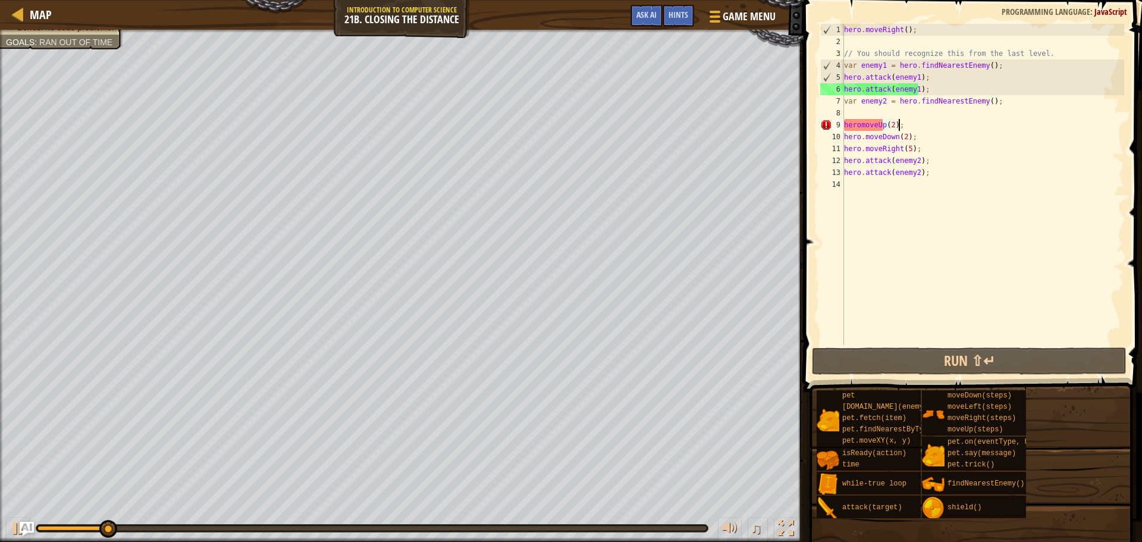
scroll to position [5, 4]
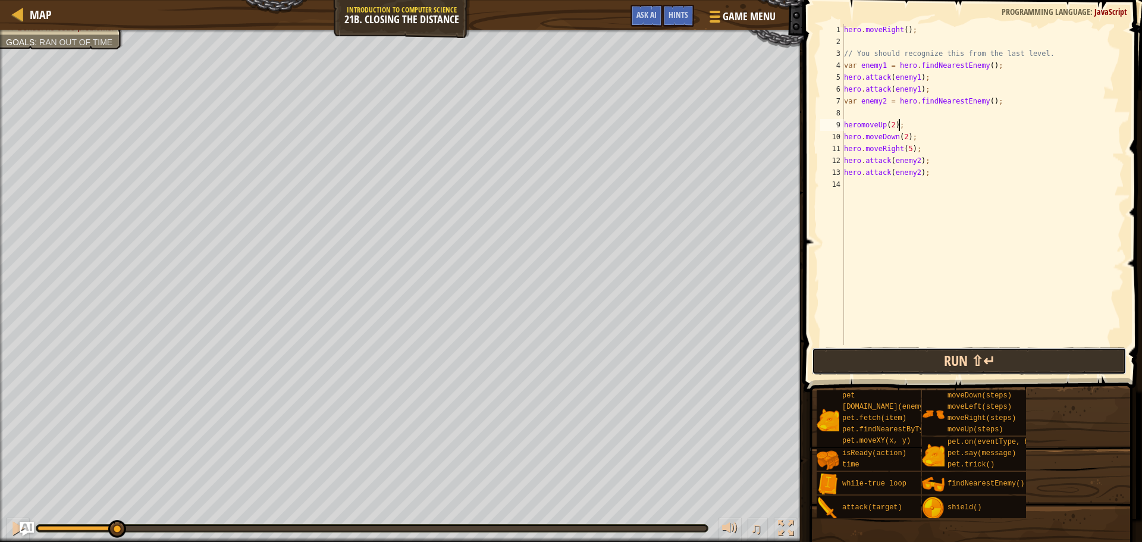
click at [888, 357] on button "Run ⇧↵" at bounding box center [969, 360] width 315 height 27
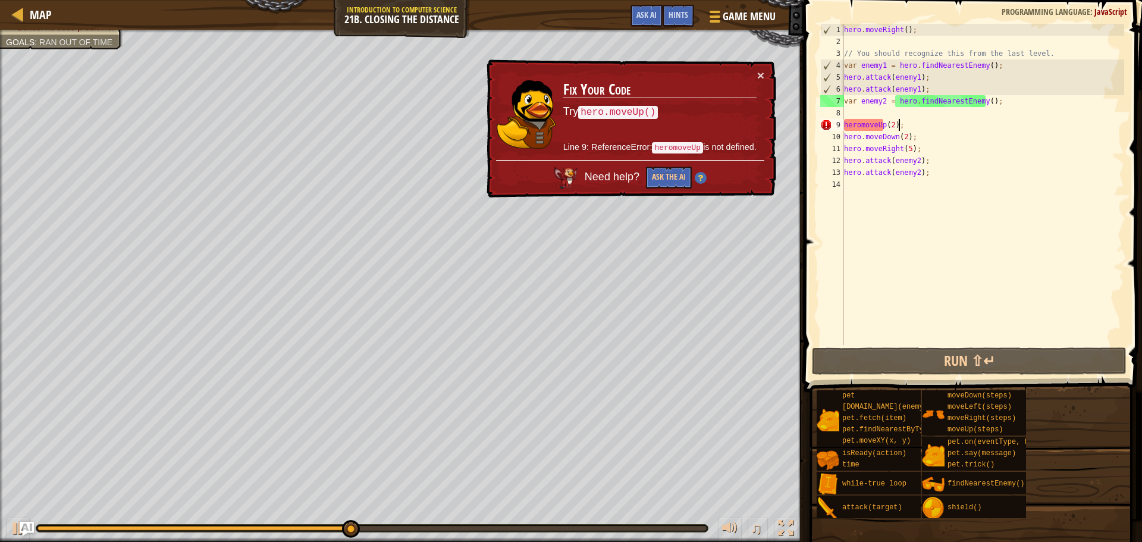
click at [858, 126] on div "hero . moveRight ( ) ; // You should recognize this from the last level. var en…" at bounding box center [983, 196] width 283 height 345
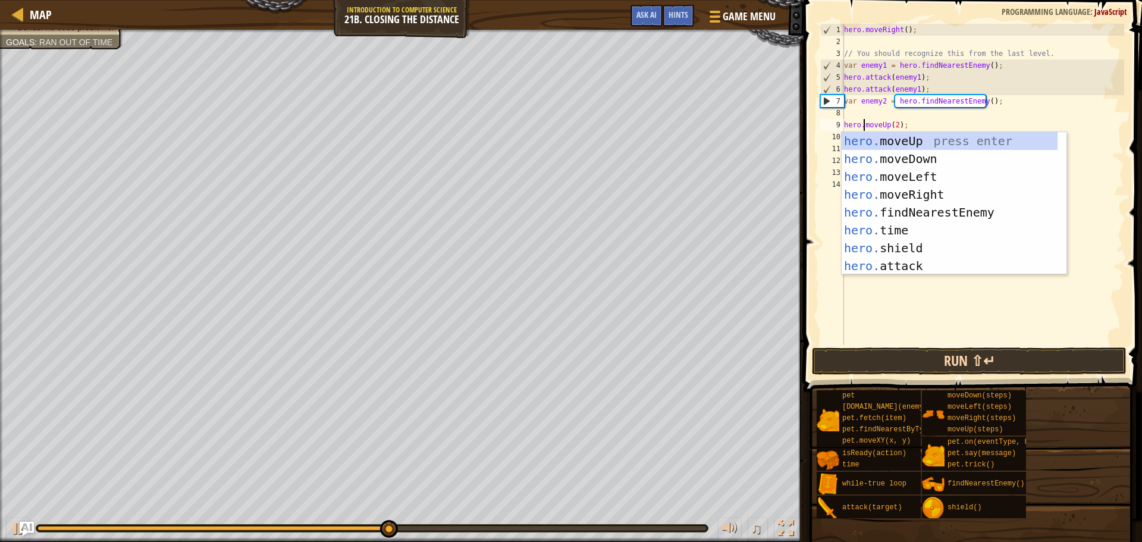
type textarea "hero.moveUp(2);"
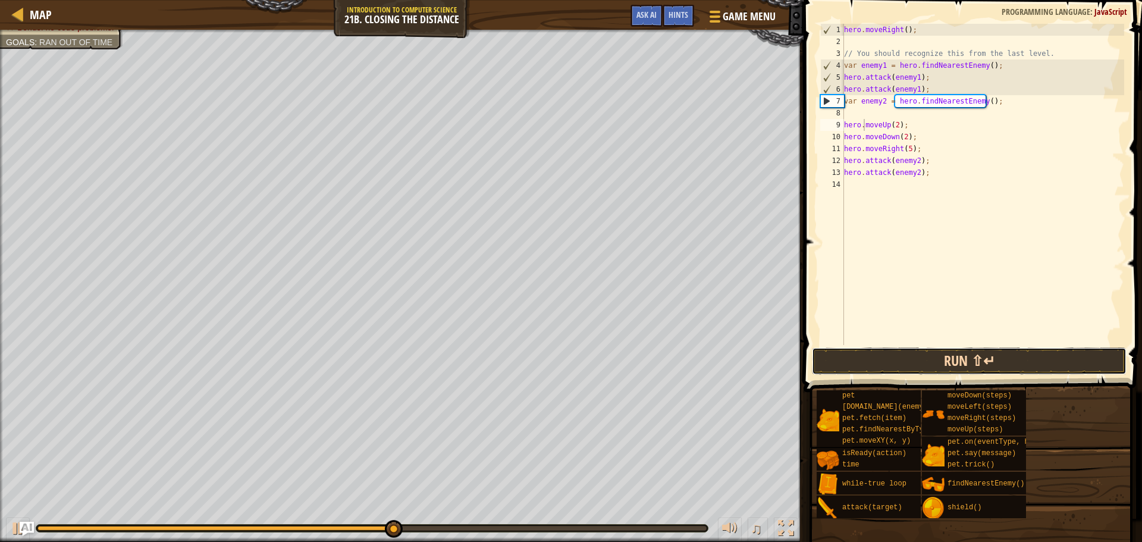
click at [861, 363] on button "Run ⇧↵" at bounding box center [969, 360] width 315 height 27
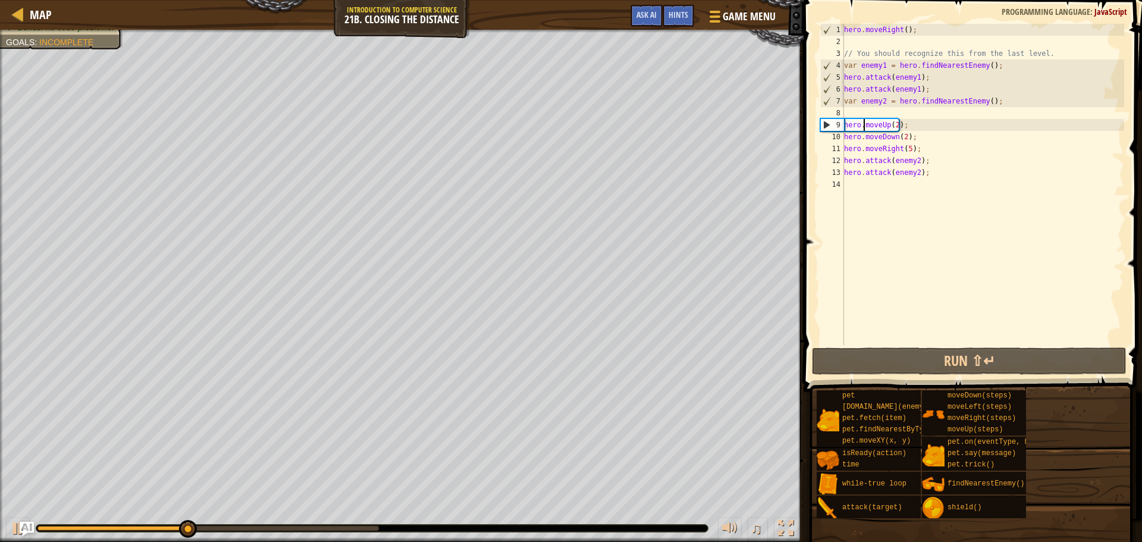
click at [876, 109] on div "hero . moveRight ( ) ; // You should recognize this from the last level. var en…" at bounding box center [983, 196] width 283 height 345
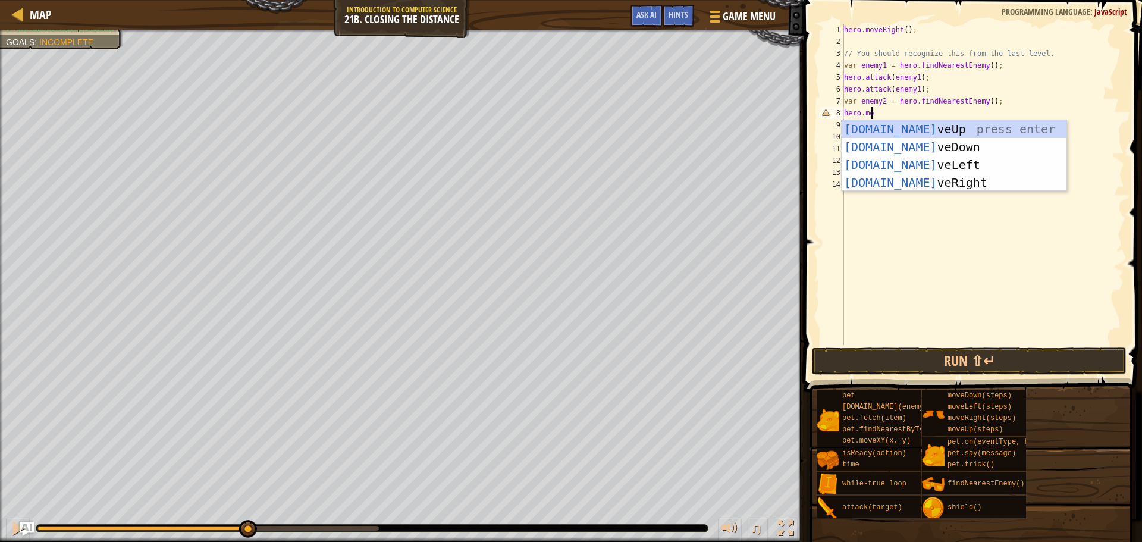
scroll to position [5, 2]
type textarea "hero.move"
click at [922, 183] on div "hero.move Up press enter hero.move Down press enter hero.move Left press enter …" at bounding box center [954, 173] width 225 height 107
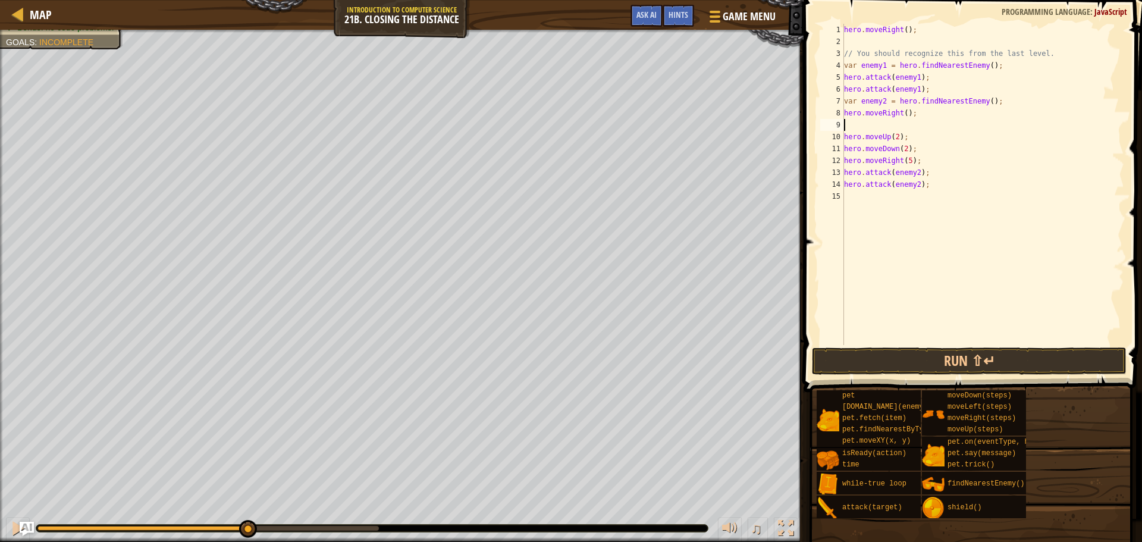
click at [903, 112] on div "hero . moveRight ( ) ; // You should recognize this from the last level. var en…" at bounding box center [983, 196] width 283 height 345
type textarea "hero.moveRight(3);"
click at [862, 130] on div "hero . moveRight ( ) ; // You should recognize this from the last level. var en…" at bounding box center [983, 196] width 283 height 345
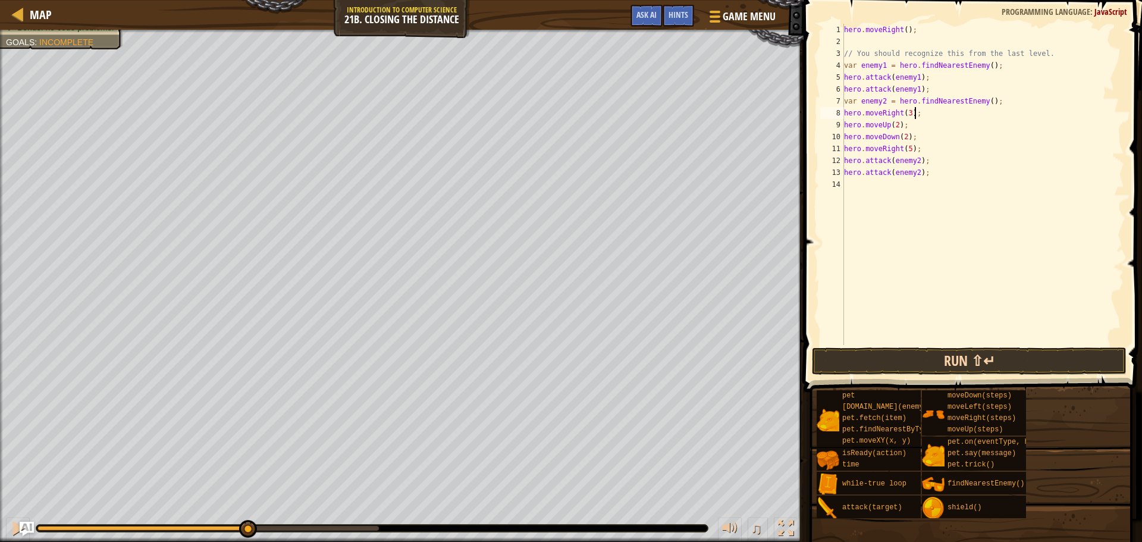
type textarea "hero.moveRight(3);"
click at [873, 353] on button "Run ⇧↵" at bounding box center [969, 360] width 315 height 27
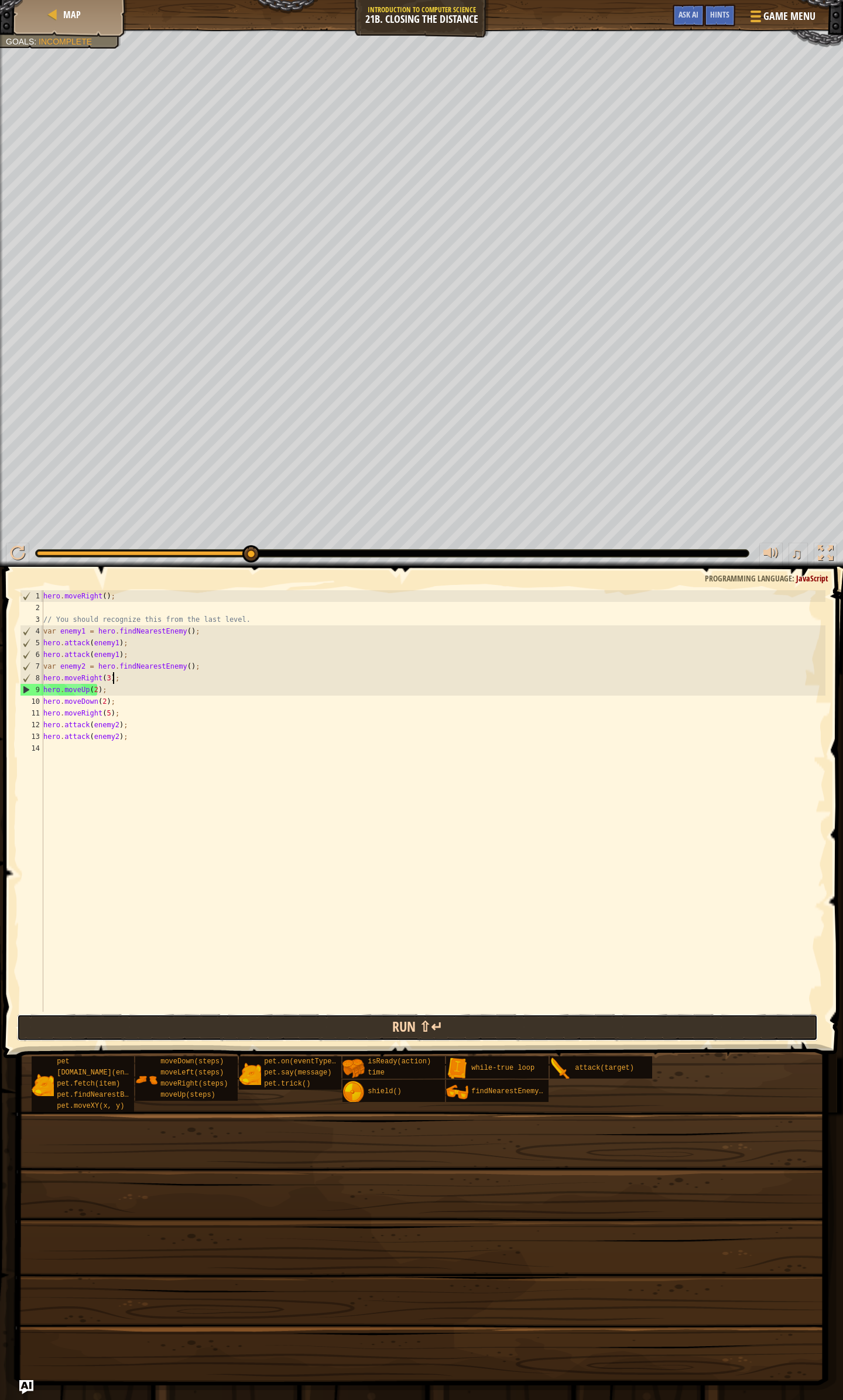
click at [456, 533] on button "Run ⇧↵" at bounding box center [418, 1027] width 802 height 27
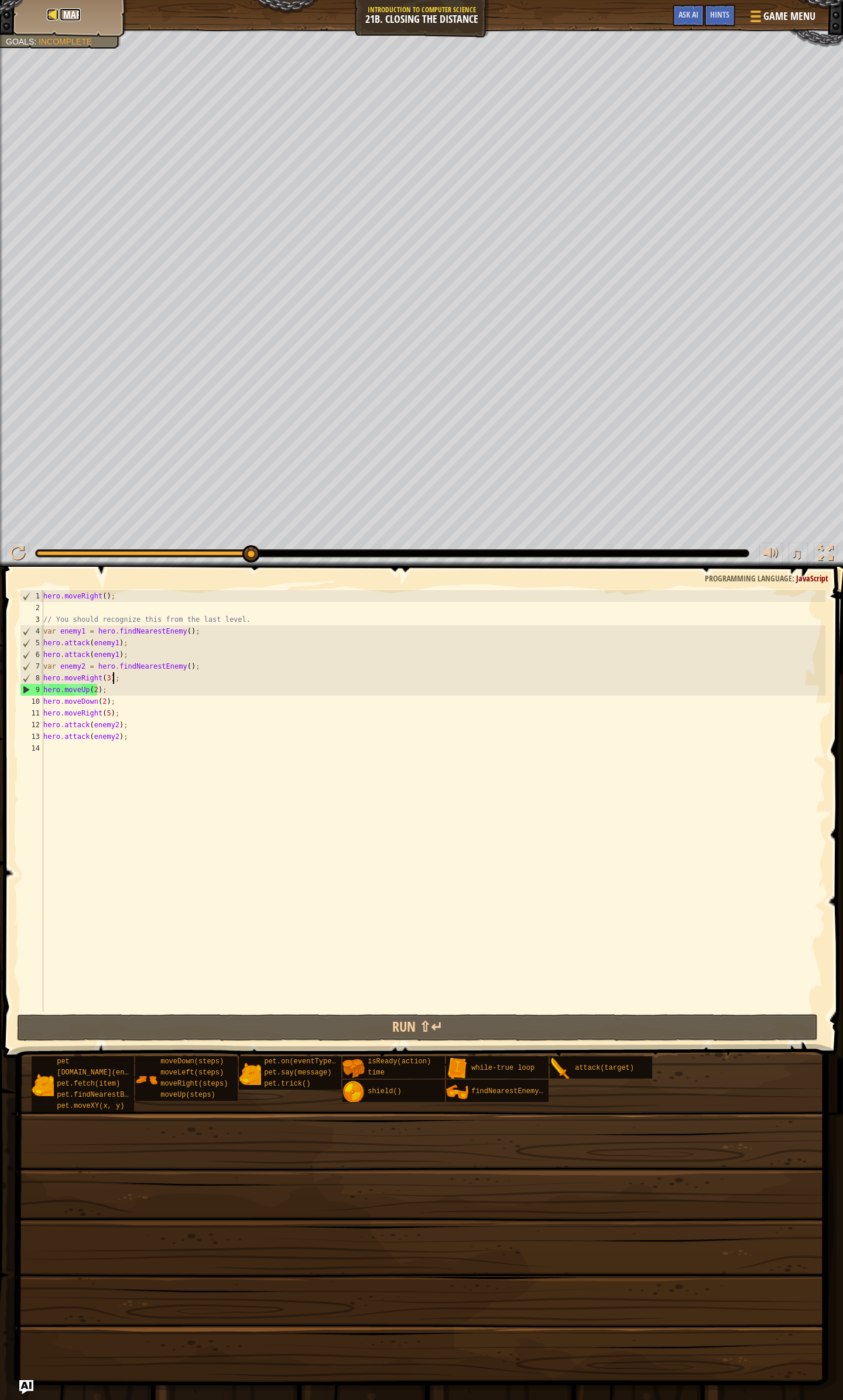
click at [79, 16] on span "Map" at bounding box center [72, 14] width 18 height 13
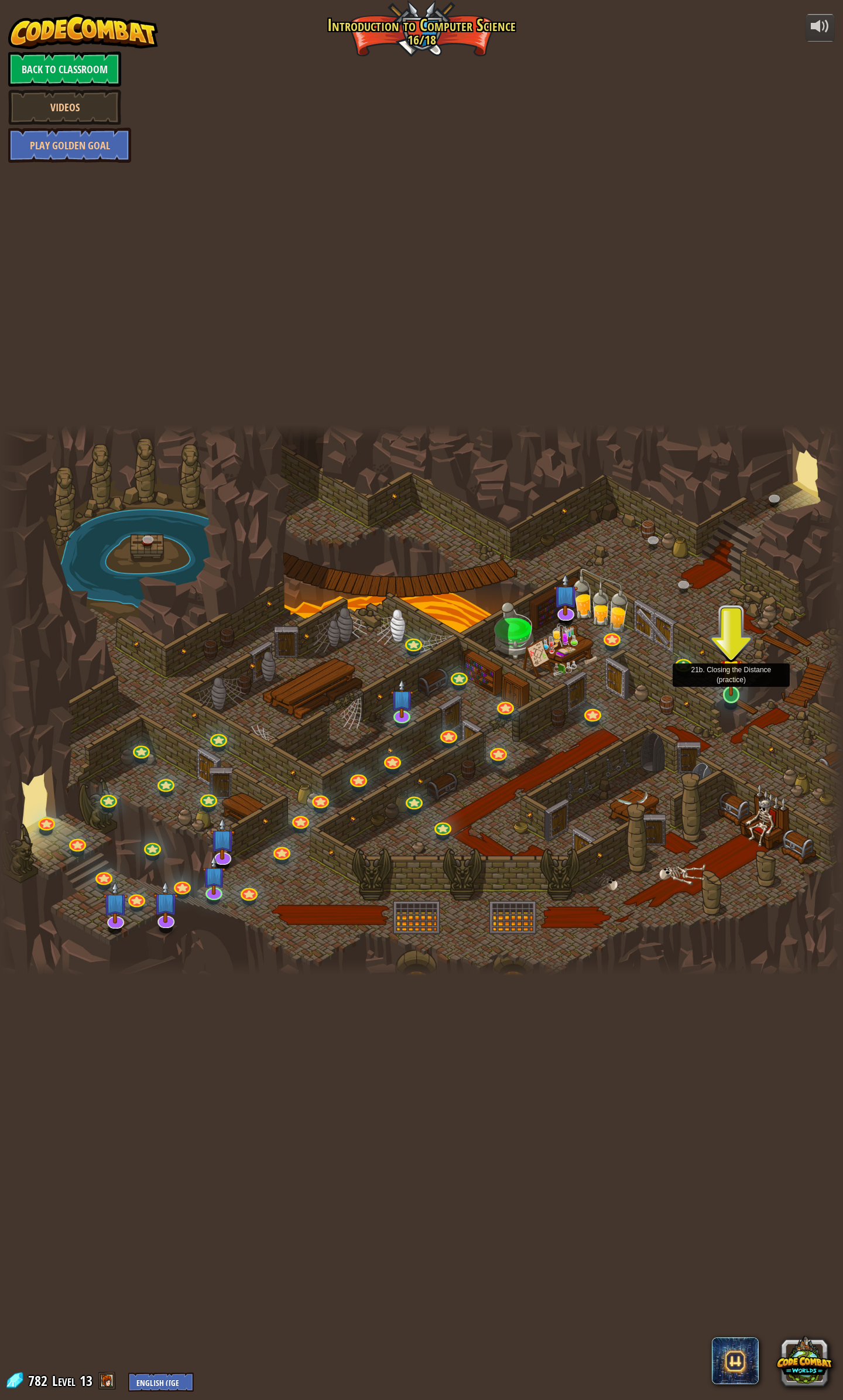
click at [730, 533] on img at bounding box center [732, 669] width 23 height 52
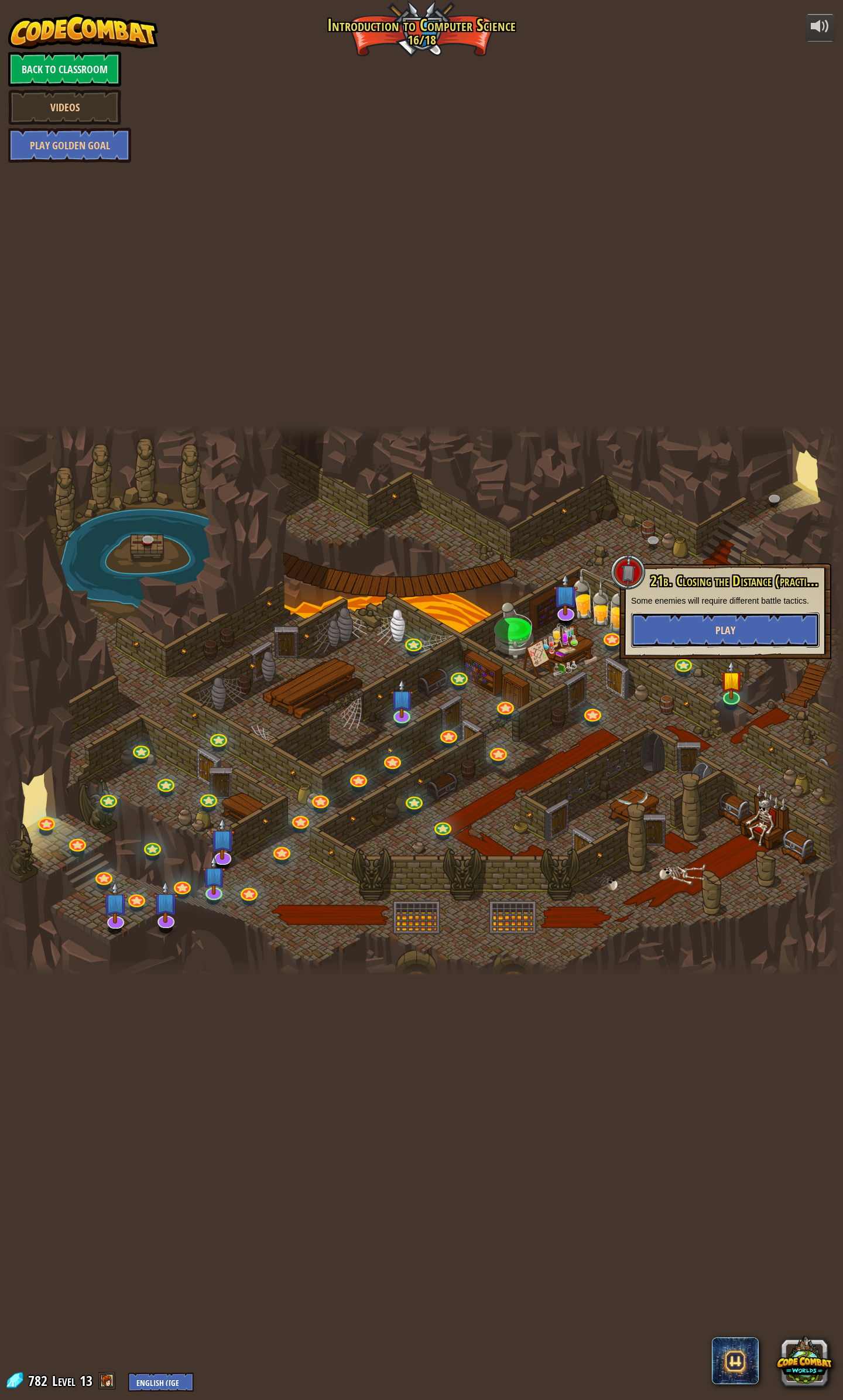
click at [736, 533] on button "Play" at bounding box center [726, 630] width 189 height 35
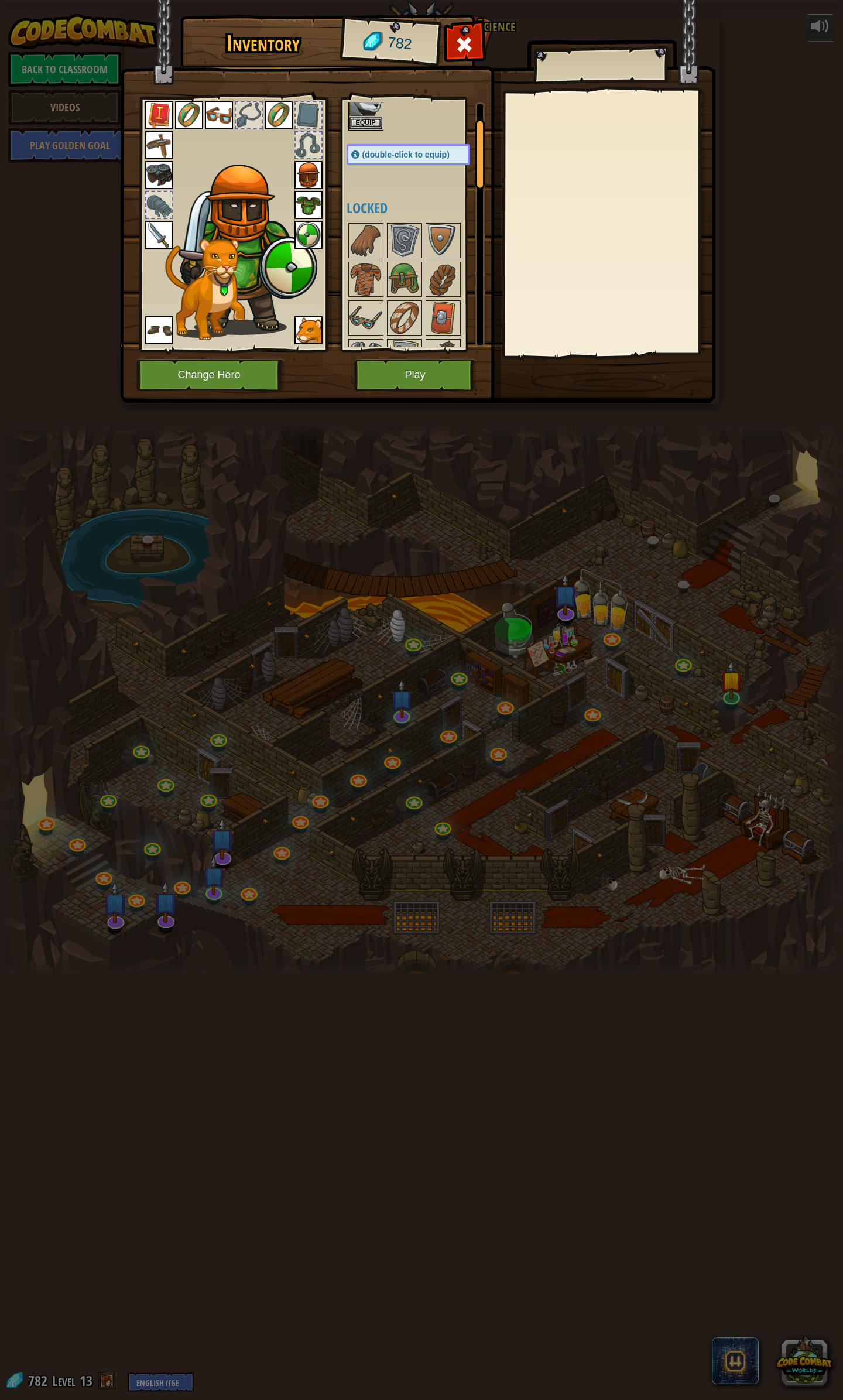
scroll to position [117, 0]
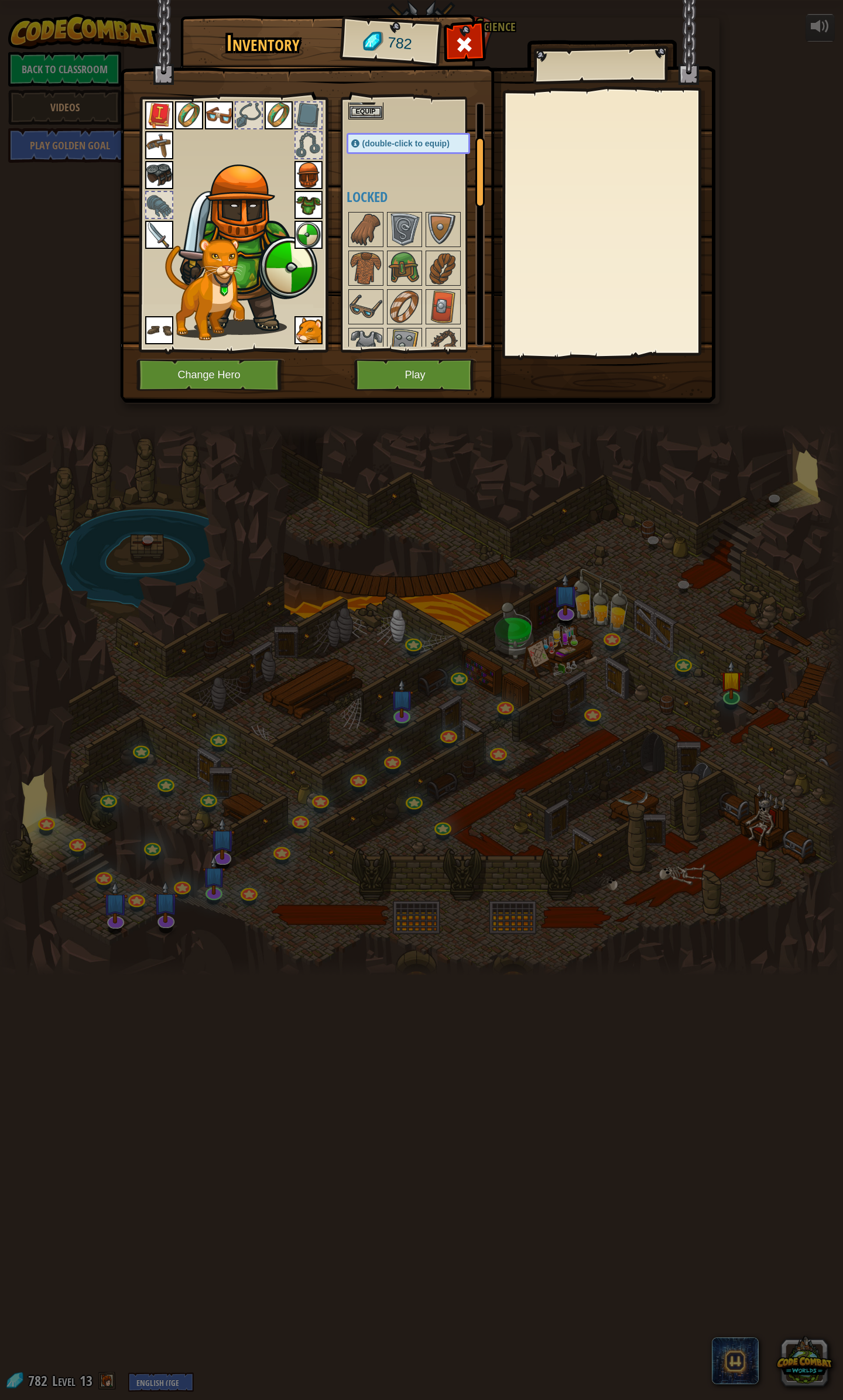
click at [161, 146] on img at bounding box center [160, 145] width 29 height 29
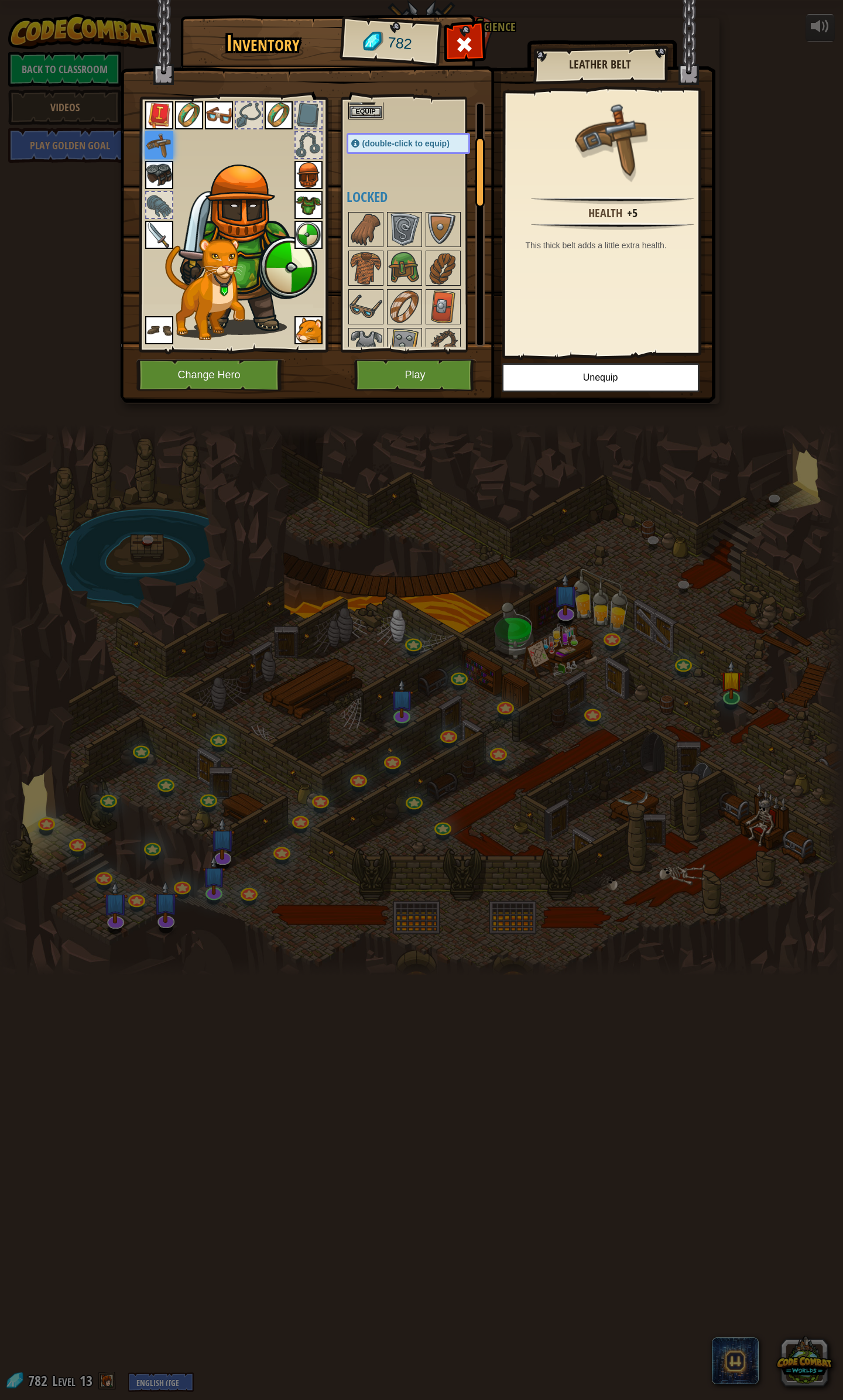
click at [156, 163] on img at bounding box center [160, 175] width 29 height 29
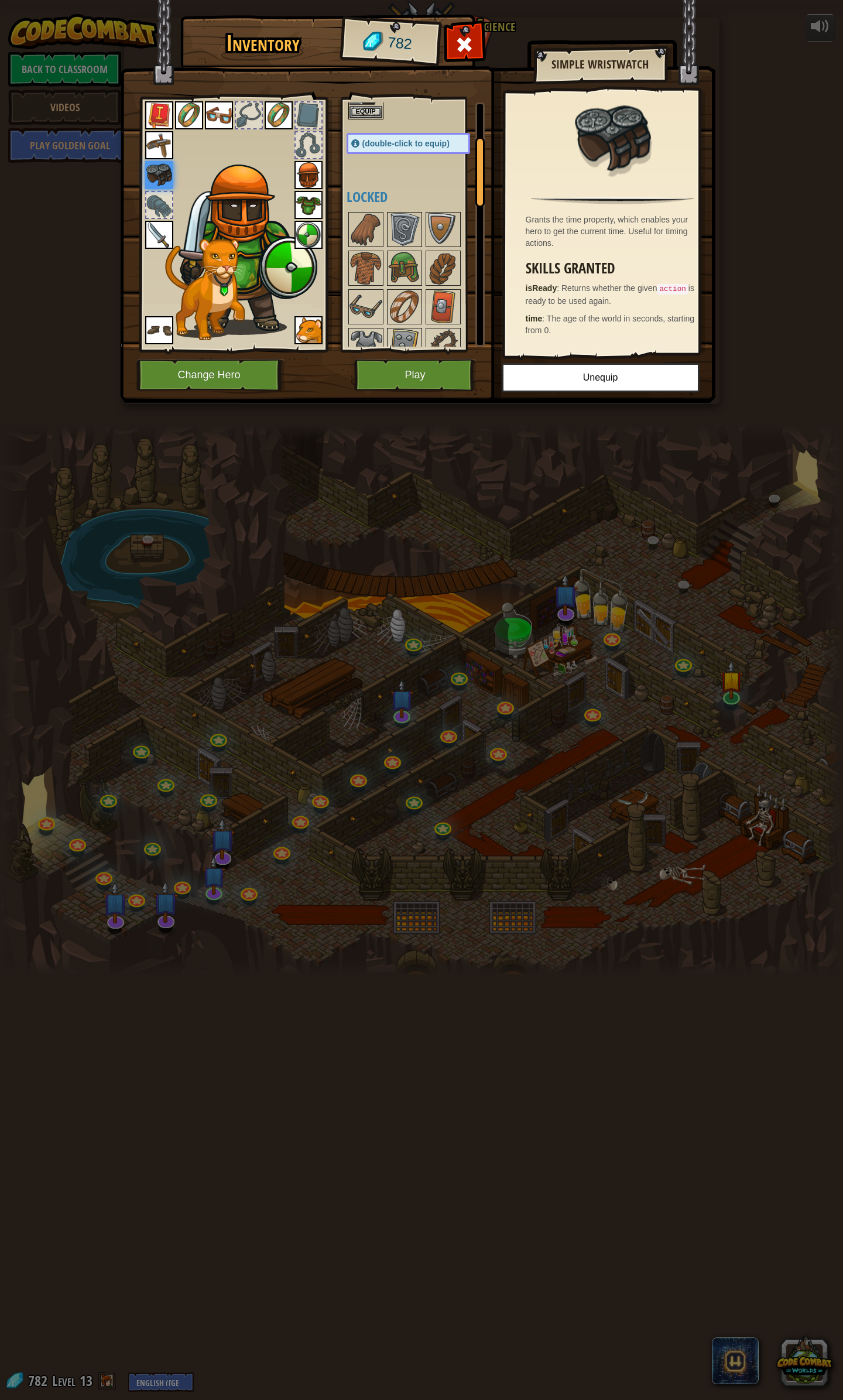
click at [159, 199] on div at bounding box center [160, 205] width 26 height 26
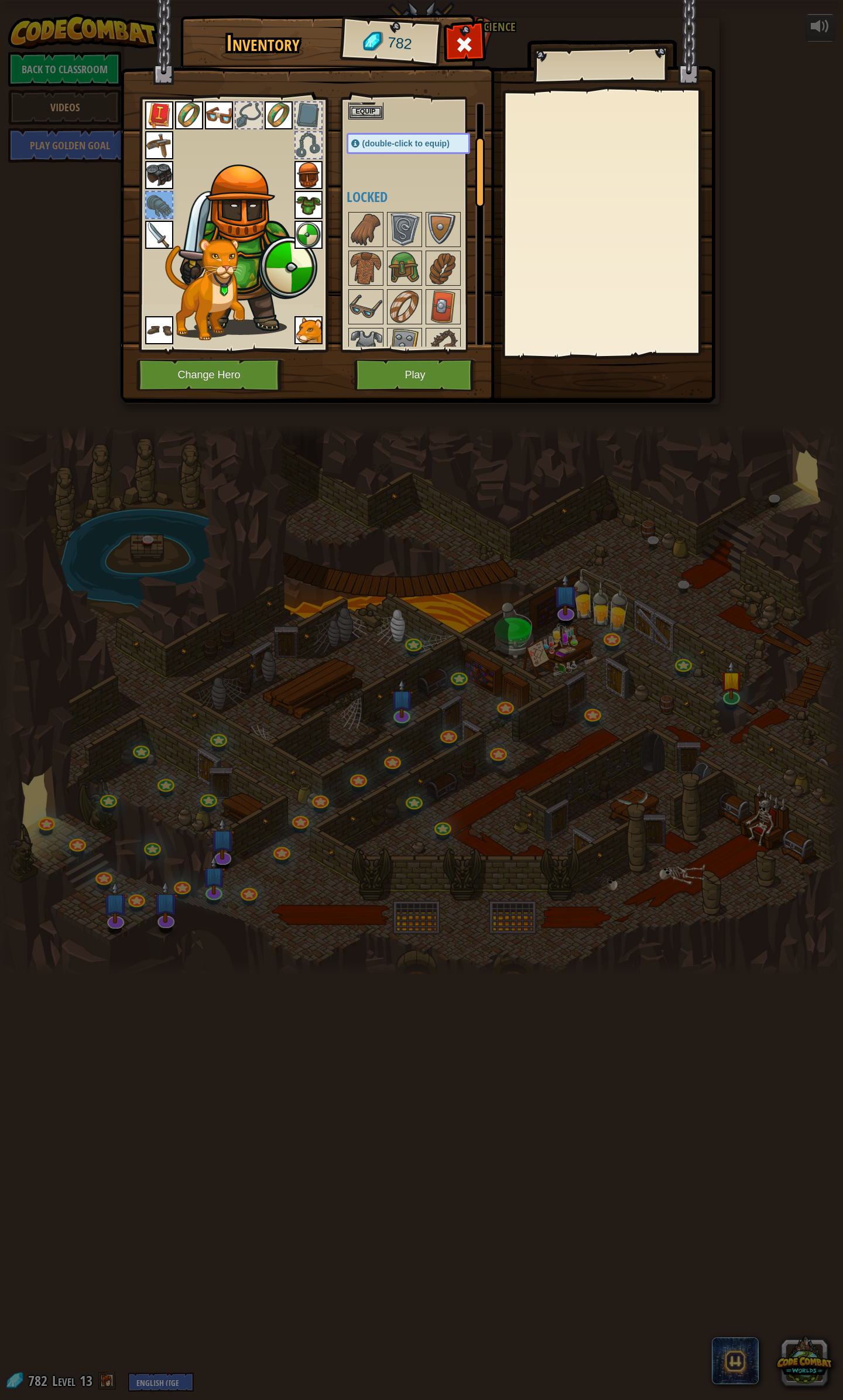
click at [156, 234] on img at bounding box center [160, 234] width 29 height 29
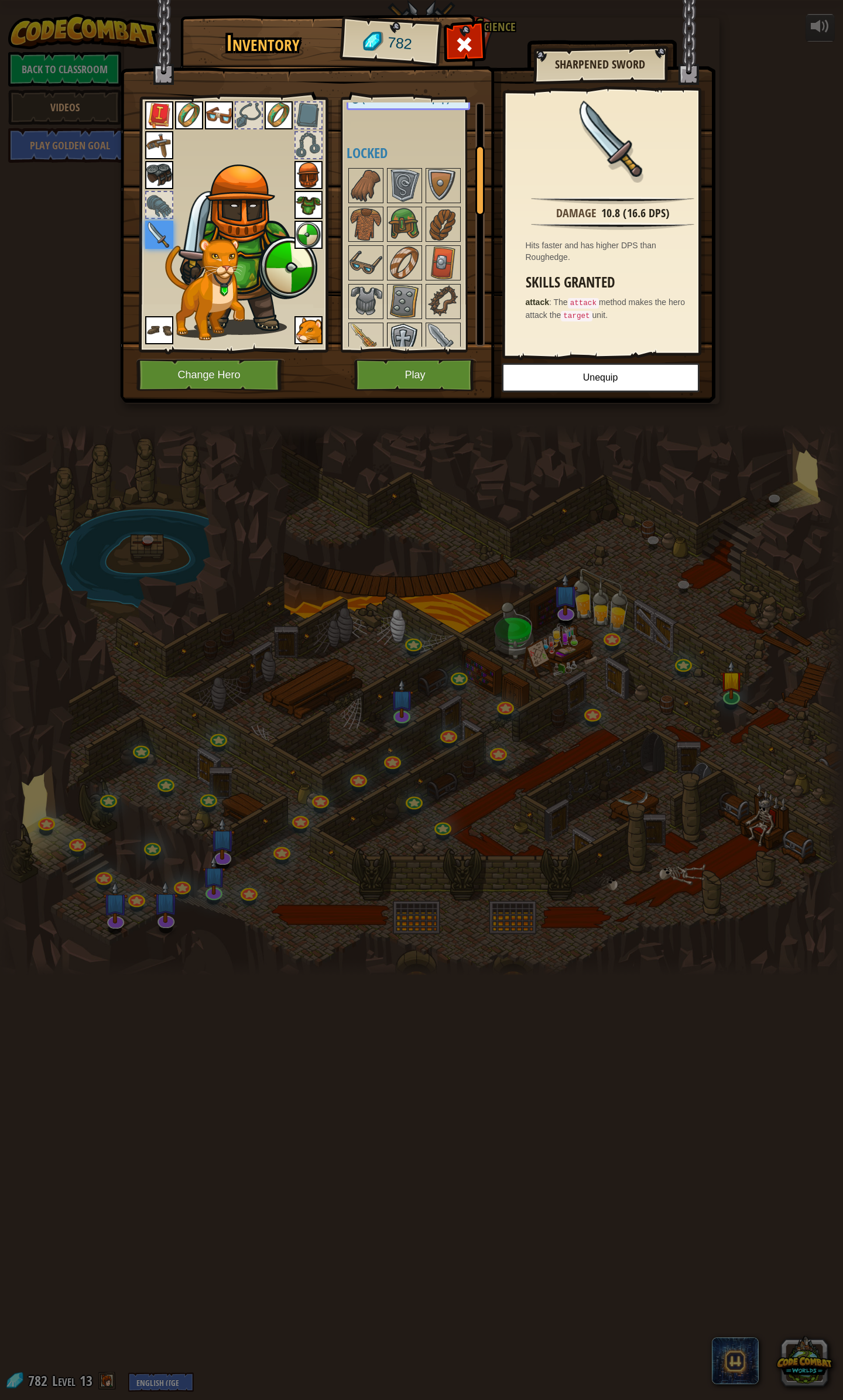
scroll to position [102, 0]
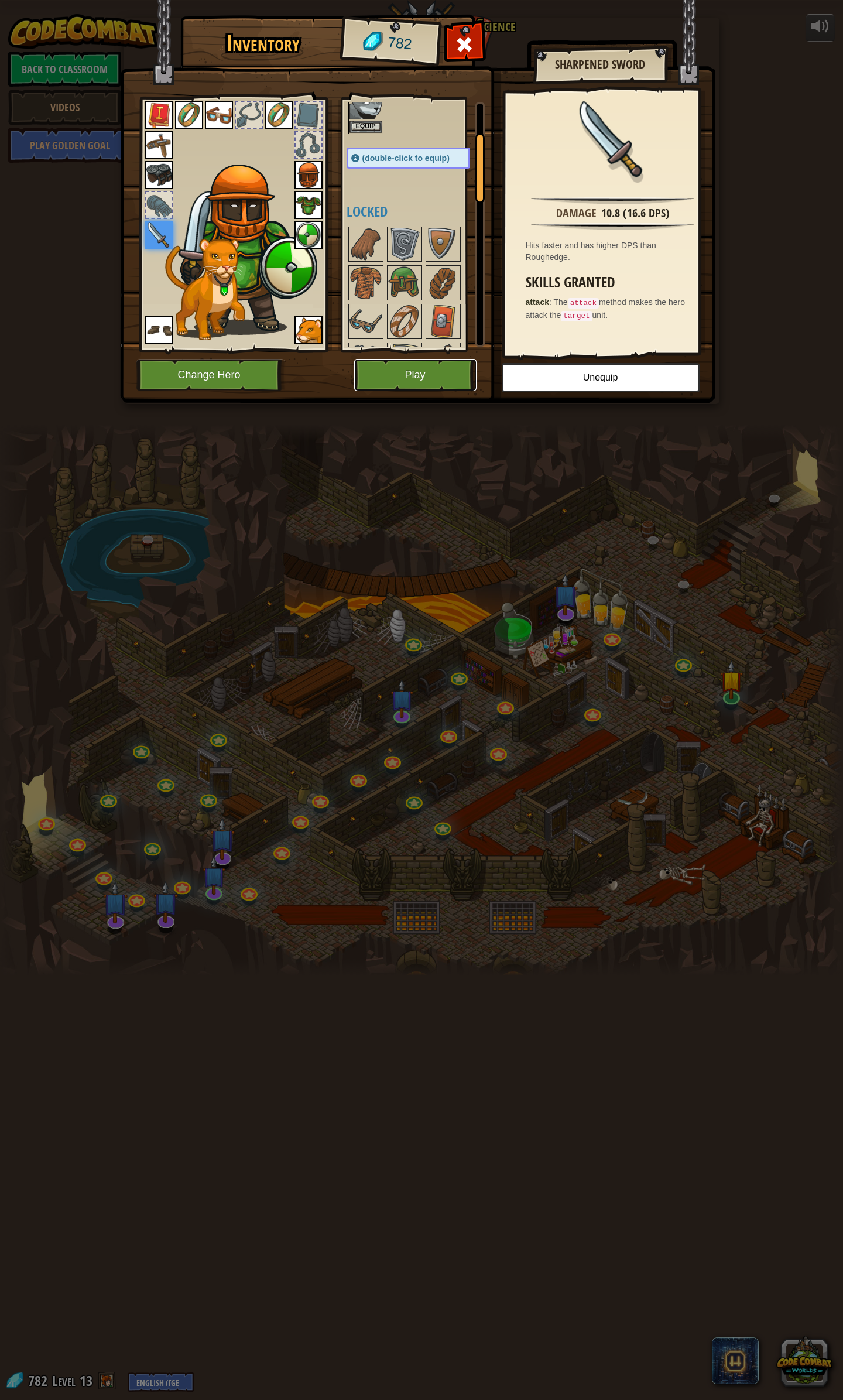
click at [438, 370] on button "Play" at bounding box center [416, 375] width 122 height 32
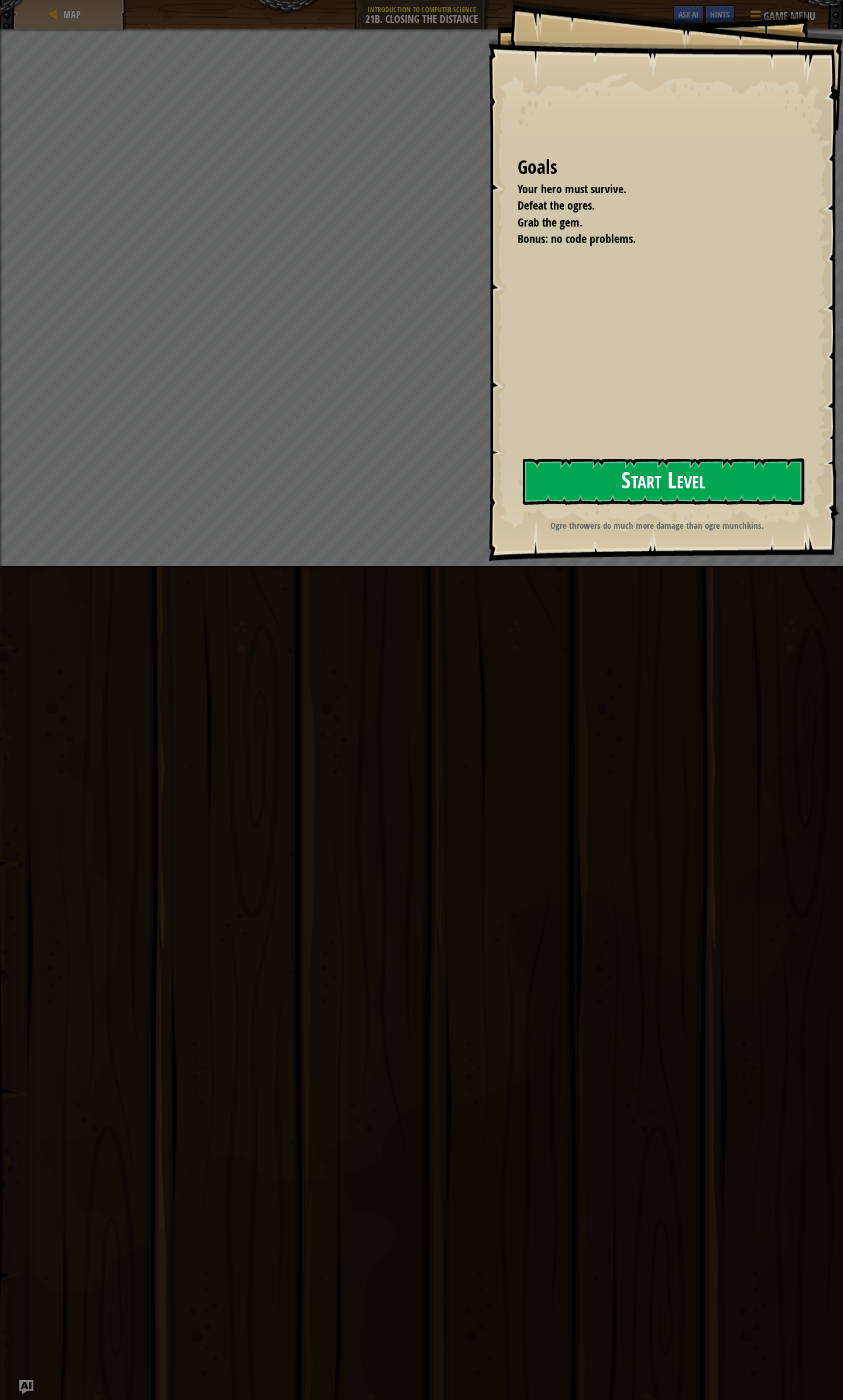
click at [523, 498] on button "Start Level" at bounding box center [664, 481] width 282 height 46
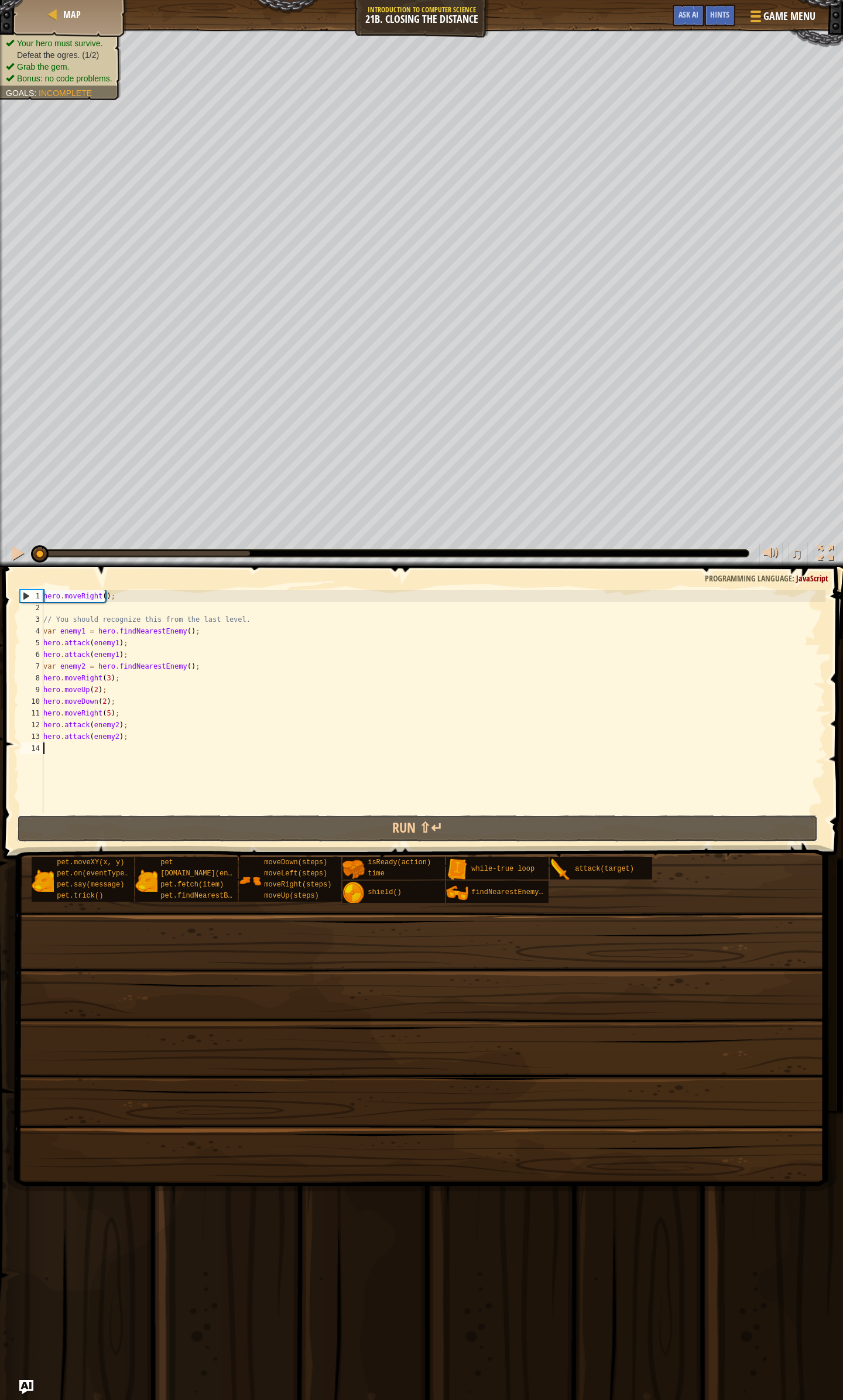
click at [334, 533] on div "1 2 3 4 5 6 7 8 9 10 11 12 13 14 hero . moveRight ( ) ; // You should recognize…" at bounding box center [422, 736] width 843 height 327
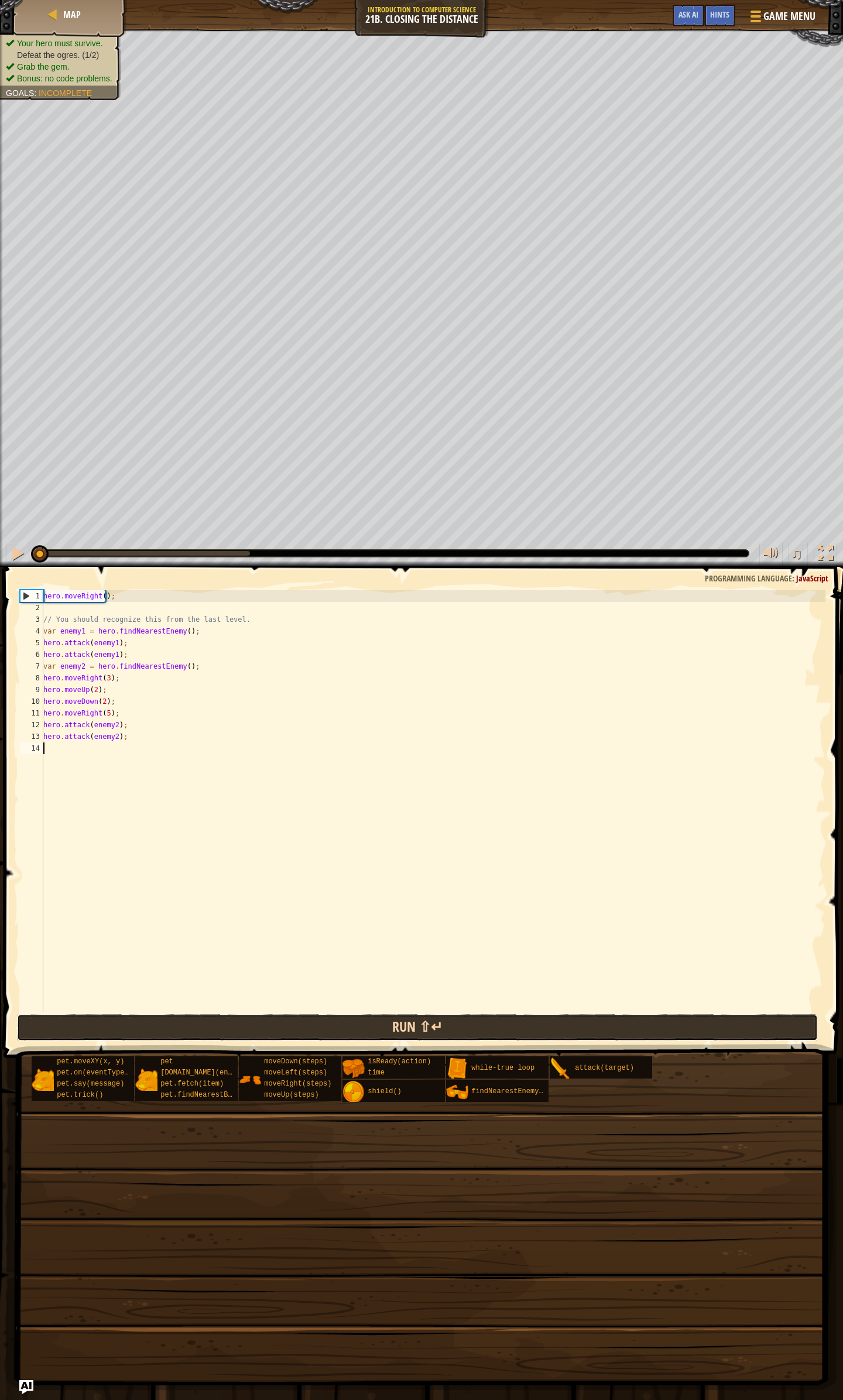
click at [423, 533] on button "Run ⇧↵" at bounding box center [418, 1027] width 802 height 27
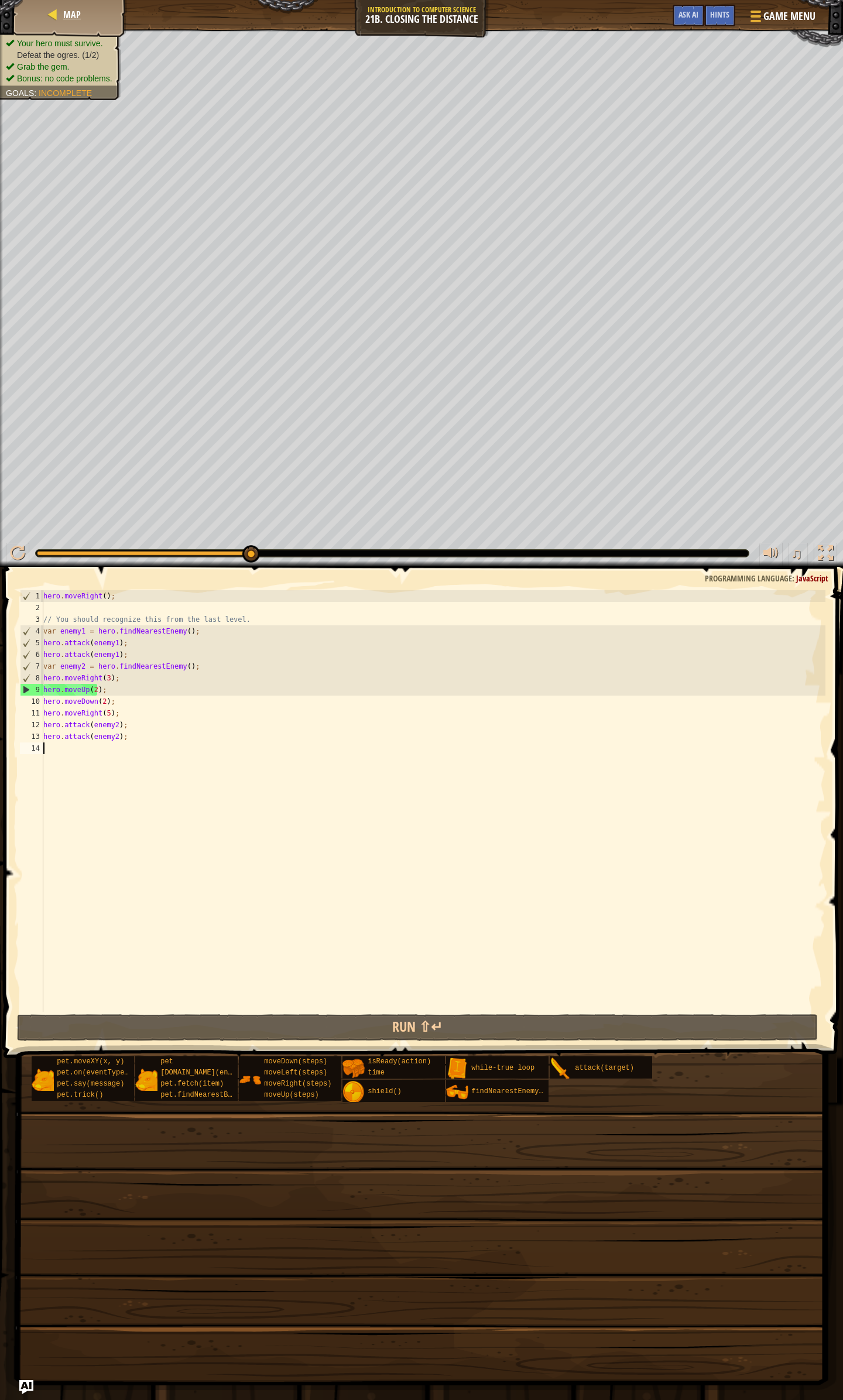
click at [100, 18] on div "Map" at bounding box center [70, 15] width 94 height 30
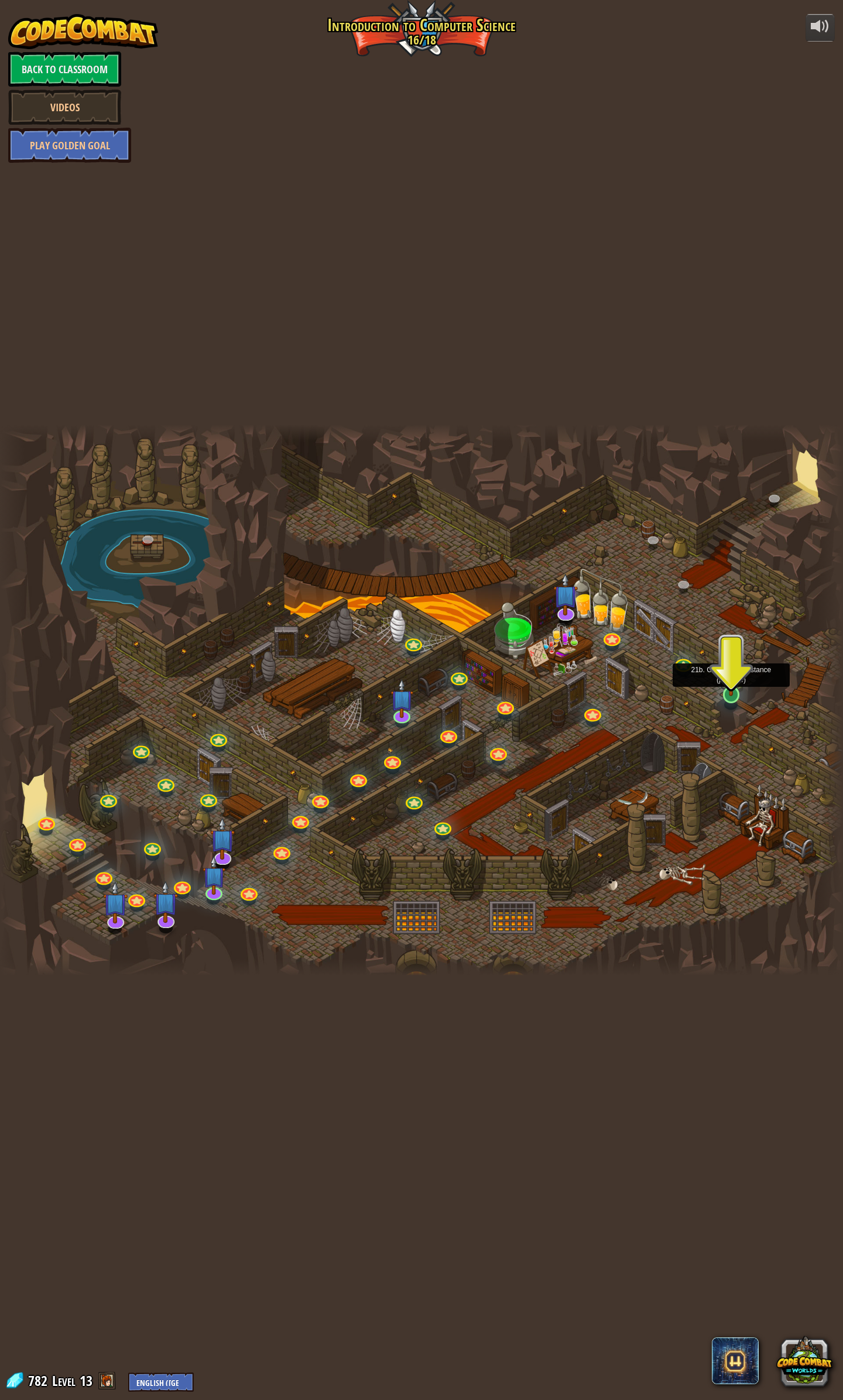
click at [737, 533] on div at bounding box center [732, 694] width 17 height 17
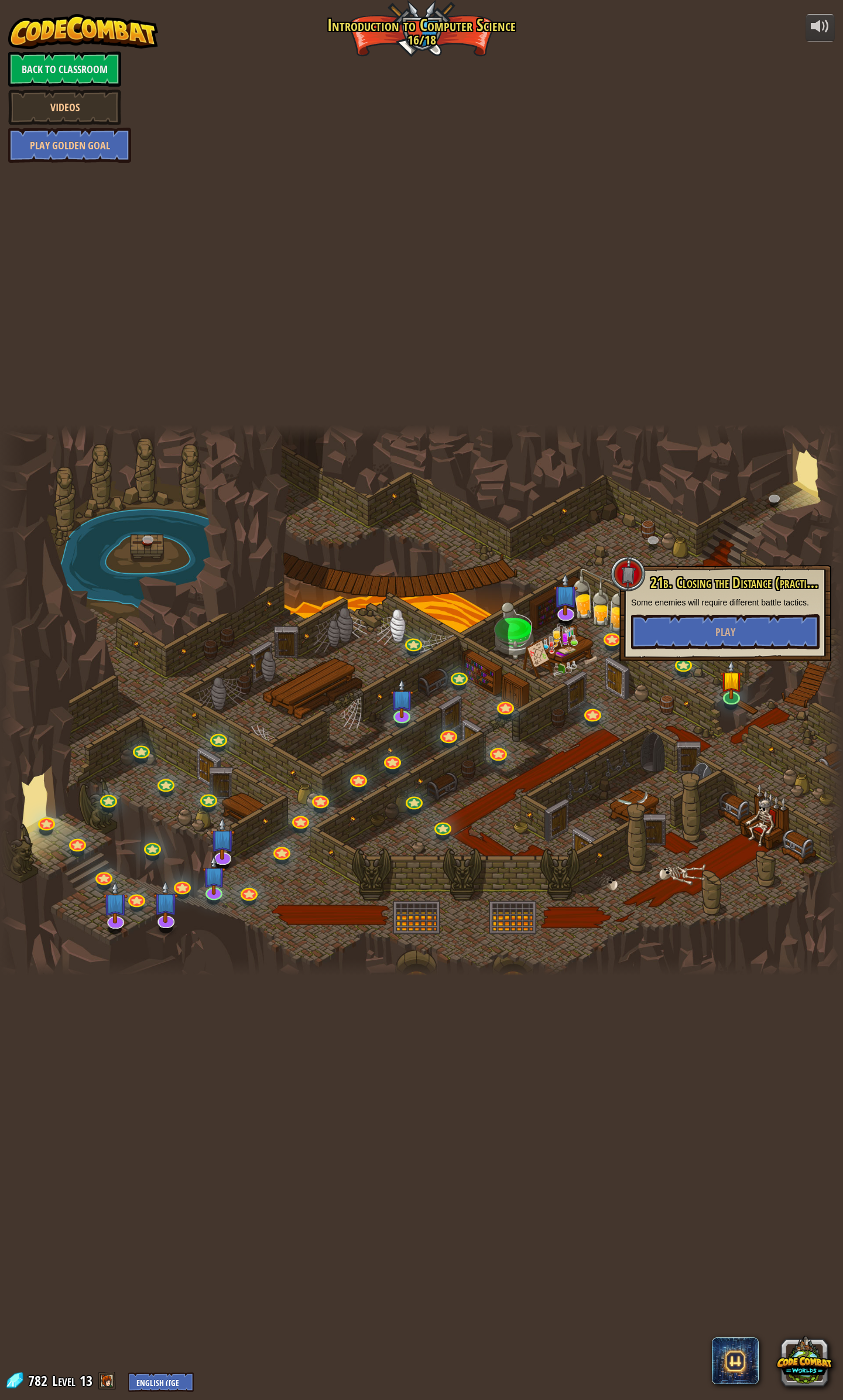
click at [763, 533] on div at bounding box center [422, 700] width 843 height 551
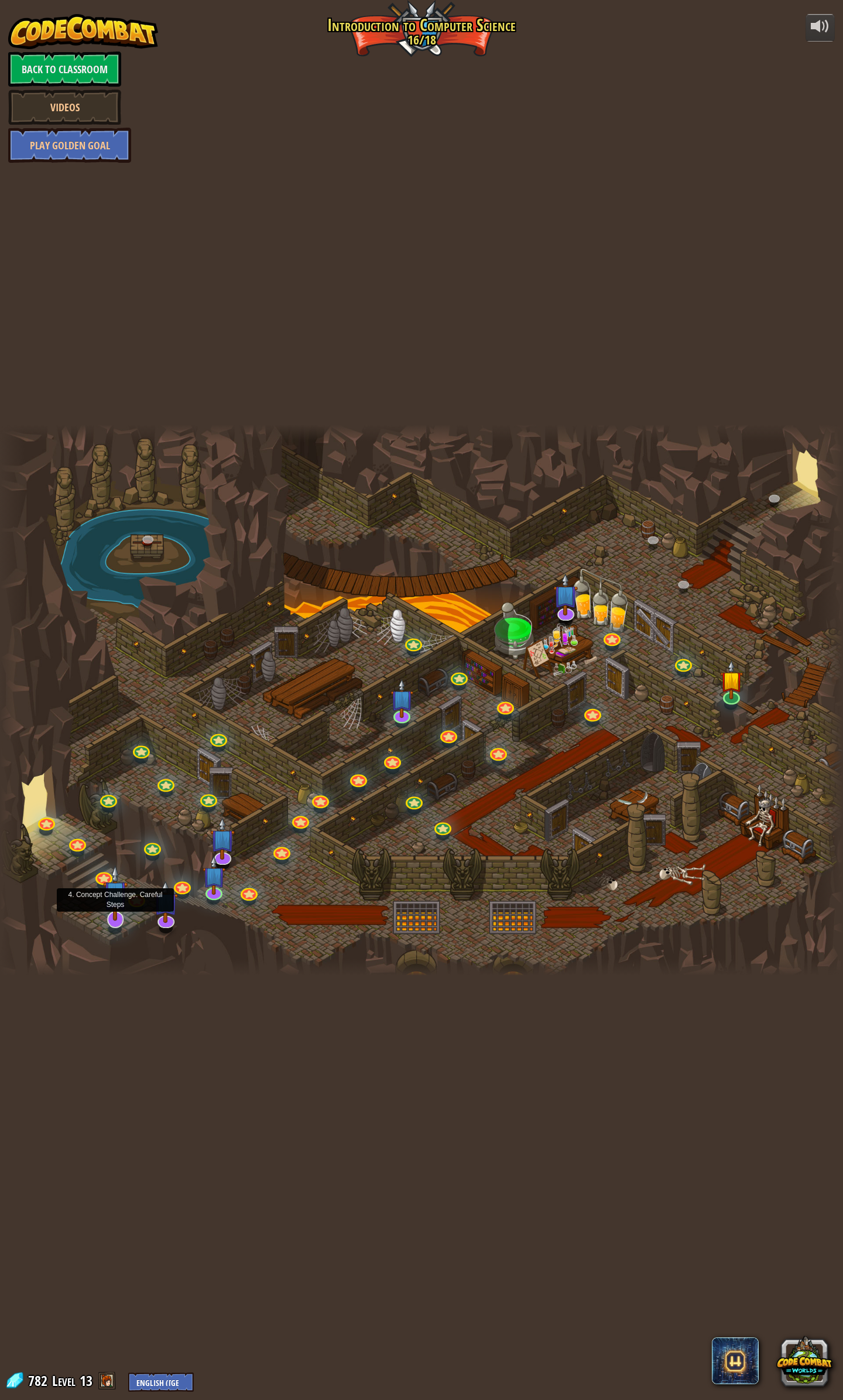
click at [118, 533] on img at bounding box center [115, 893] width 25 height 57
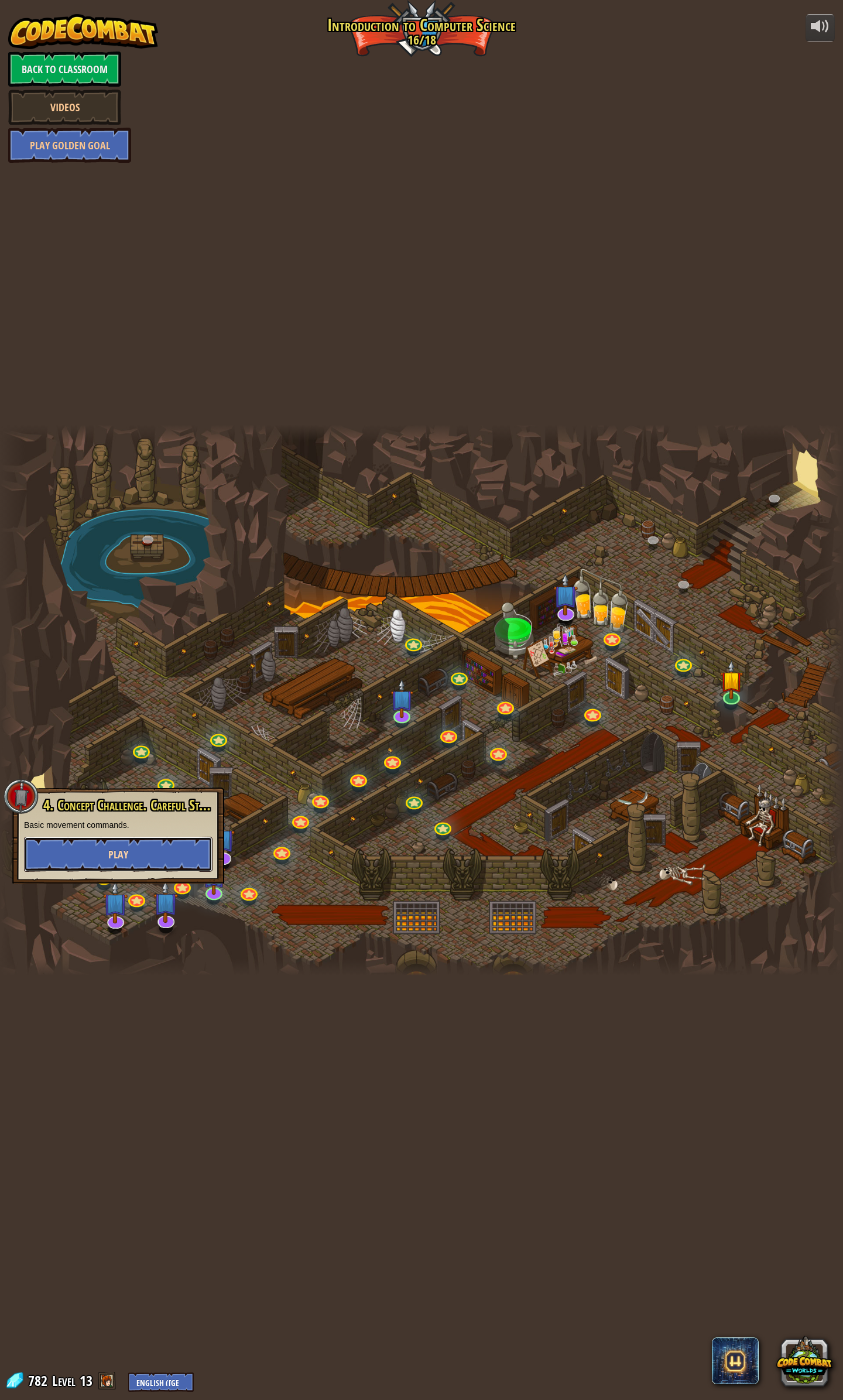
click at [147, 533] on button "Play" at bounding box center [118, 855] width 189 height 35
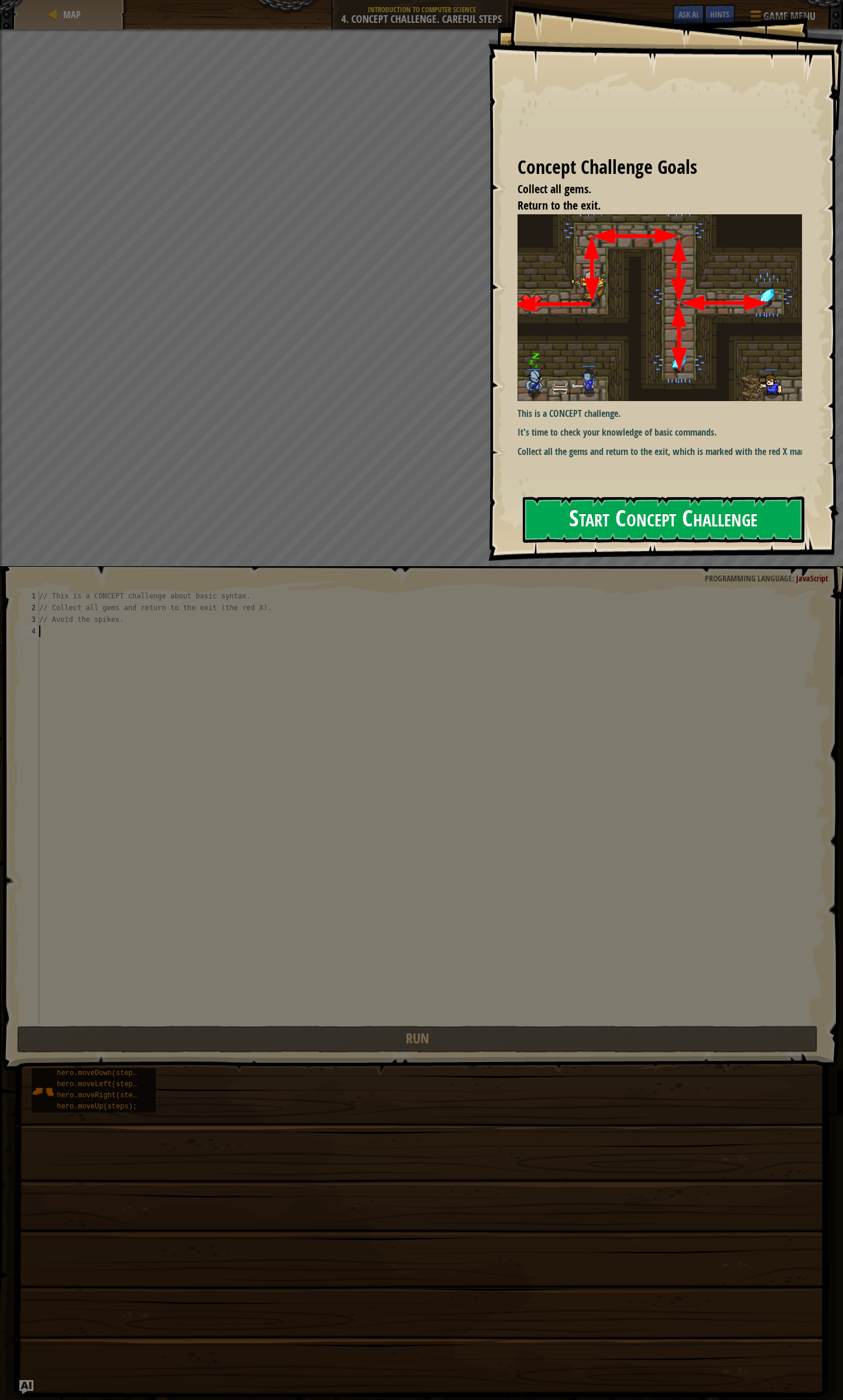
click at [629, 528] on button "Start Concept Challenge" at bounding box center [664, 519] width 282 height 46
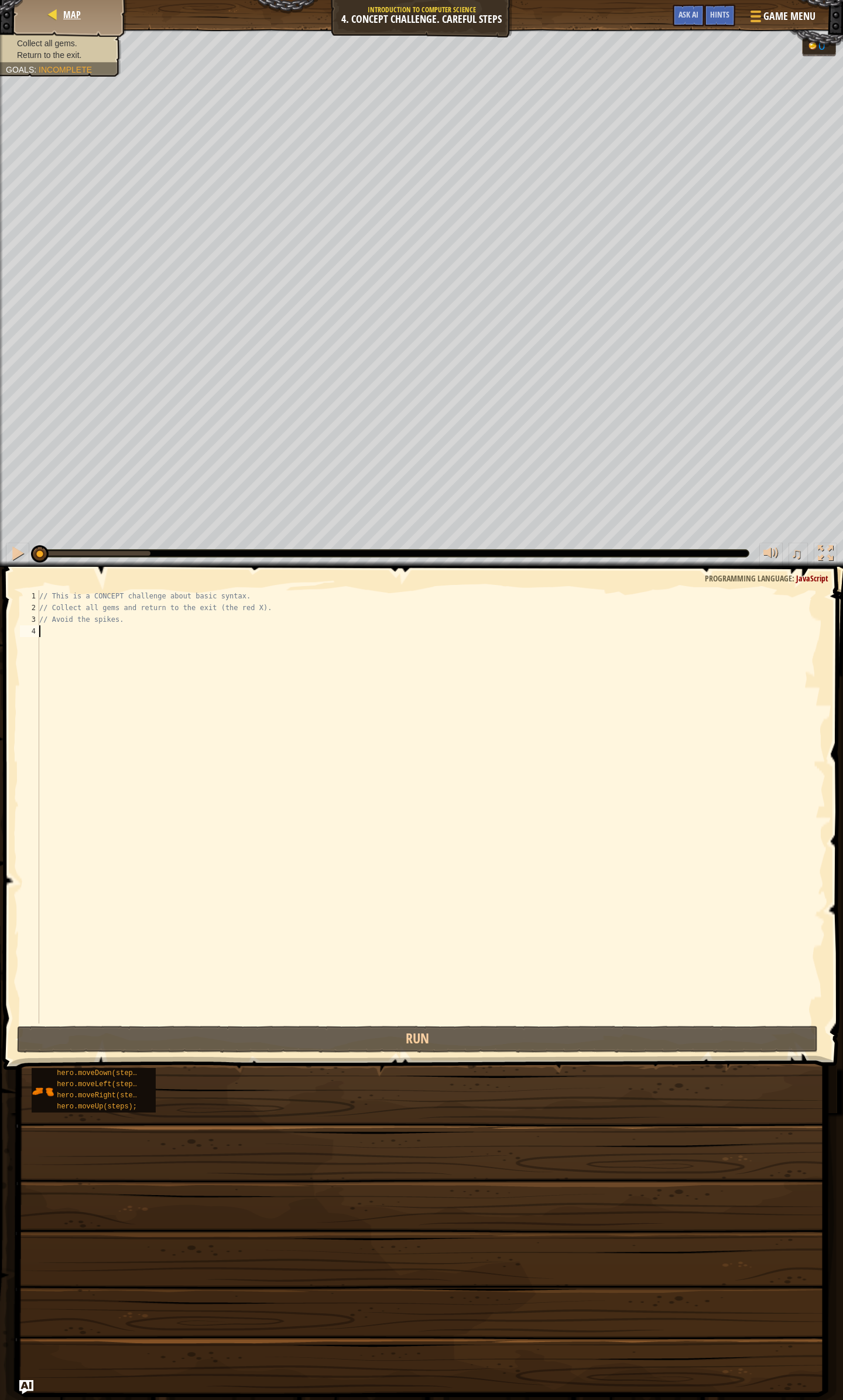
click at [83, 22] on div "Map" at bounding box center [70, 15] width 94 height 30
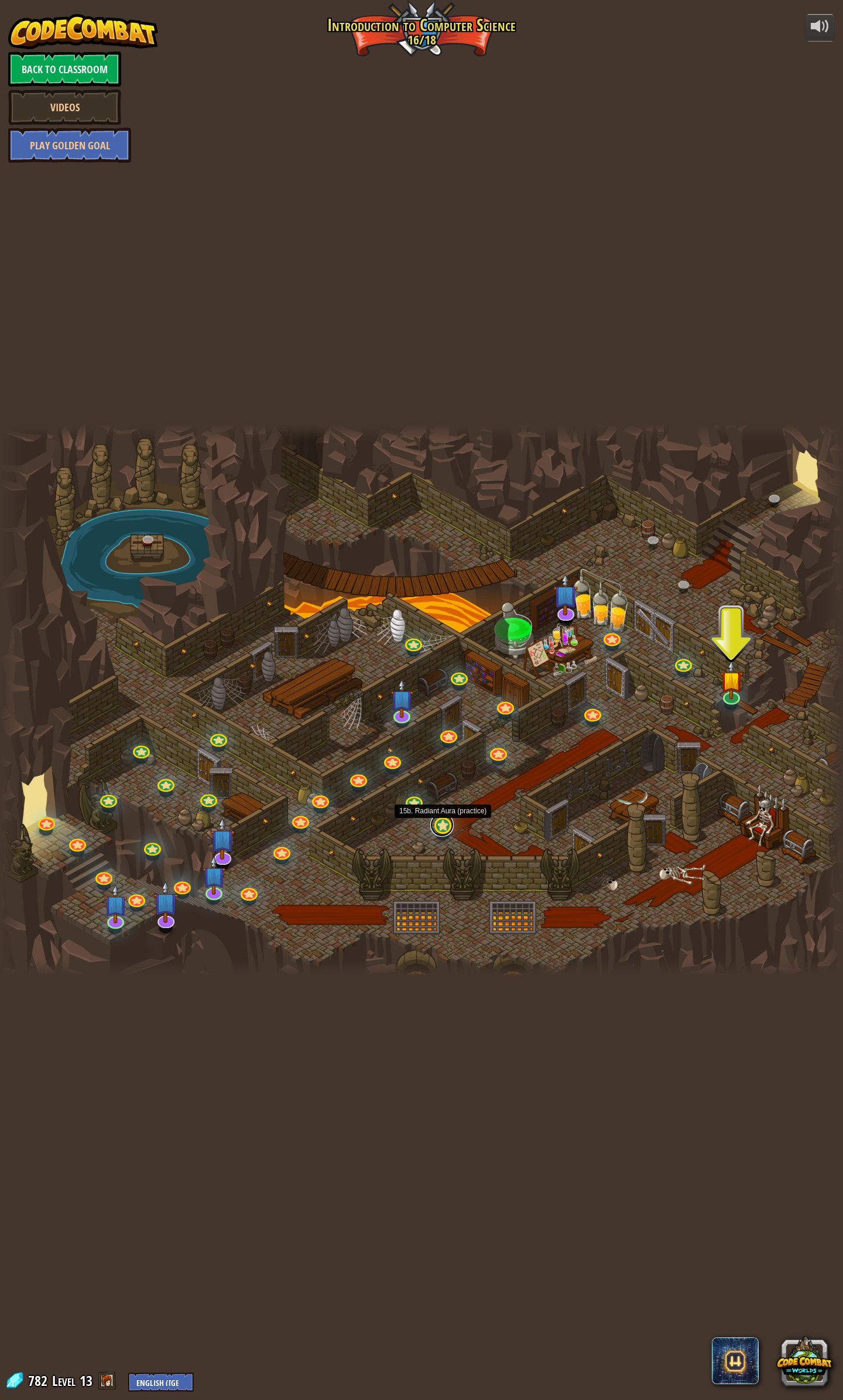
click at [443, 533] on link at bounding box center [442, 825] width 24 height 24
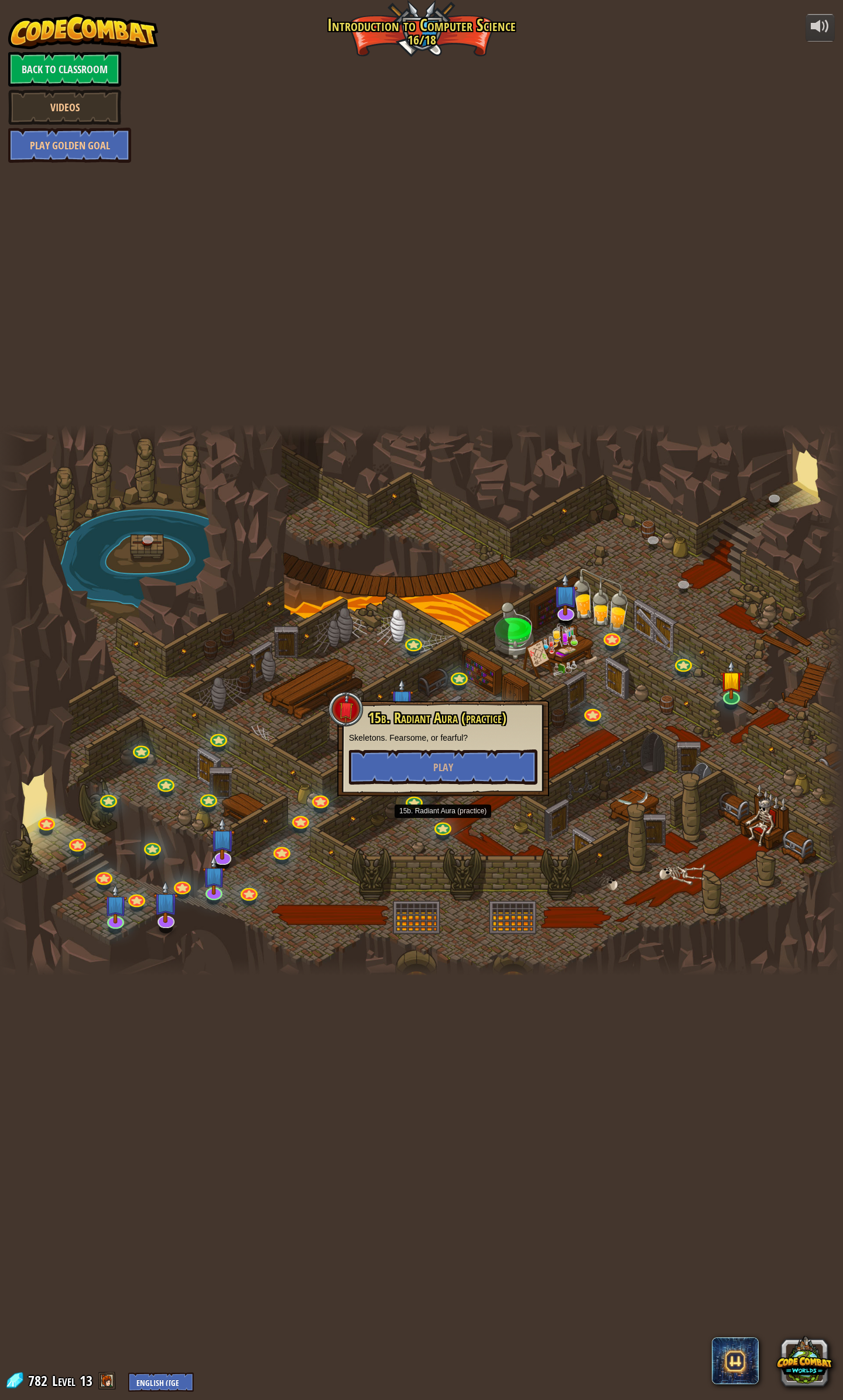
click at [447, 533] on div "15b. Radiant Aura (practice) Skeletons. Fearsome, or fearful? Play" at bounding box center [443, 748] width 212 height 96
click at [447, 533] on button "Play" at bounding box center [443, 767] width 189 height 35
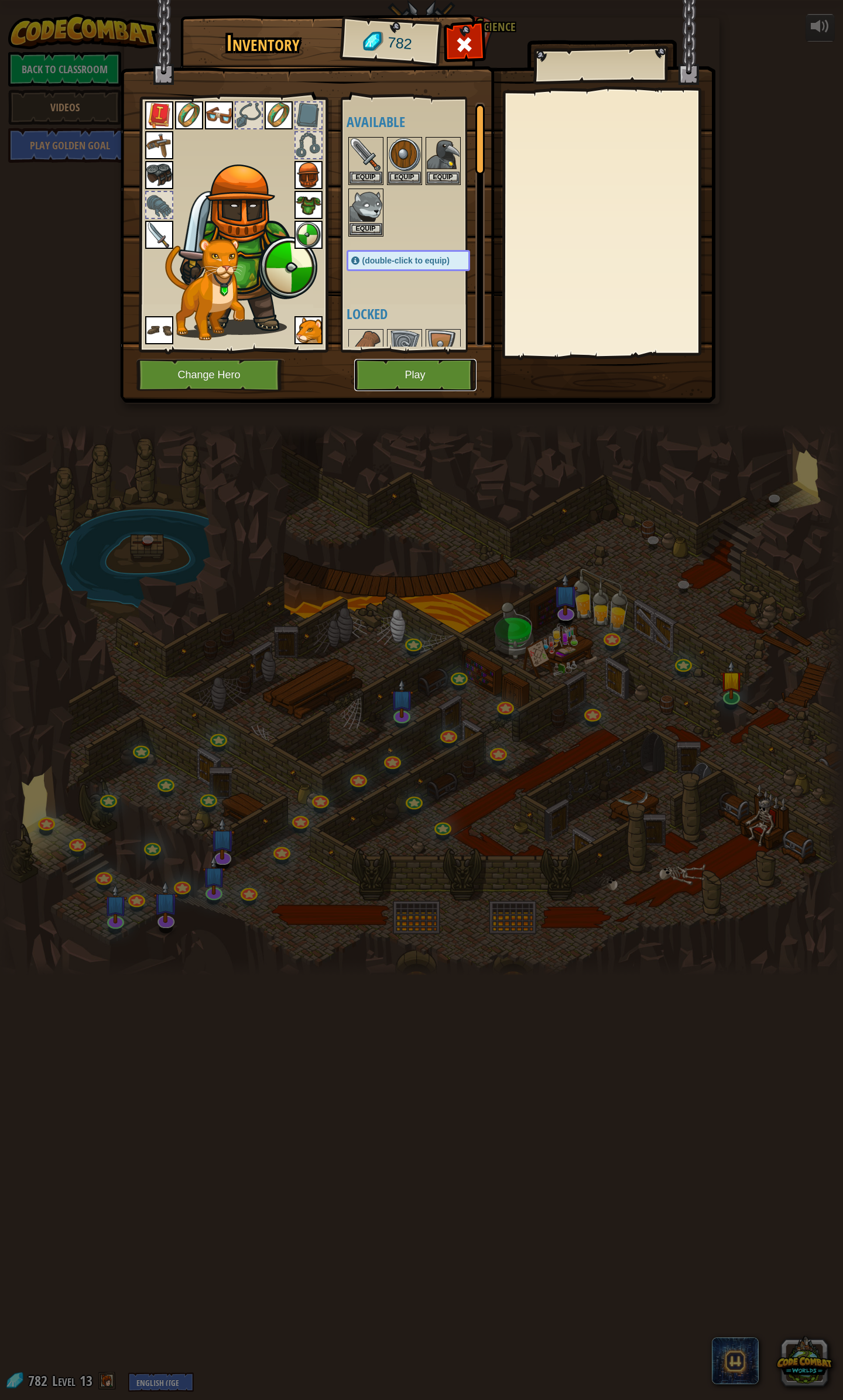
click at [416, 391] on button "Play" at bounding box center [416, 375] width 122 height 32
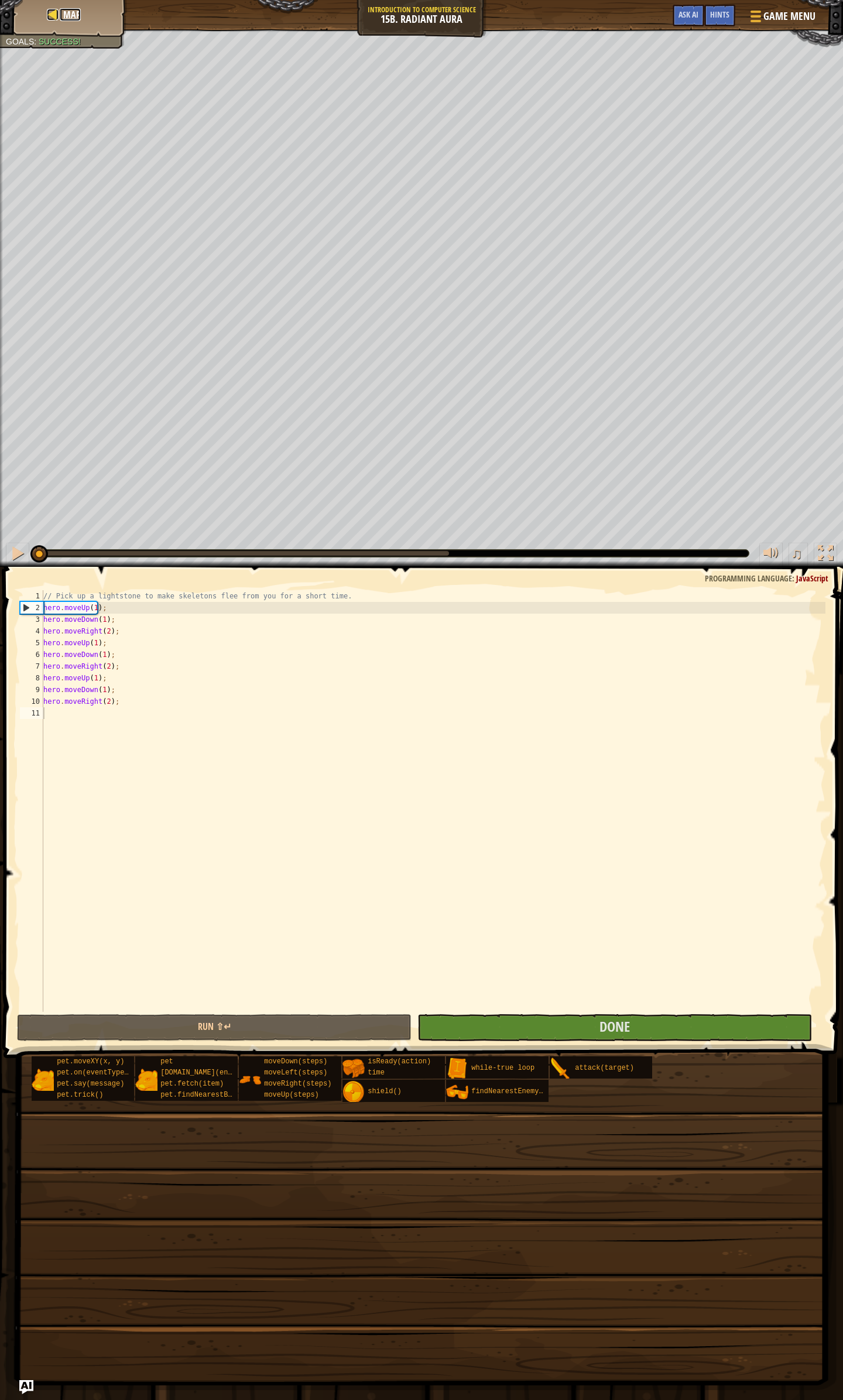
click at [53, 17] on div at bounding box center [53, 15] width 12 height 12
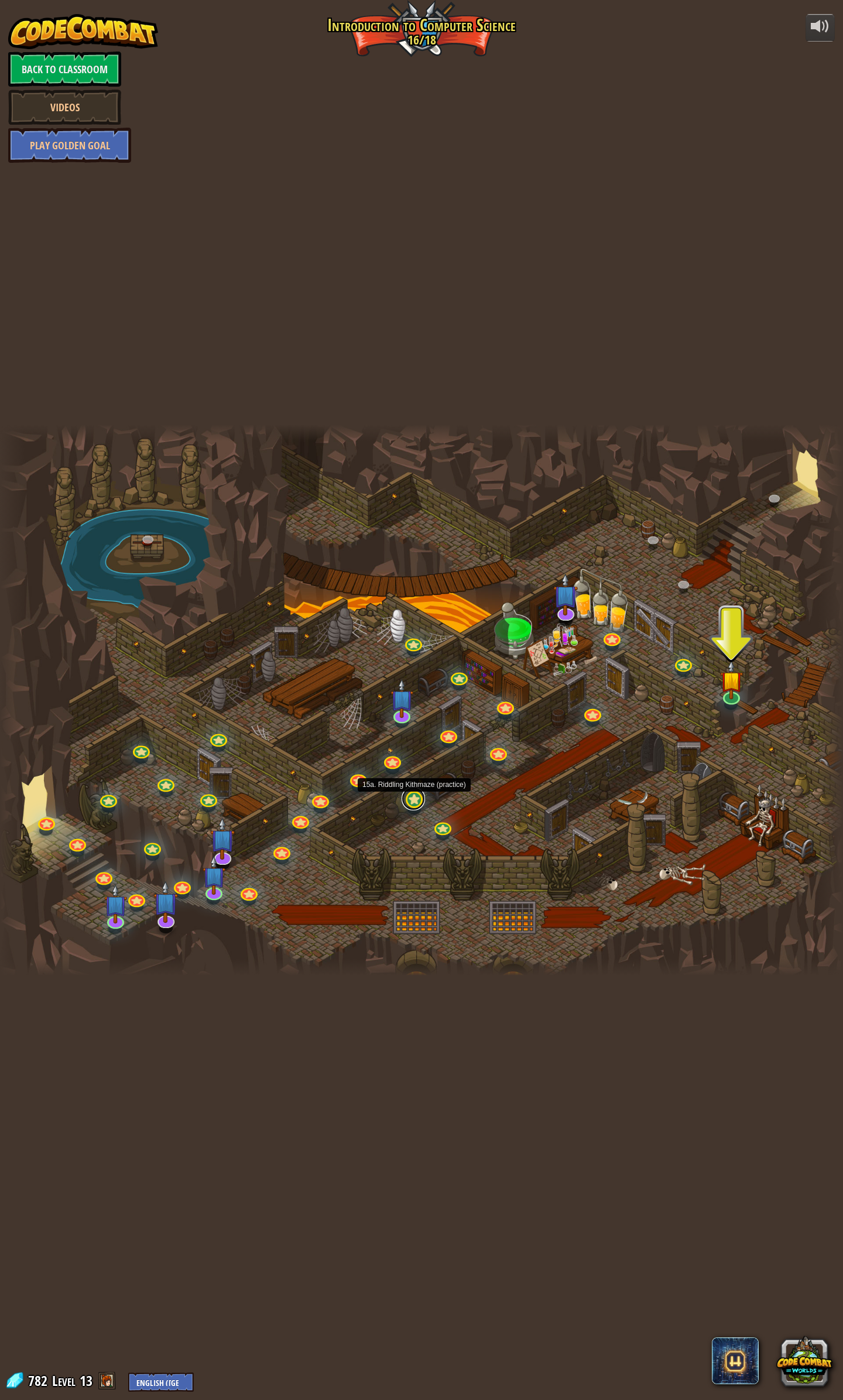
click at [413, 533] on link at bounding box center [414, 798] width 24 height 24
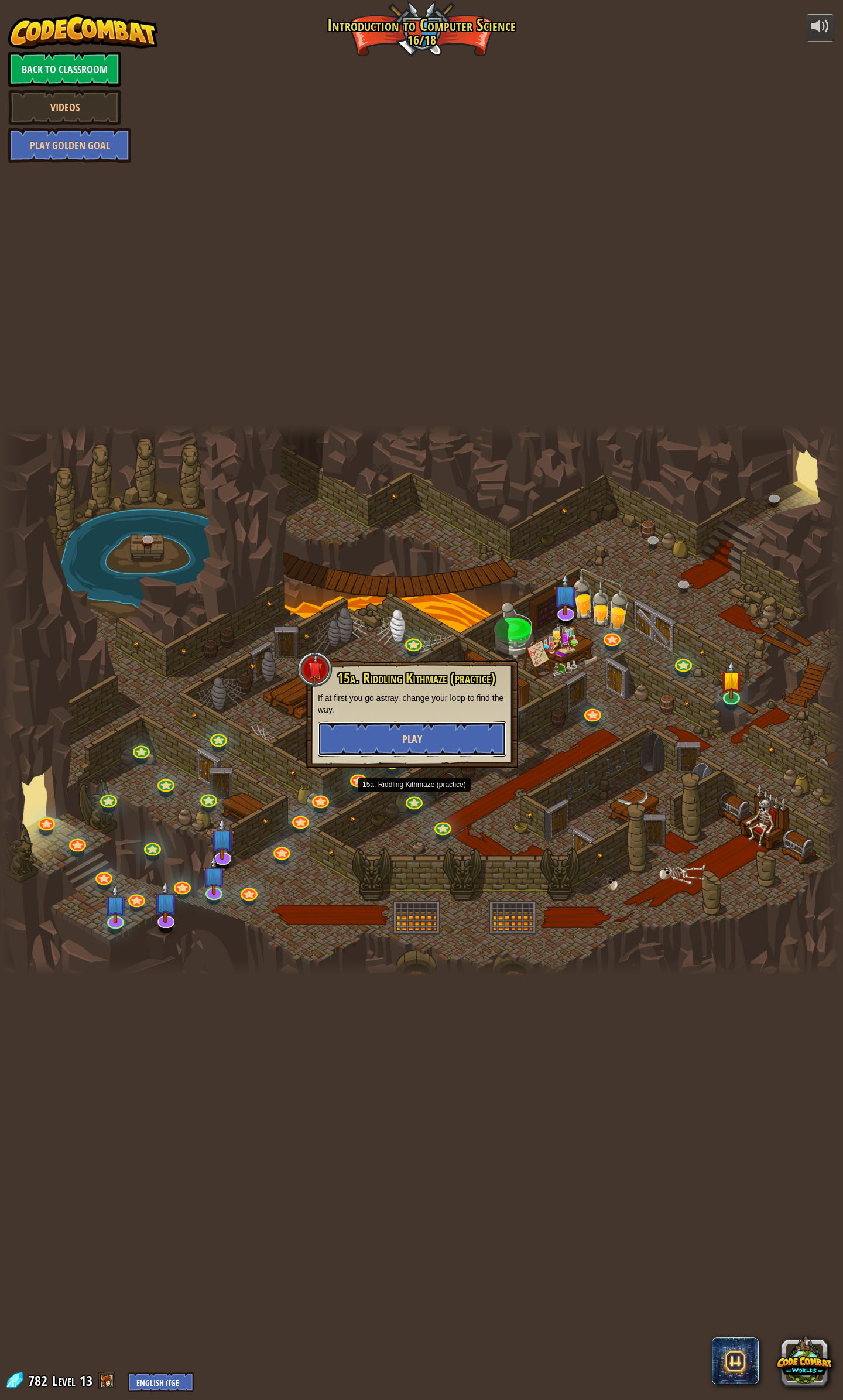
click at [424, 533] on button "Play" at bounding box center [413, 739] width 189 height 35
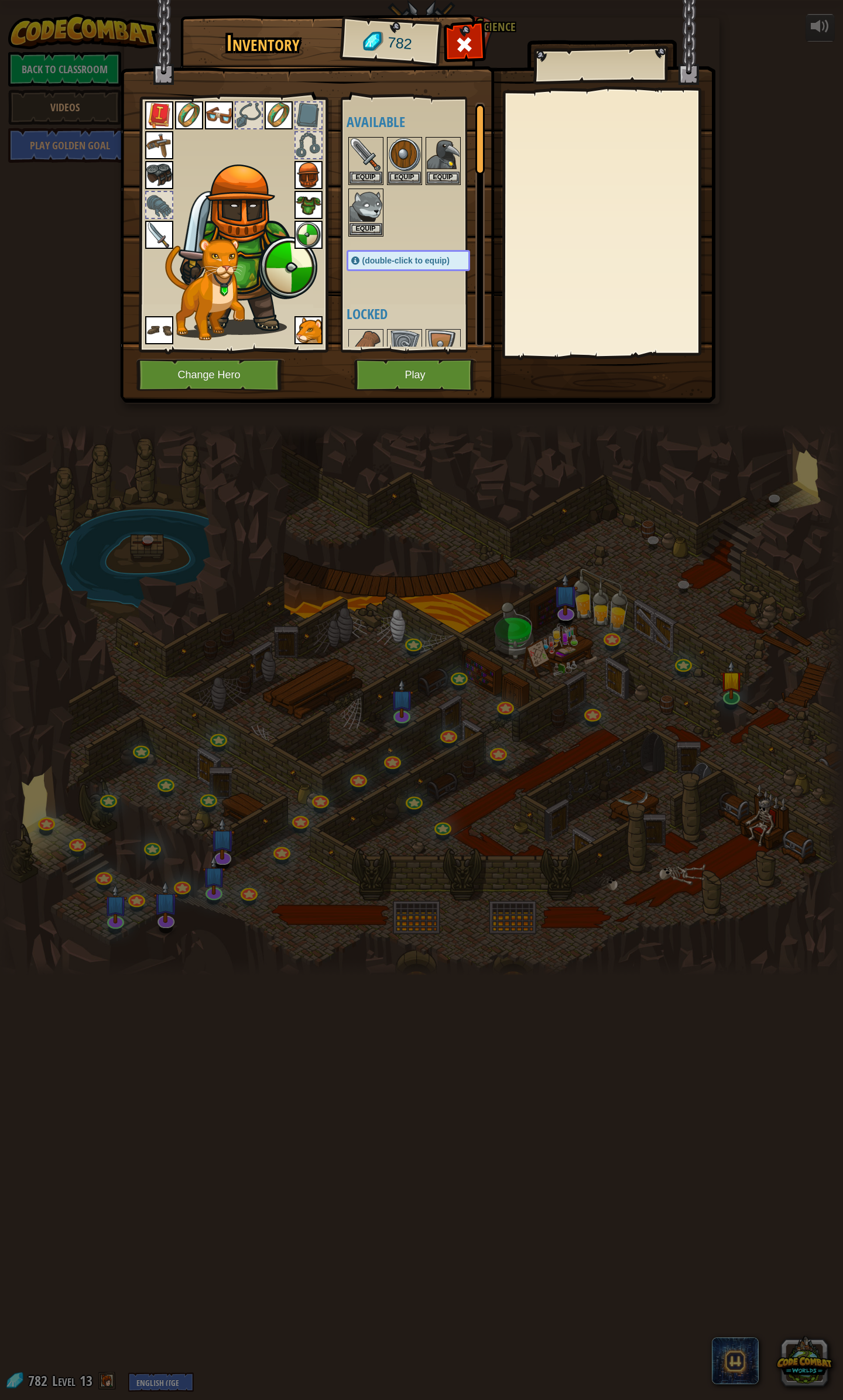
click at [350, 533] on div "Inventory 782 Available Equip Equip Equip Equip Equip Equip Equip Equip Equip E…" at bounding box center [422, 700] width 843 height 1400
click at [464, 48] on span at bounding box center [464, 44] width 19 height 19
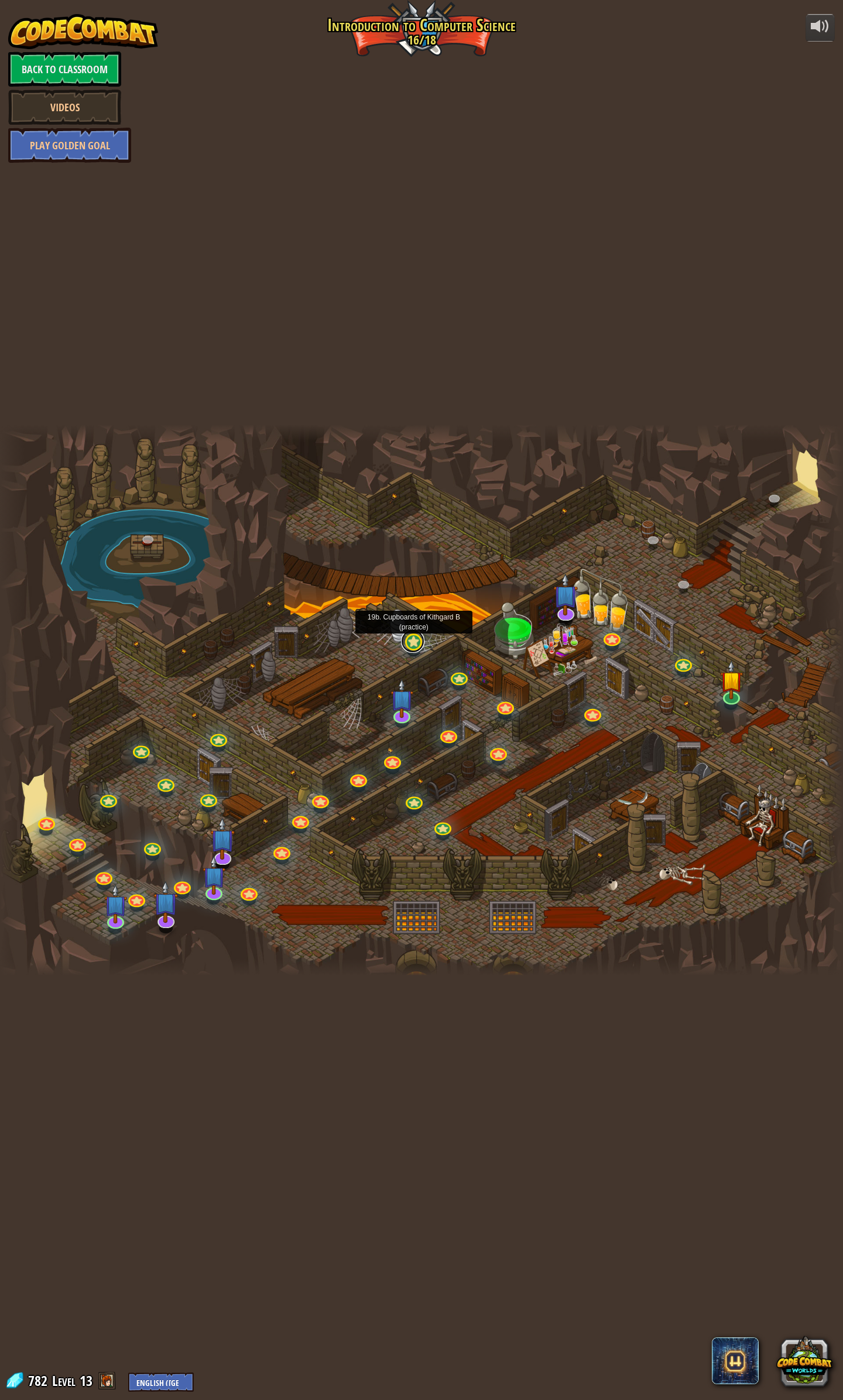
click at [409, 533] on link at bounding box center [413, 641] width 24 height 24
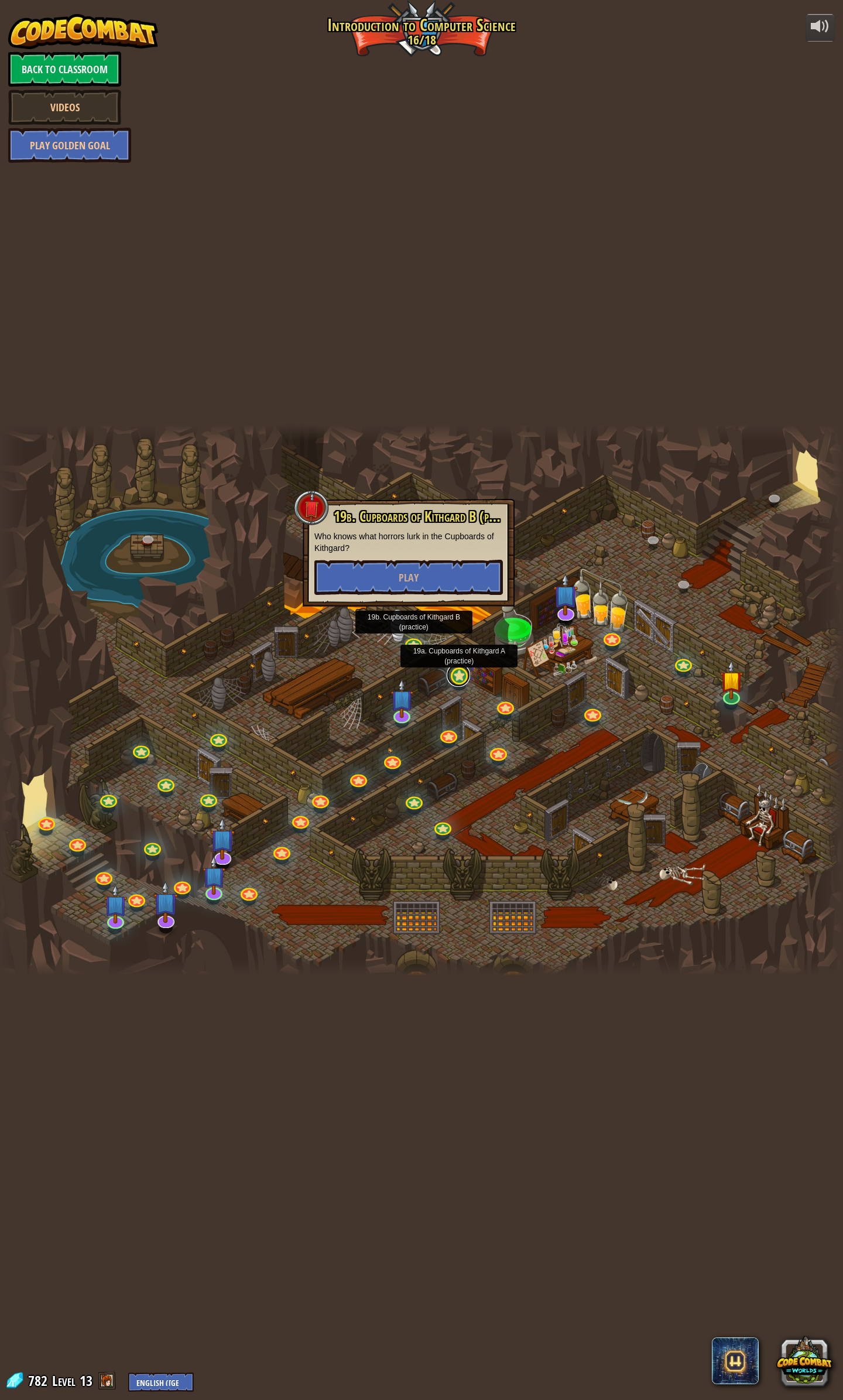
click at [461, 533] on link at bounding box center [459, 675] width 24 height 24
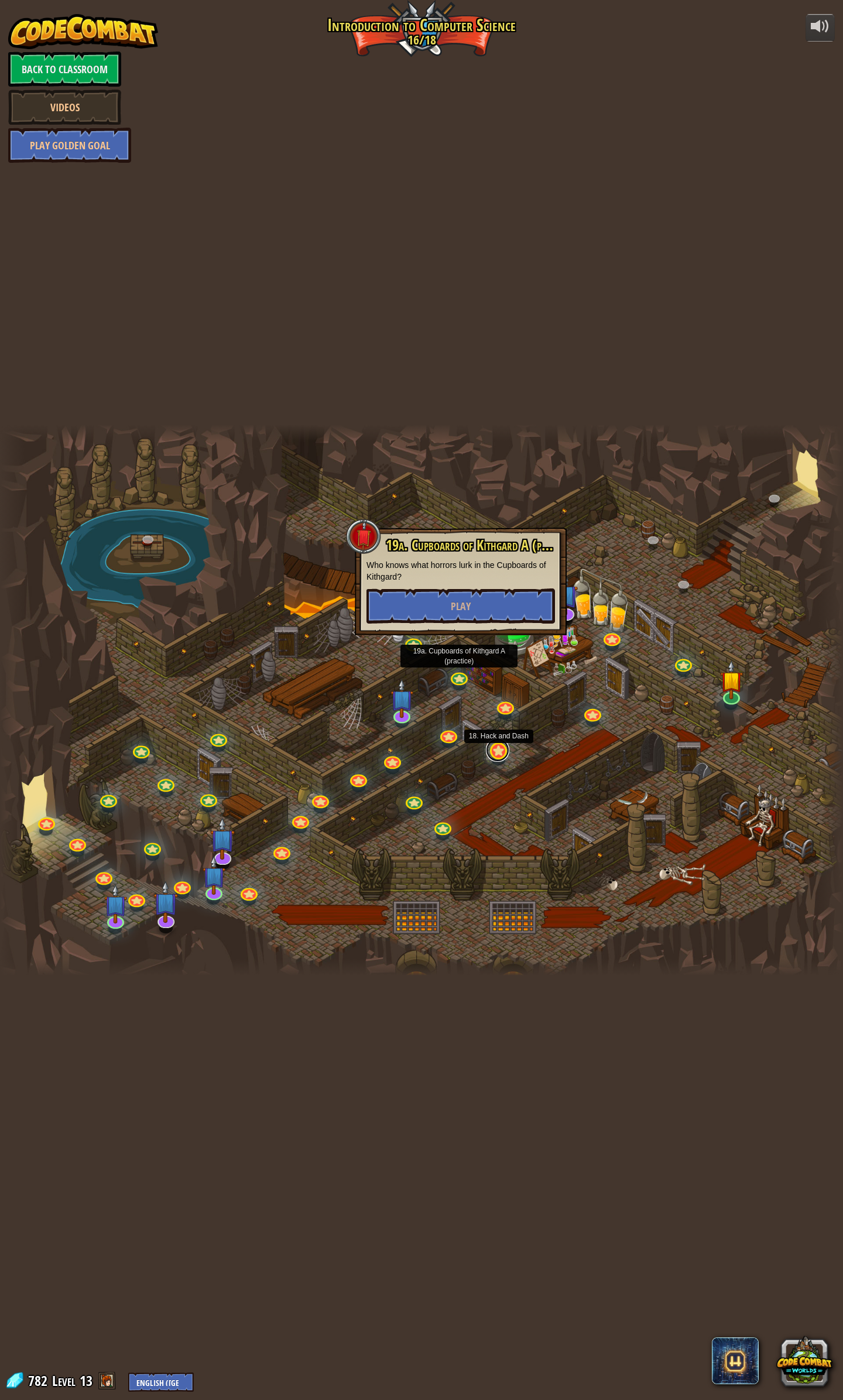
click at [504, 533] on link at bounding box center [498, 750] width 24 height 24
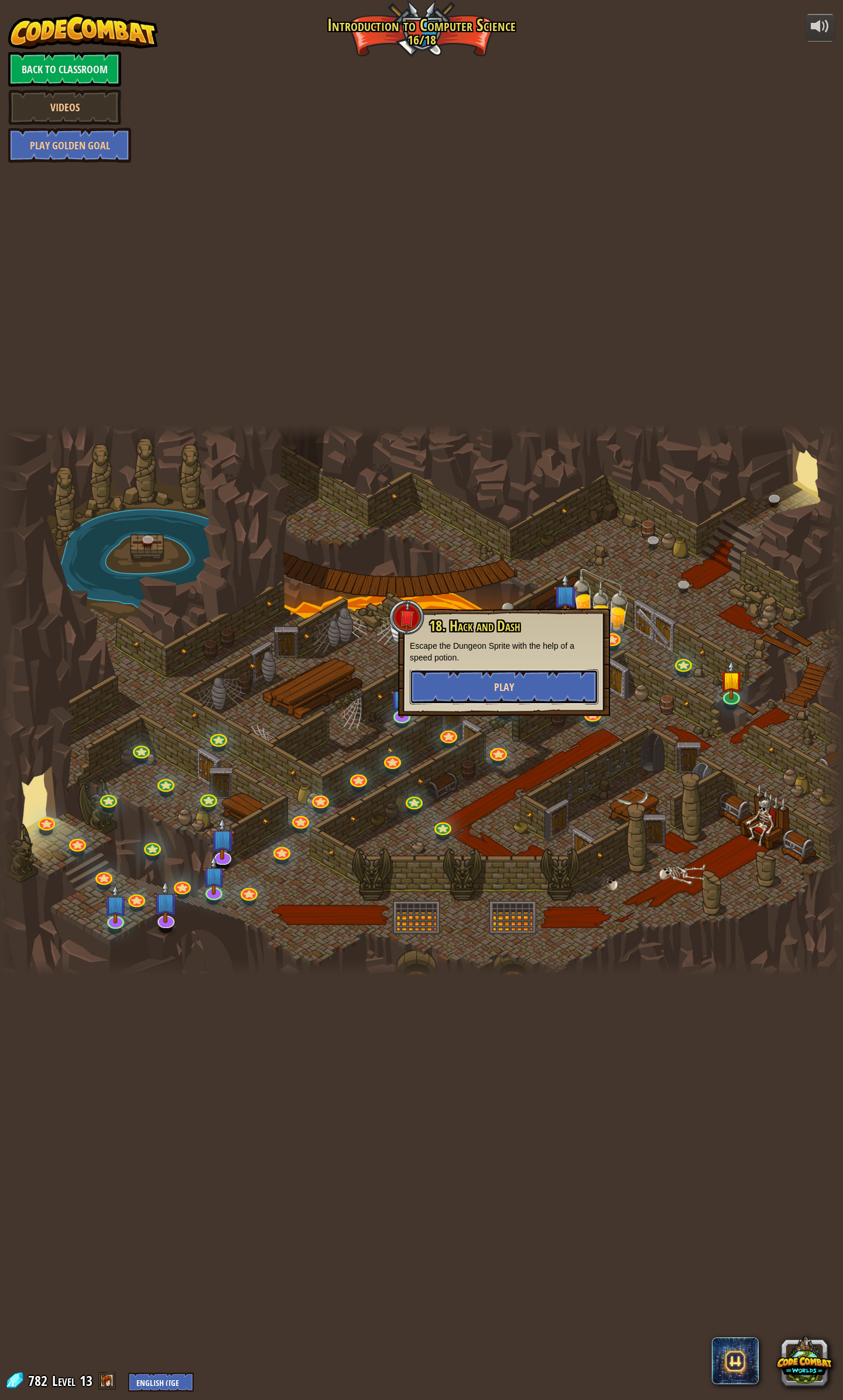
click at [507, 533] on span "Play" at bounding box center [504, 687] width 20 height 15
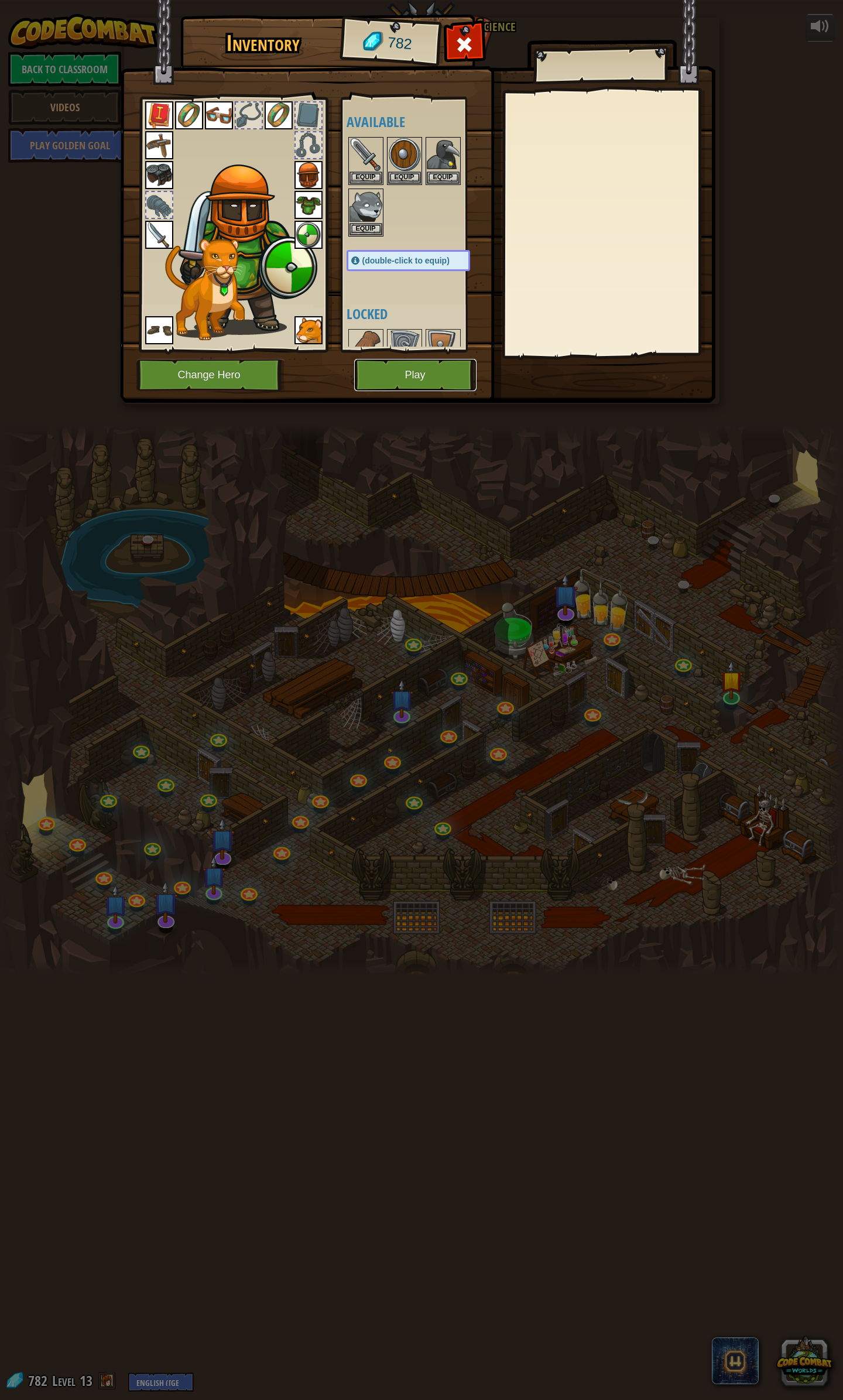
click at [395, 369] on button "Play" at bounding box center [416, 375] width 122 height 32
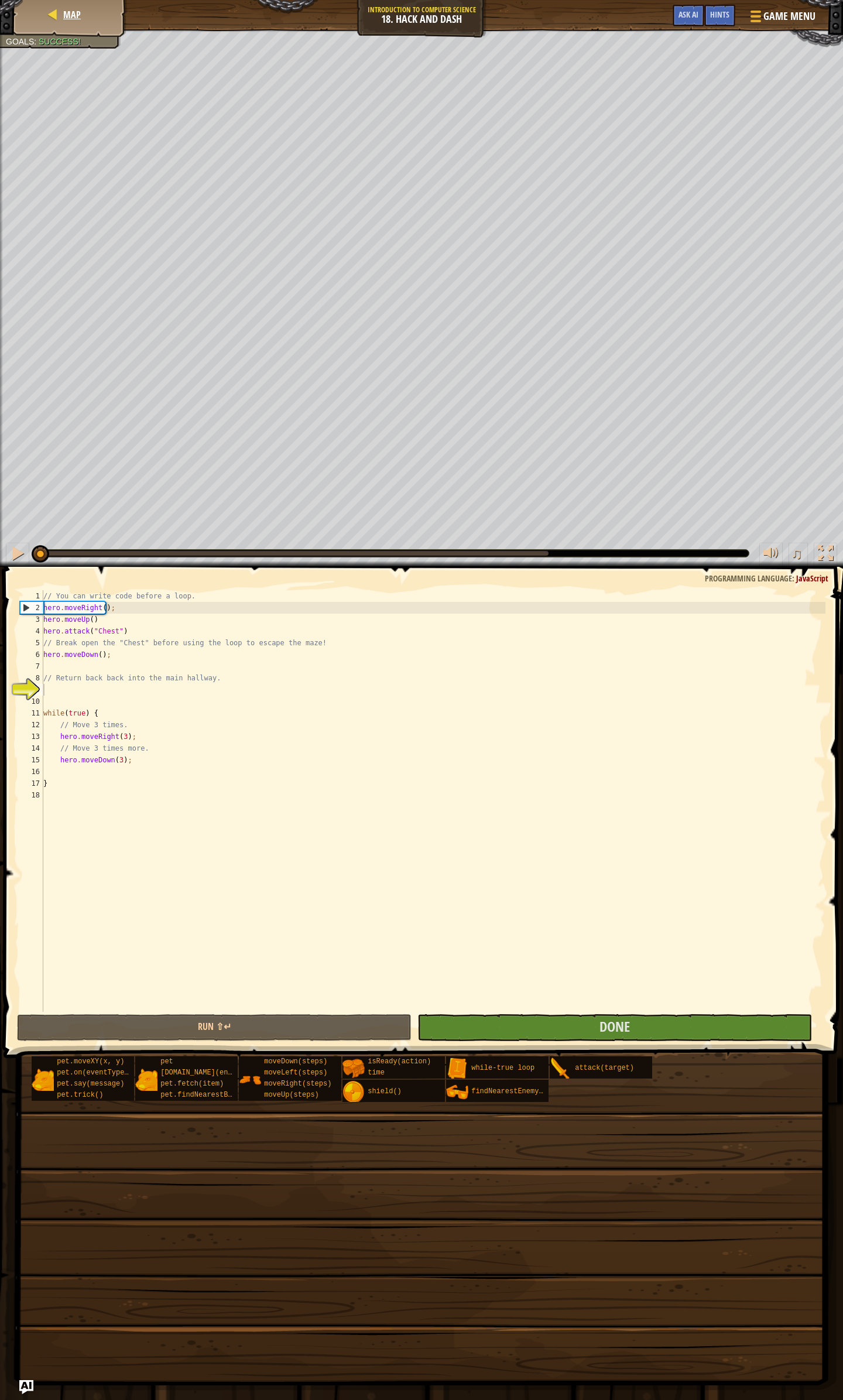
click at [83, 29] on div "Map" at bounding box center [70, 15] width 94 height 30
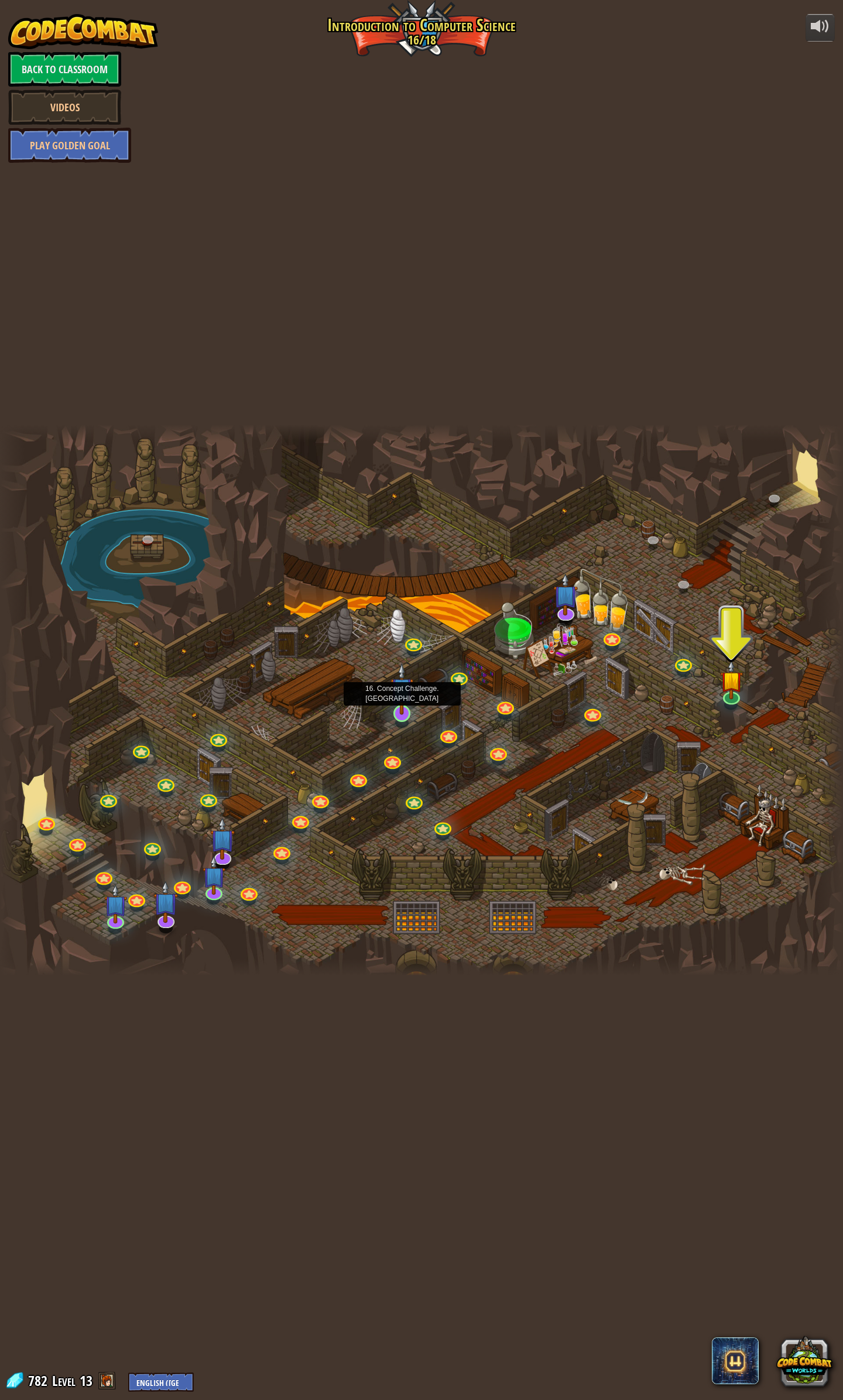
click at [404, 533] on img at bounding box center [402, 688] width 23 height 52
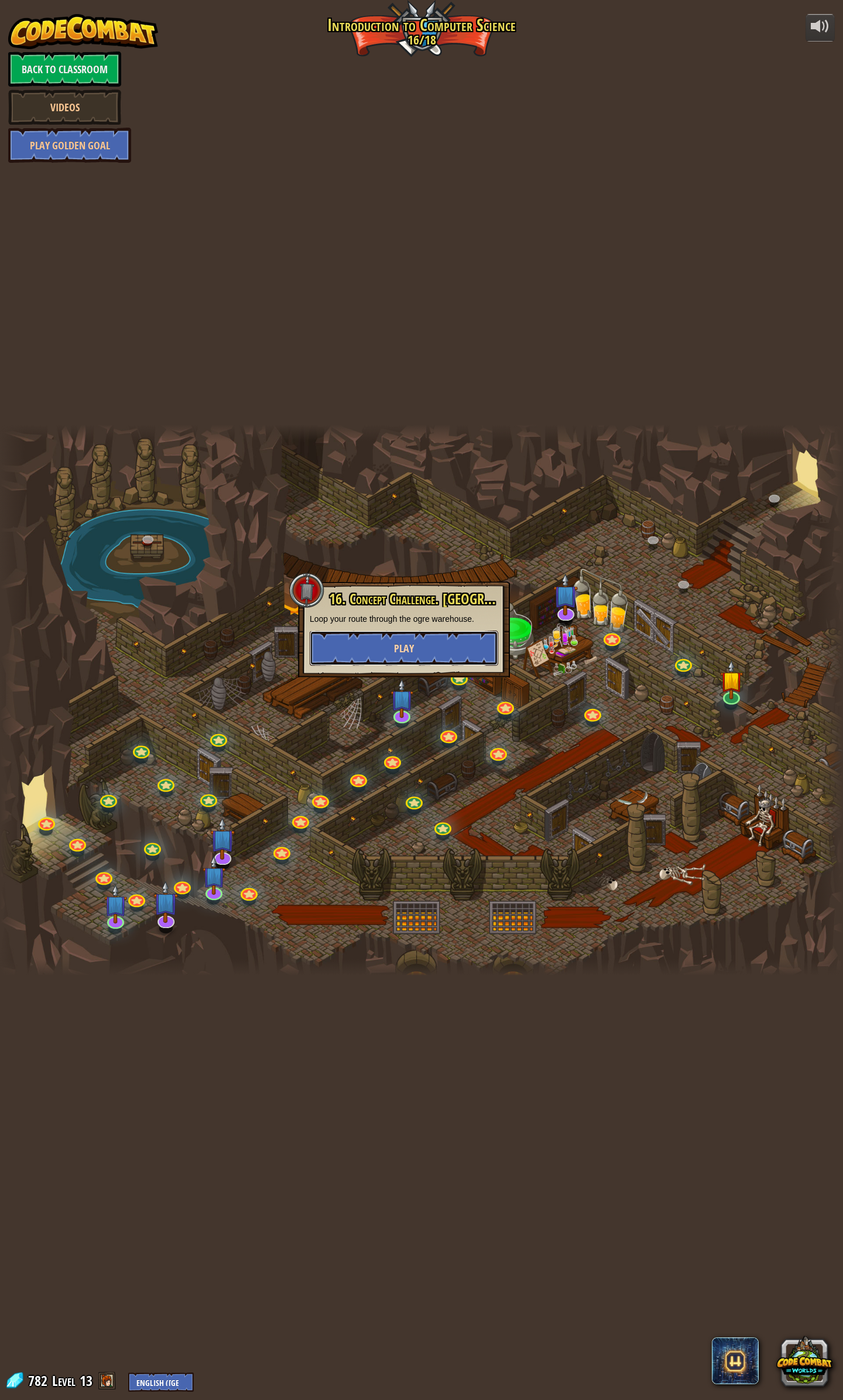
click at [422, 533] on button "Play" at bounding box center [405, 649] width 189 height 35
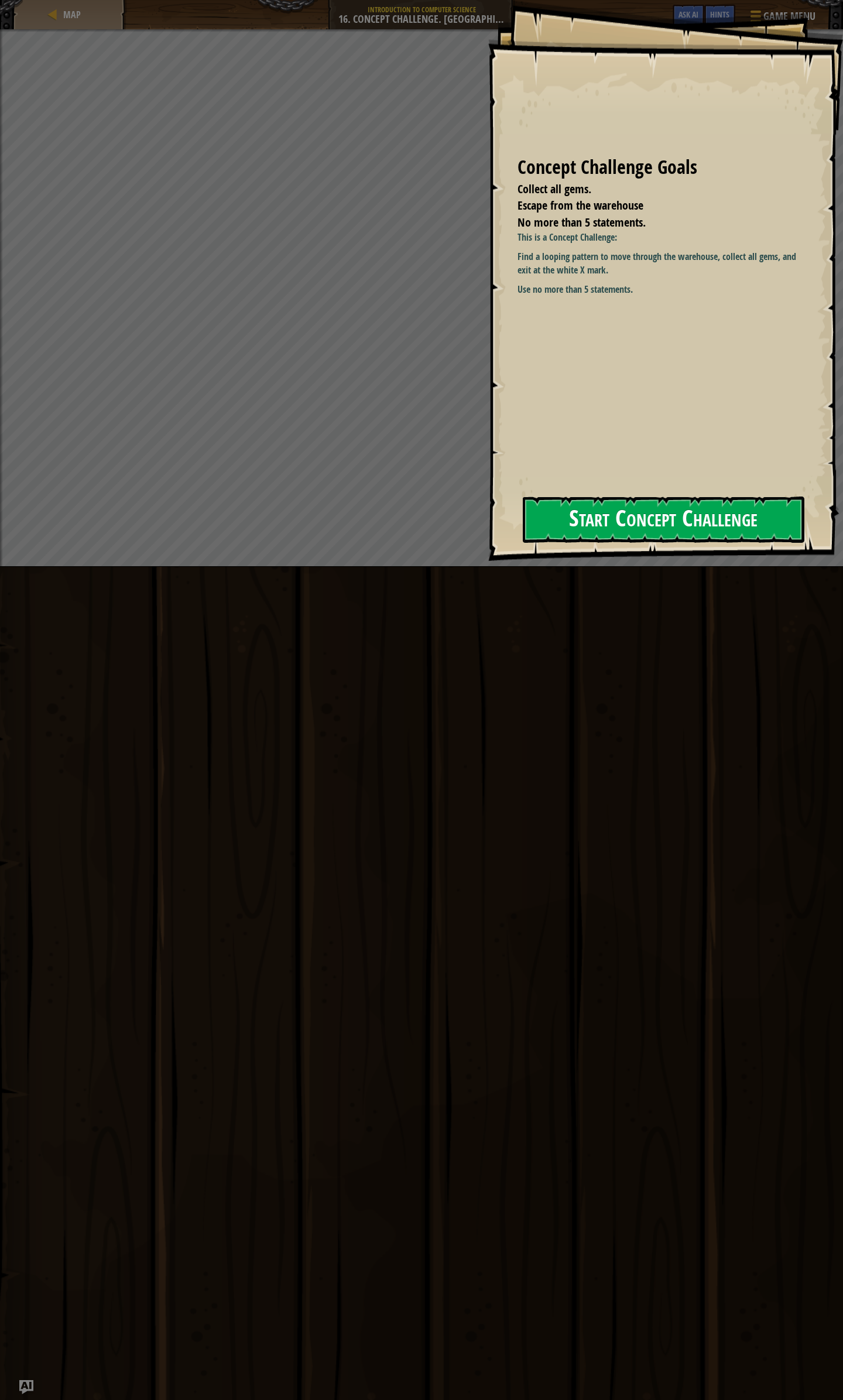
click at [561, 527] on button "Start Concept Challenge" at bounding box center [664, 519] width 282 height 46
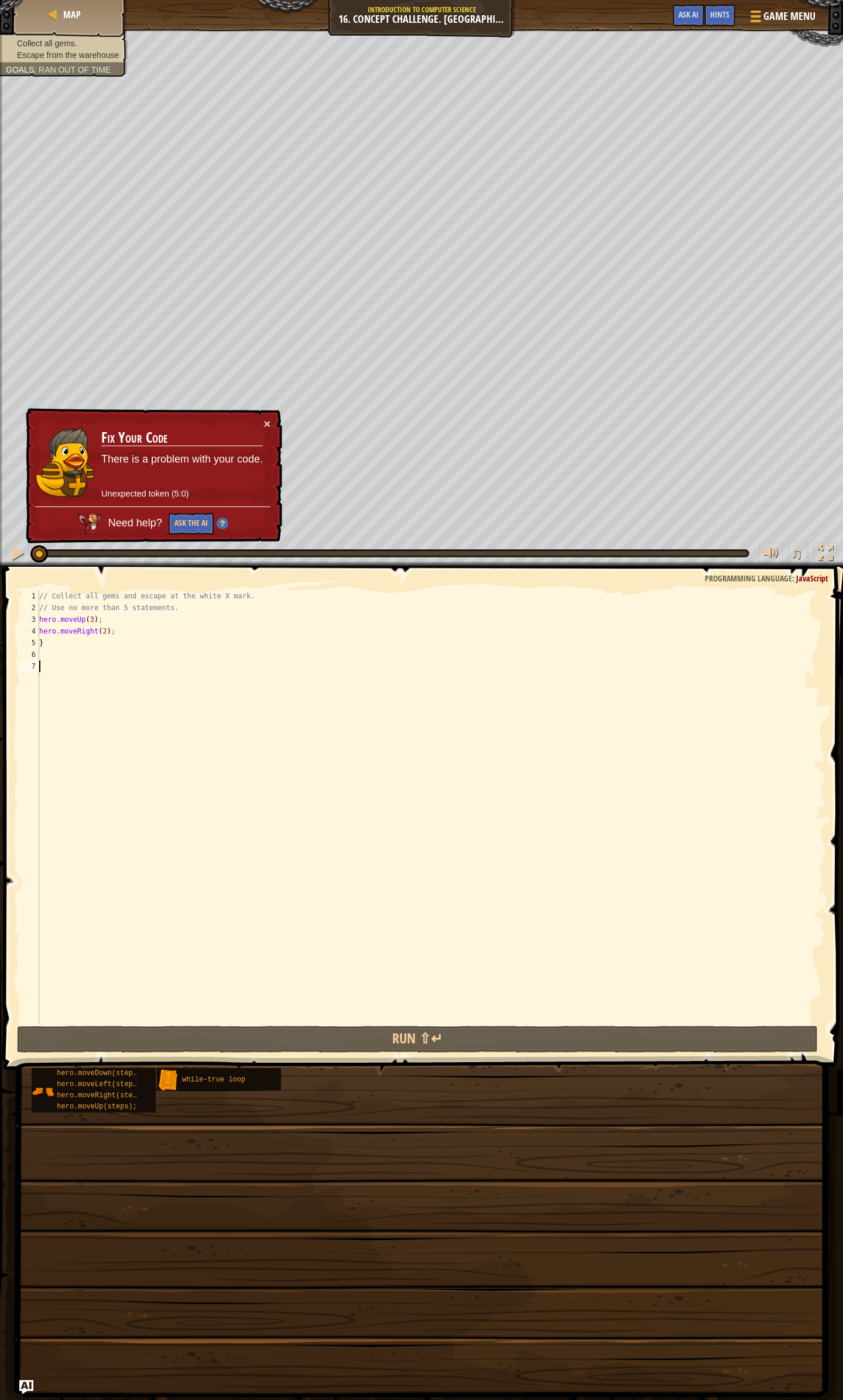
click at [304, 533] on div "// Collect all gems and escape at the white X mark. // Use no more than 5 state…" at bounding box center [430, 819] width 789 height 457
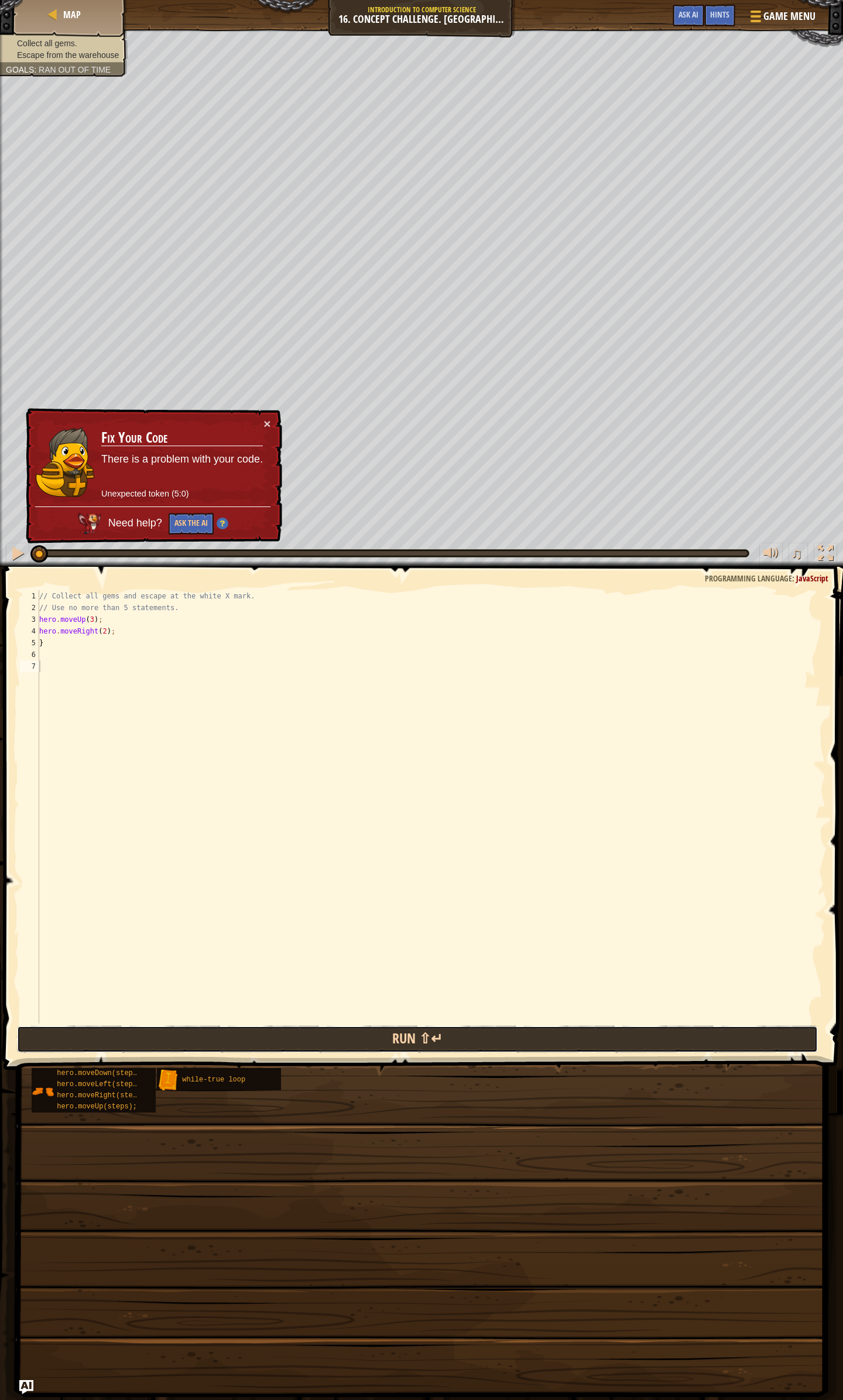
click at [301, 533] on button "Run ⇧↵" at bounding box center [418, 1039] width 802 height 27
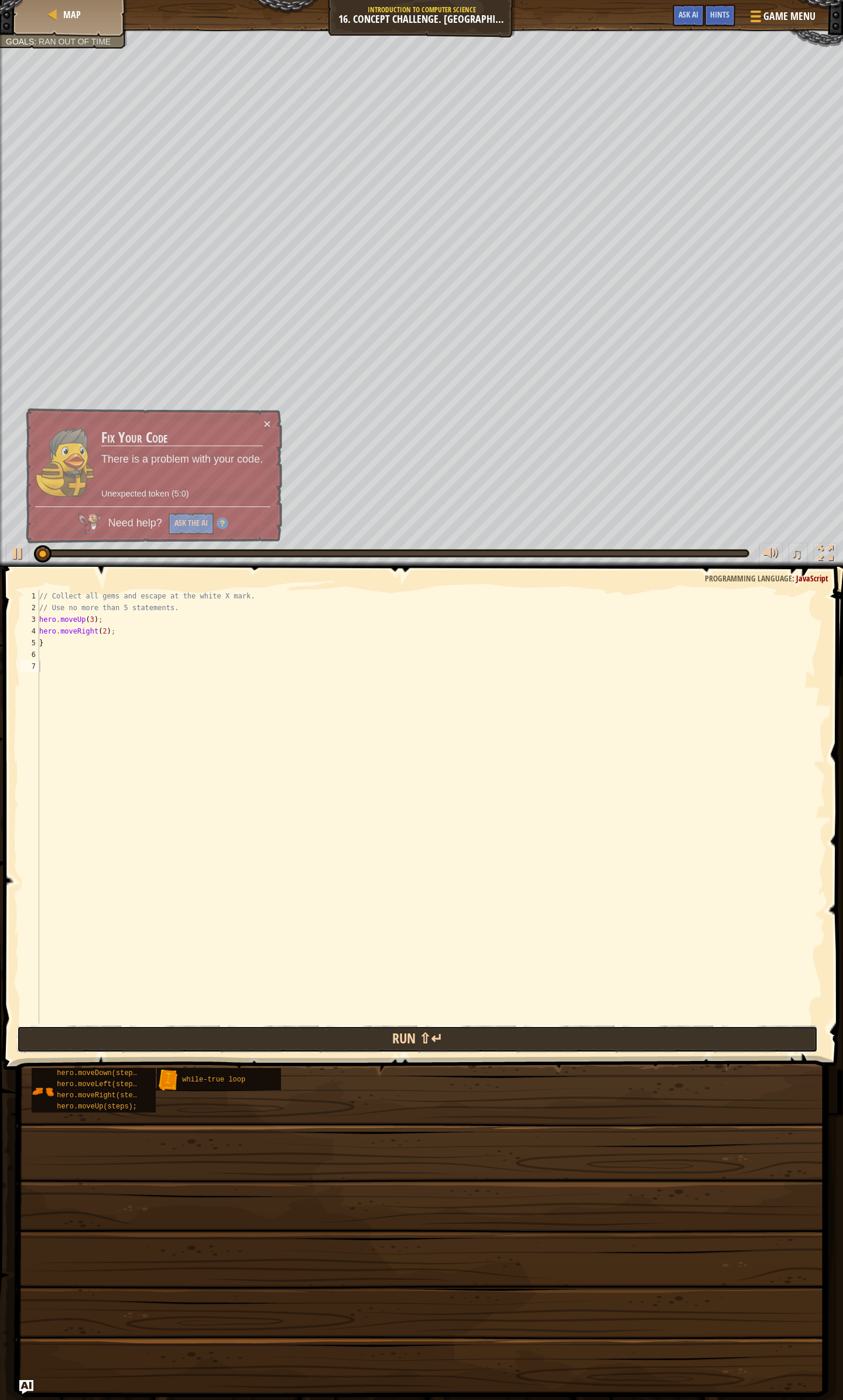
click at [301, 533] on button "Run ⇧↵" at bounding box center [418, 1039] width 802 height 27
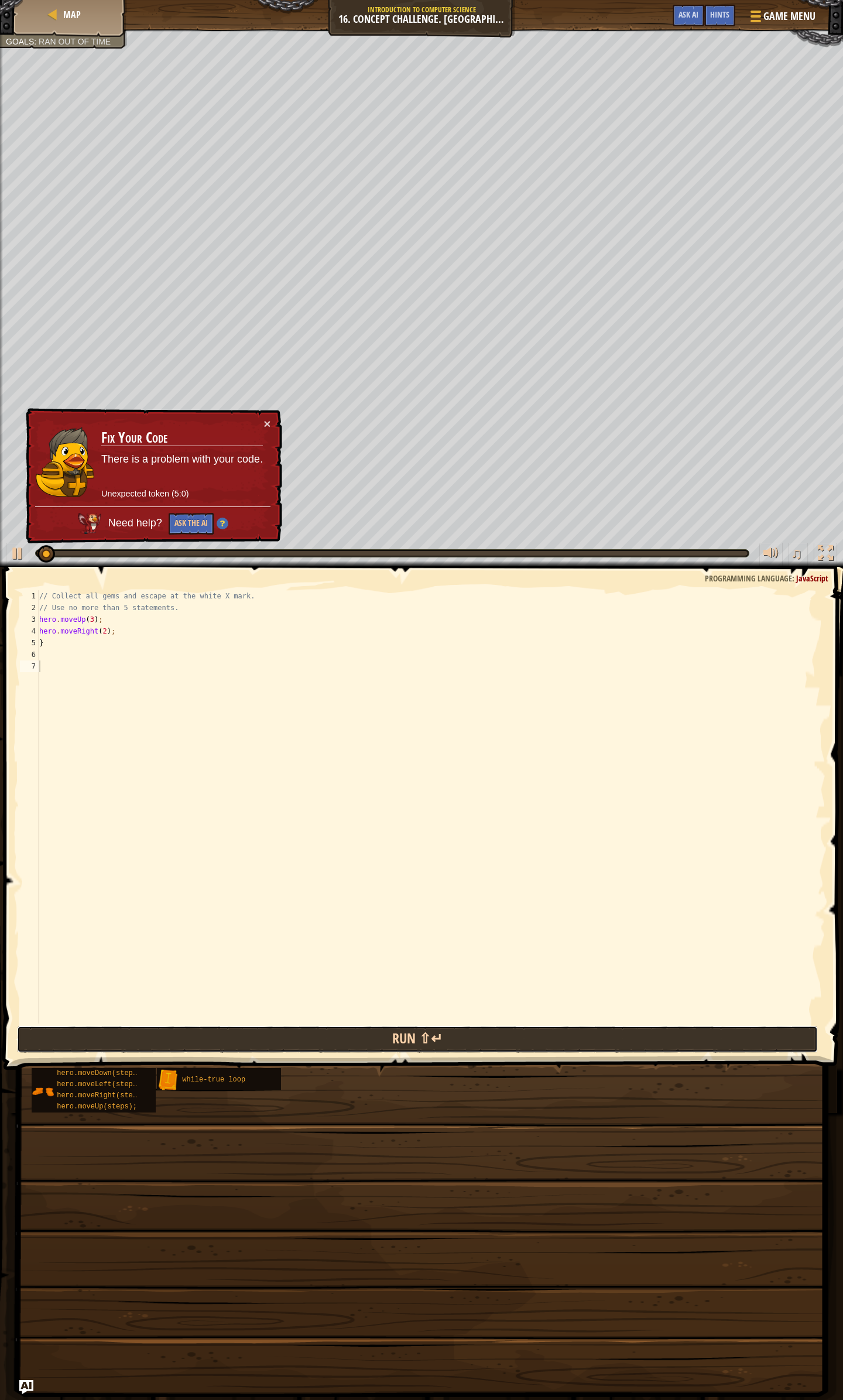
click at [301, 533] on button "Run ⇧↵" at bounding box center [418, 1039] width 802 height 27
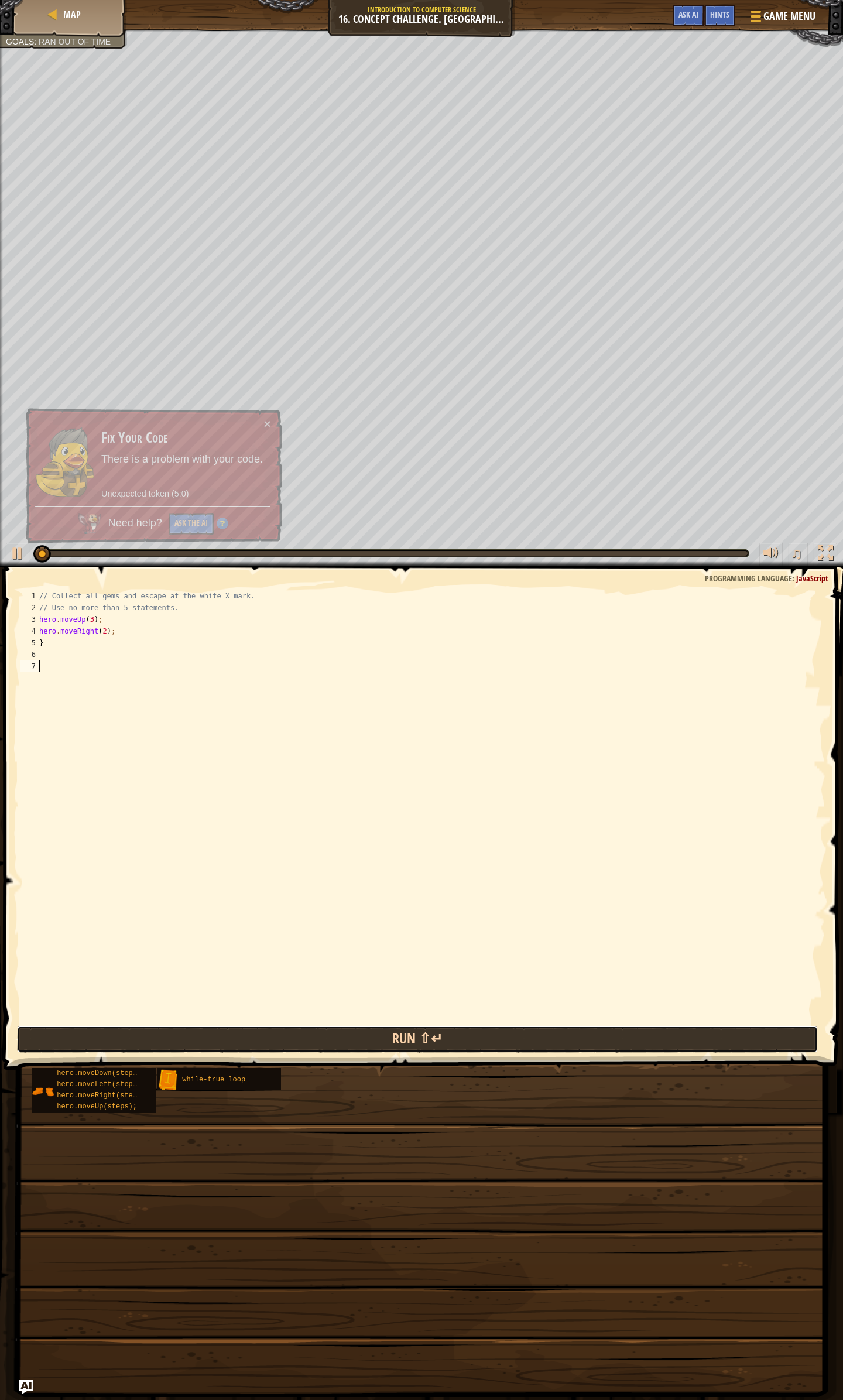
click at [301, 533] on button "Run ⇧↵" at bounding box center [418, 1039] width 802 height 27
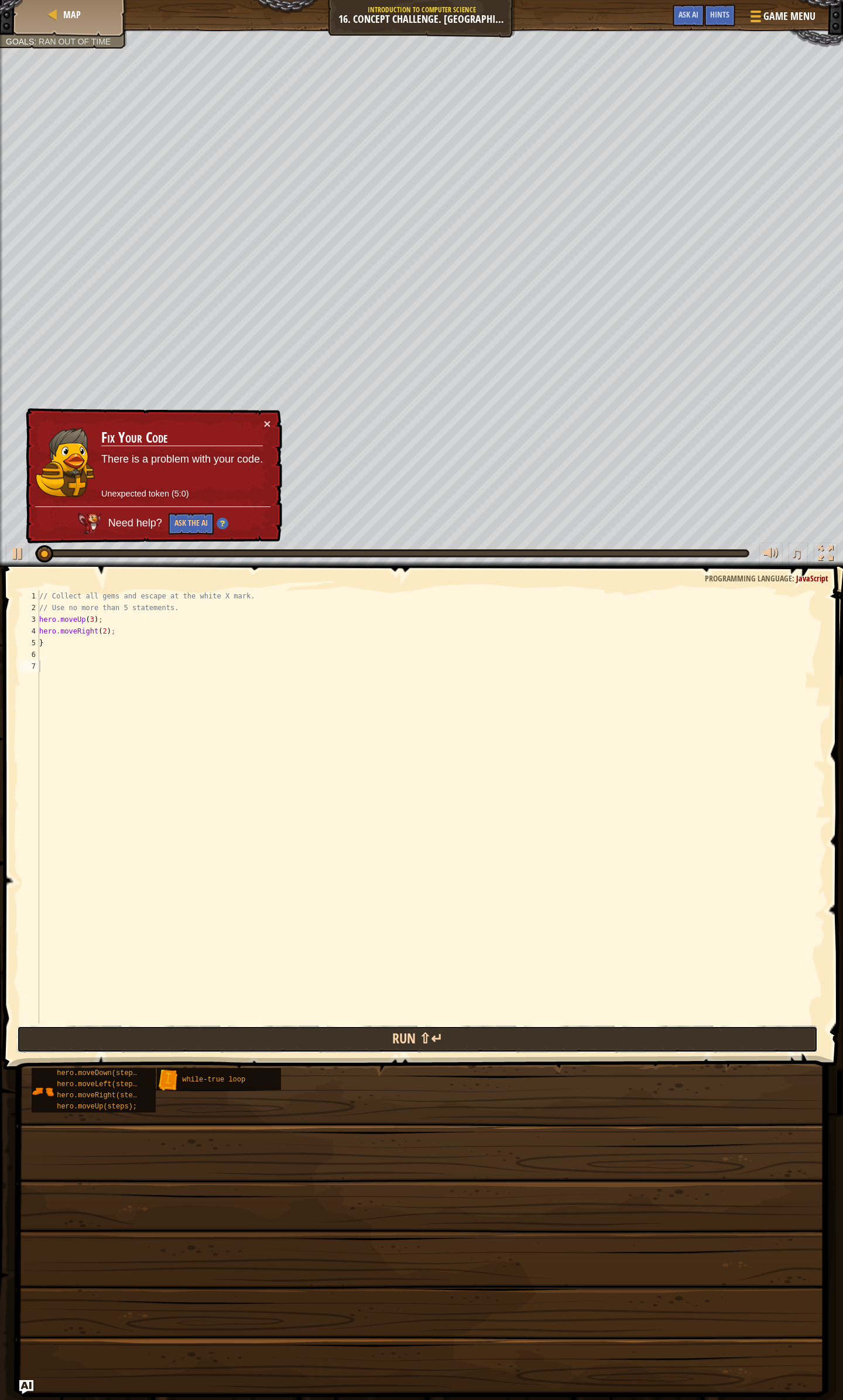
click at [301, 533] on button "Run ⇧↵" at bounding box center [418, 1039] width 802 height 27
